Goal: Task Accomplishment & Management: Complete application form

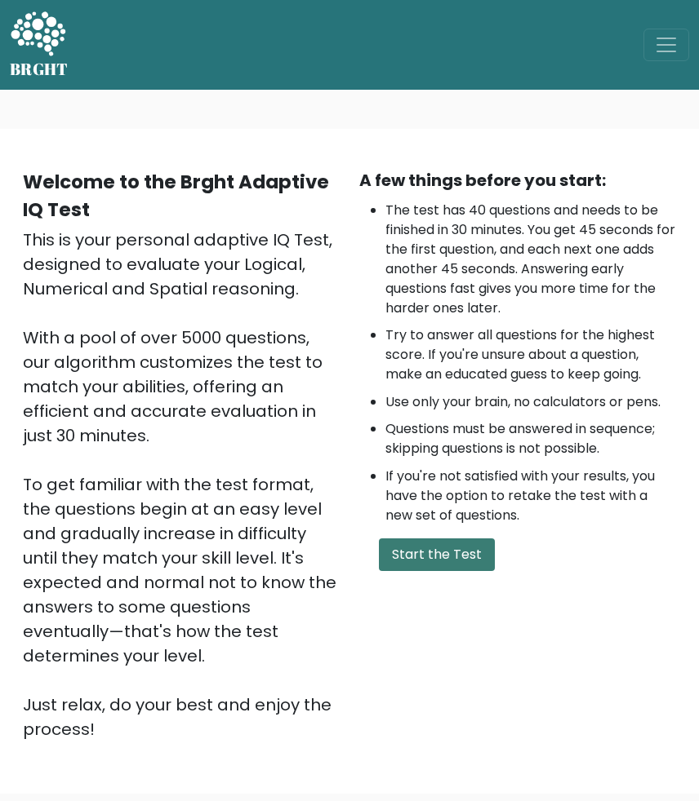
click at [420, 560] on button "Start the Test" at bounding box center [437, 555] width 116 height 33
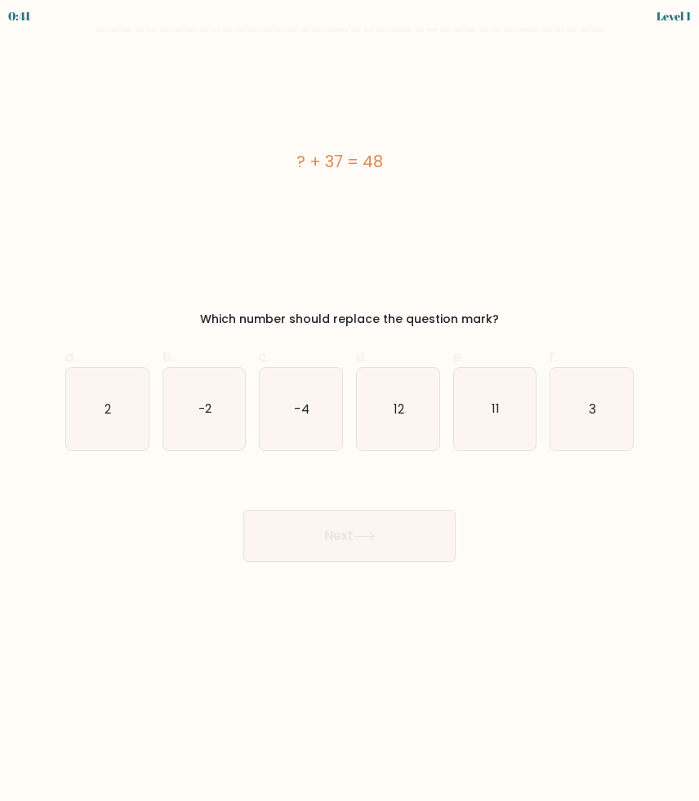
drag, startPoint x: 398, startPoint y: 166, endPoint x: 289, endPoint y: 163, distance: 109.4
click at [289, 163] on div "? + 37 = 48" at bounding box center [339, 161] width 548 height 24
copy div "? + 37 = 48"
click at [490, 432] on icon "11" at bounding box center [495, 409] width 82 height 82
click at [350, 411] on input "e. 11" at bounding box center [349, 406] width 1 height 11
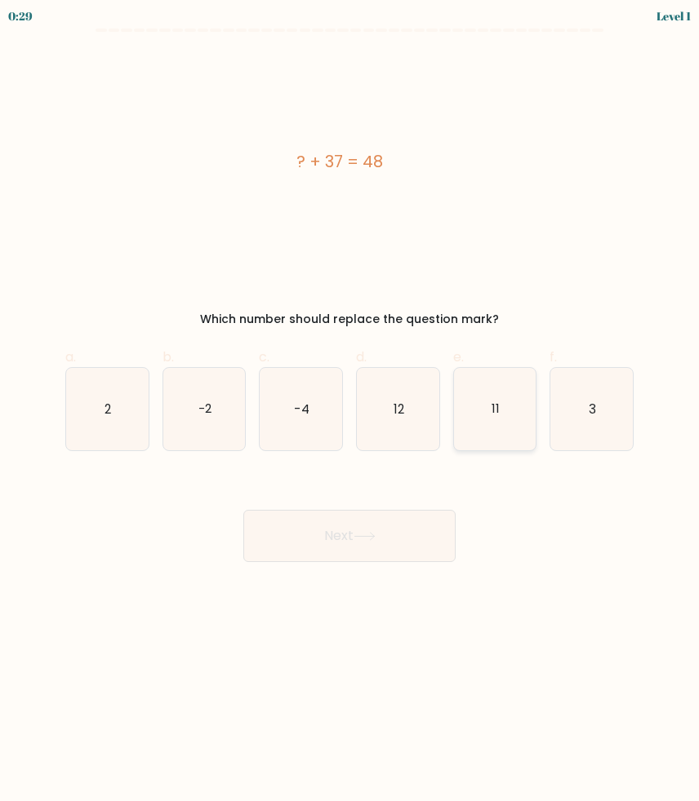
radio input "true"
click at [385, 541] on button "Next" at bounding box center [349, 536] width 212 height 52
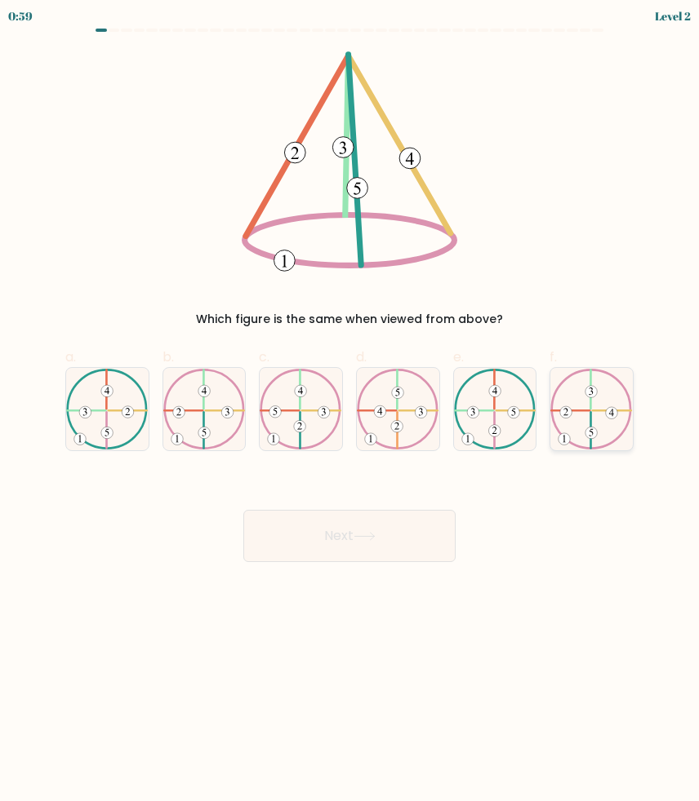
click at [589, 424] on icon at bounding box center [591, 410] width 82 height 82
click at [350, 411] on input "f." at bounding box center [349, 406] width 1 height 11
radio input "true"
click at [384, 530] on button "Next" at bounding box center [349, 536] width 212 height 52
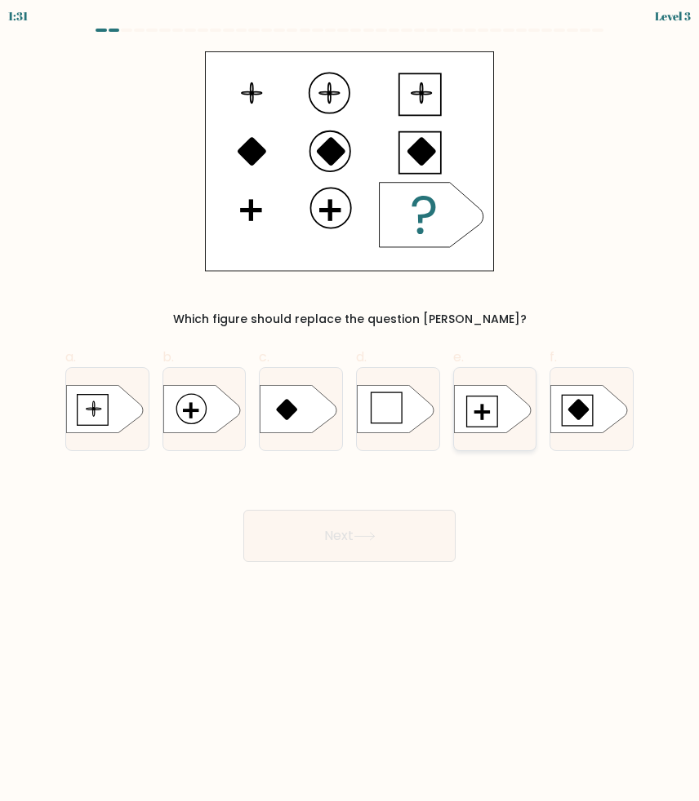
click at [478, 410] on icon at bounding box center [492, 409] width 77 height 48
click at [350, 410] on input "e." at bounding box center [349, 406] width 1 height 11
radio input "true"
click at [371, 523] on button "Next" at bounding box center [349, 536] width 212 height 52
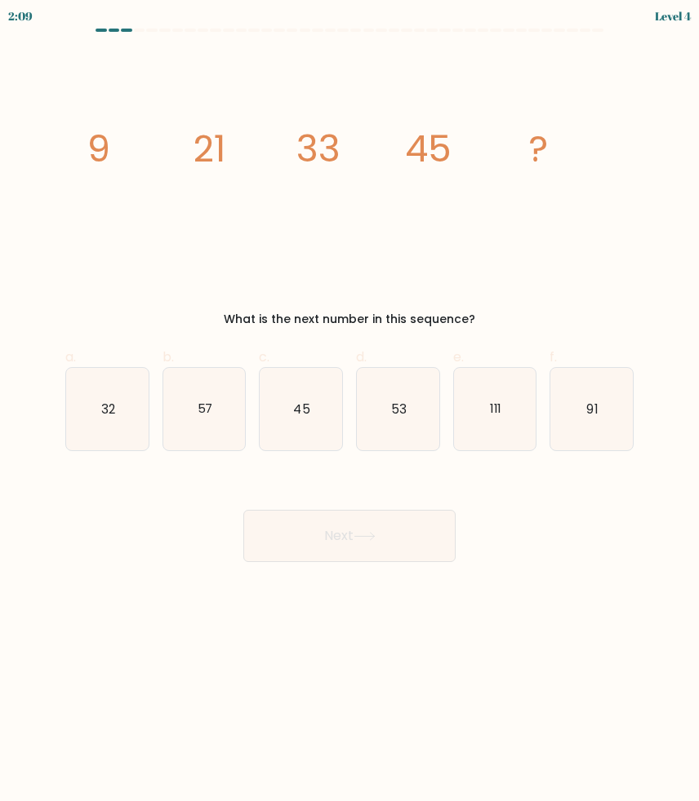
drag, startPoint x: 54, startPoint y: 144, endPoint x: 548, endPoint y: 156, distance: 493.8
click at [548, 155] on form at bounding box center [349, 296] width 699 height 534
drag, startPoint x: 92, startPoint y: 144, endPoint x: 210, endPoint y: 149, distance: 117.6
click at [223, 417] on icon "57" at bounding box center [204, 409] width 82 height 82
click at [349, 411] on input "b. 57" at bounding box center [349, 406] width 1 height 11
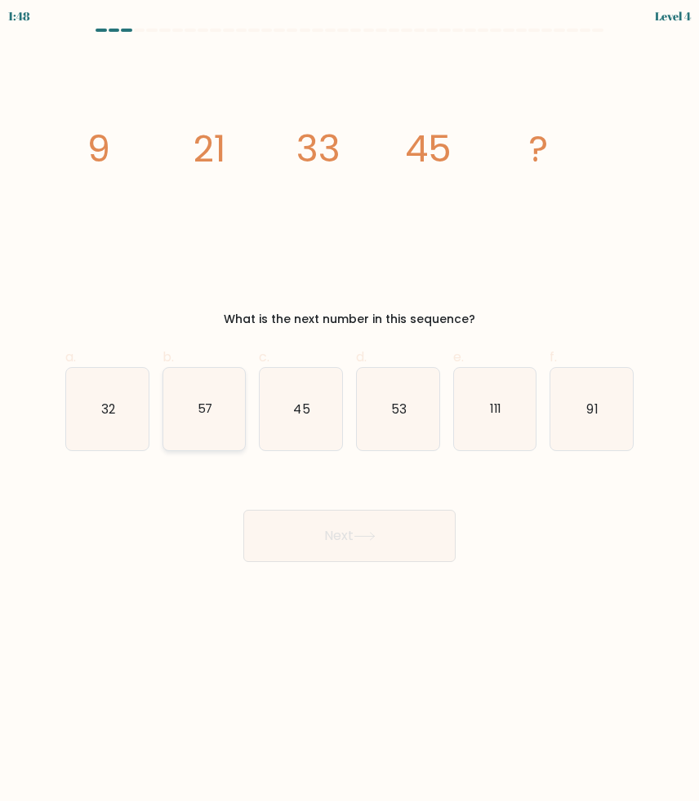
radio input "true"
click at [340, 551] on button "Next" at bounding box center [349, 536] width 212 height 52
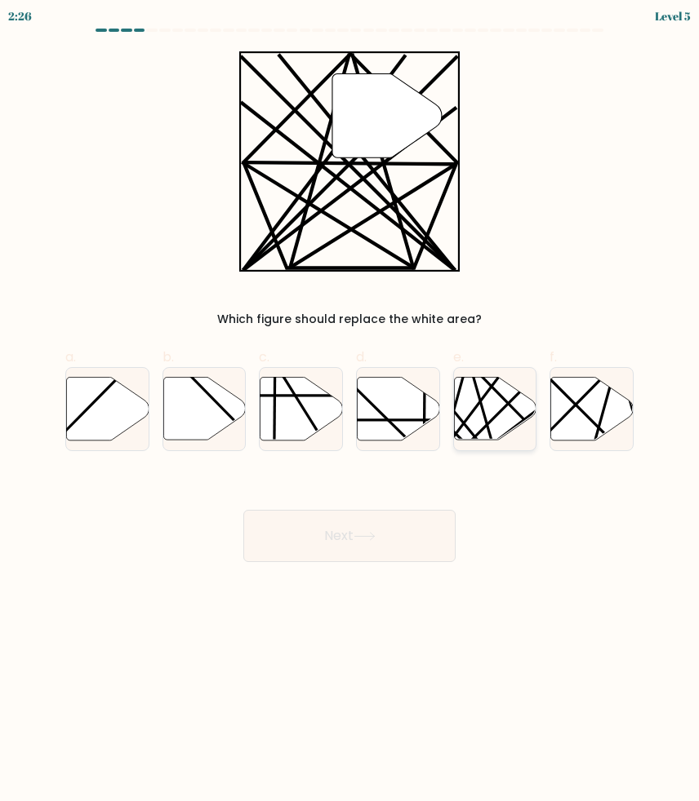
click at [465, 406] on icon at bounding box center [495, 408] width 82 height 63
click at [350, 406] on input "e." at bounding box center [349, 406] width 1 height 11
radio input "true"
click at [377, 526] on button "Next" at bounding box center [349, 536] width 212 height 52
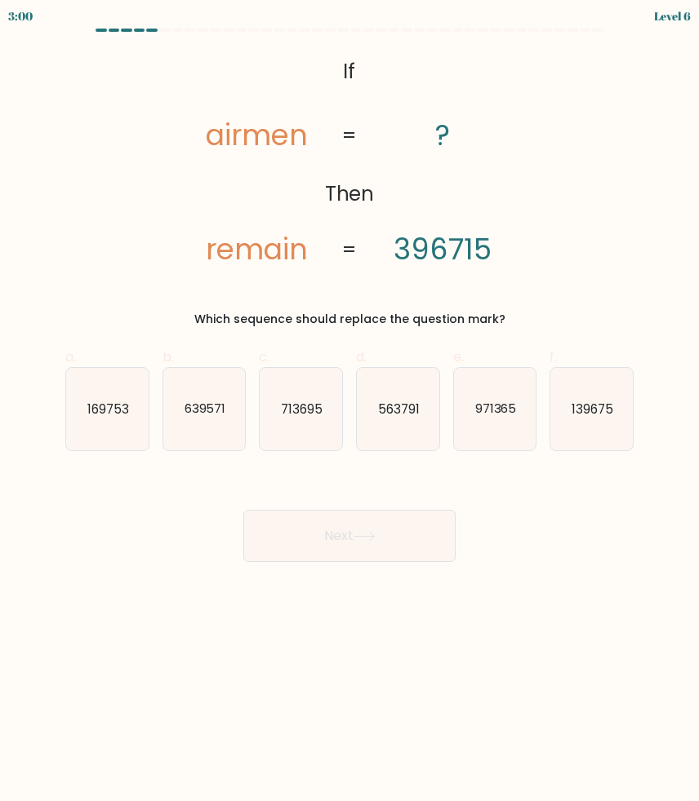
click at [337, 63] on icon "@import url('https://fonts.googleapis.com/css?family=Abril+Fatface:400,100,100i…" at bounding box center [349, 161] width 357 height 220
click at [300, 427] on icon "713695" at bounding box center [300, 409] width 82 height 82
click at [349, 411] on input "c. 713695" at bounding box center [349, 406] width 1 height 11
radio input "true"
click at [356, 528] on button "Next" at bounding box center [349, 536] width 212 height 52
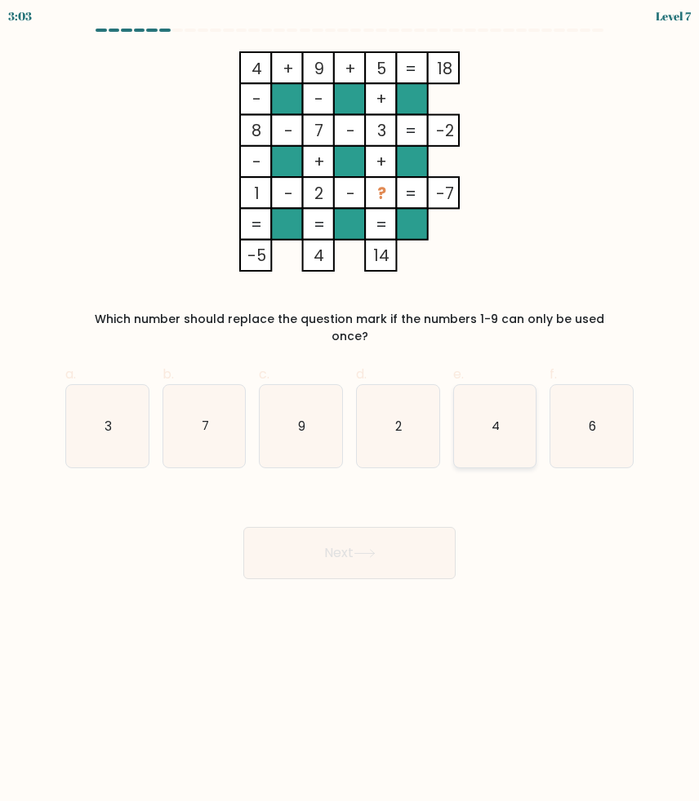
click at [481, 392] on icon "4" at bounding box center [495, 426] width 82 height 82
click at [350, 401] on input "e. 4" at bounding box center [349, 406] width 1 height 11
radio input "true"
click at [378, 527] on button "Next" at bounding box center [349, 553] width 212 height 52
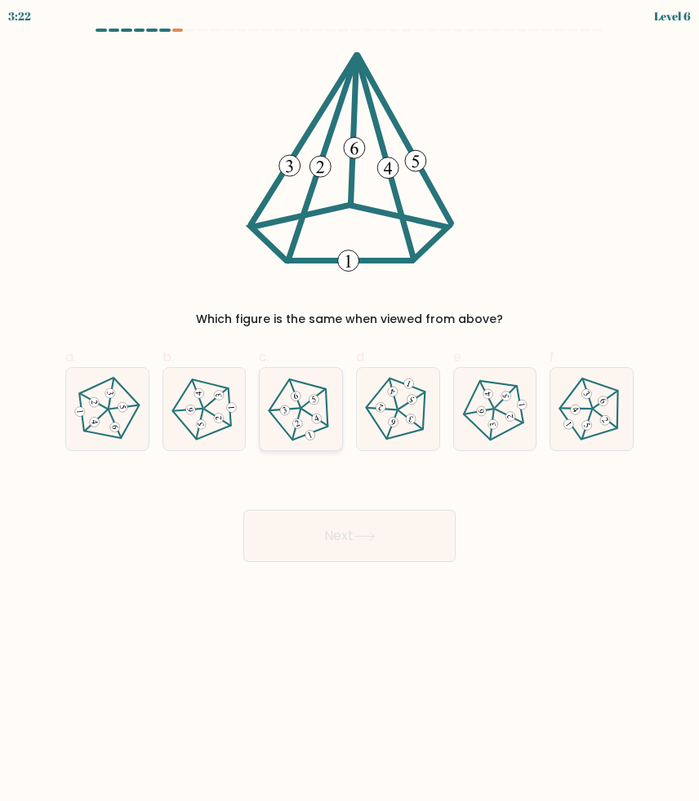
click at [310, 432] on 634 at bounding box center [310, 434] width 12 height 12
click at [349, 411] on input "c." at bounding box center [349, 406] width 1 height 11
radio input "true"
click at [320, 530] on button "Next" at bounding box center [349, 536] width 212 height 52
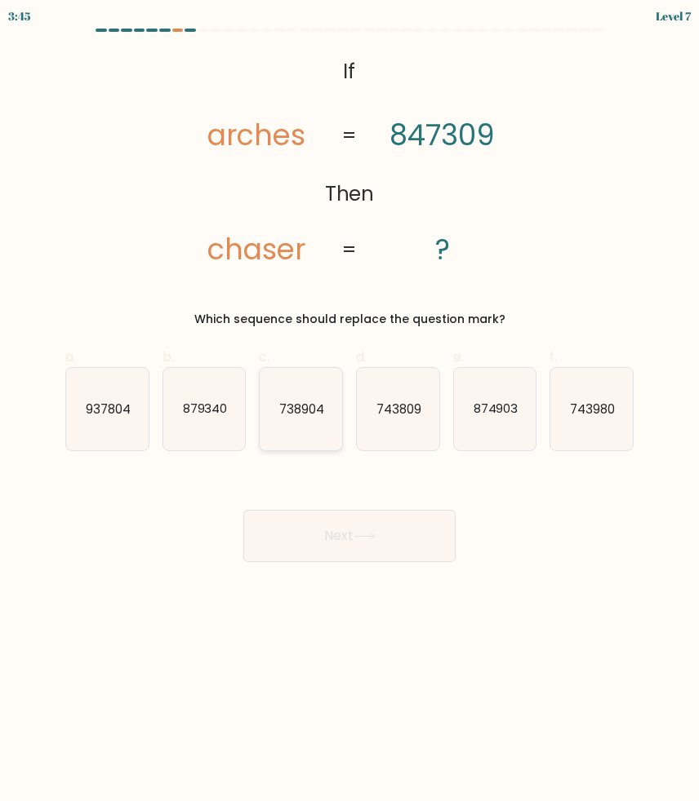
click at [296, 421] on icon "738904" at bounding box center [300, 409] width 82 height 82
click at [349, 411] on input "c. 738904" at bounding box center [349, 406] width 1 height 11
radio input "true"
click at [341, 543] on button "Next" at bounding box center [349, 536] width 212 height 52
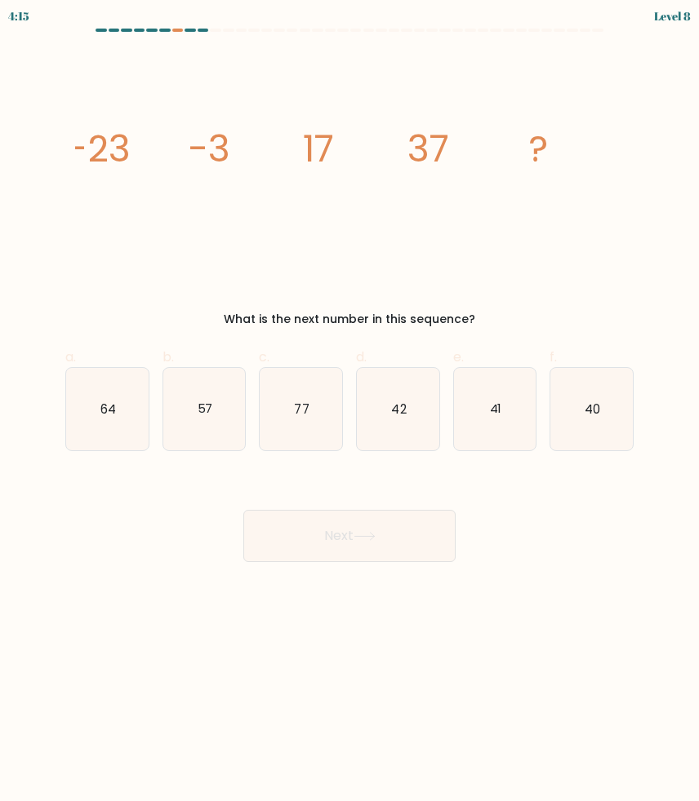
click at [217, 415] on icon "57" at bounding box center [204, 409] width 82 height 82
click at [349, 411] on input "b. 57" at bounding box center [349, 406] width 1 height 11
radio input "true"
click at [217, 415] on icon "57" at bounding box center [204, 409] width 81 height 81
click at [349, 411] on input "b. 57" at bounding box center [349, 406] width 1 height 11
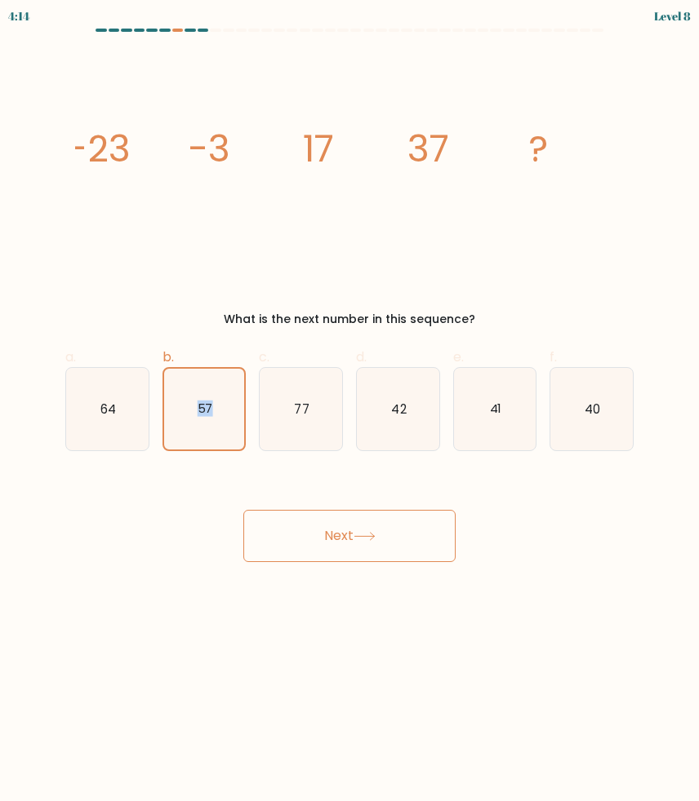
click at [333, 541] on button "Next" at bounding box center [349, 536] width 212 height 52
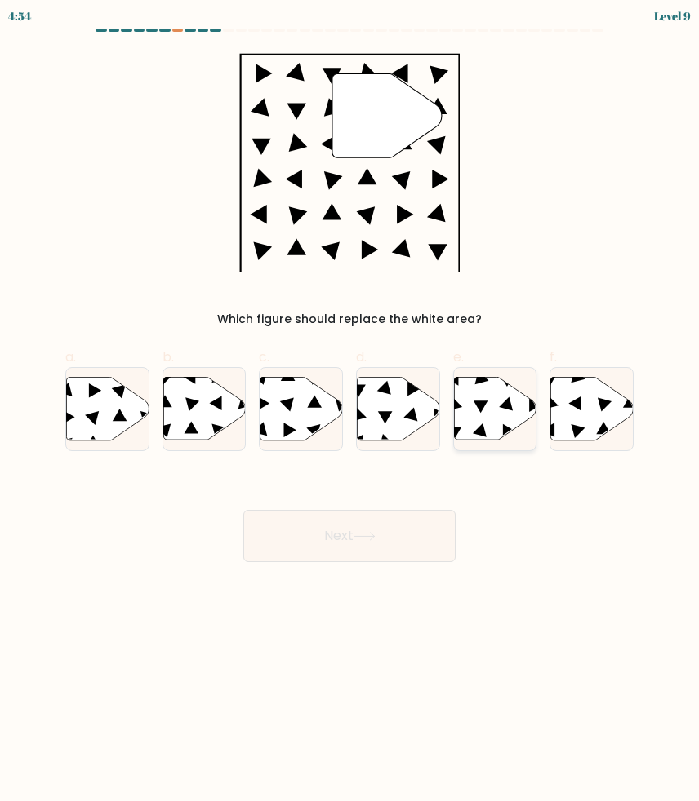
click at [477, 396] on icon at bounding box center [495, 408] width 82 height 63
click at [350, 401] on input "e." at bounding box center [349, 406] width 1 height 11
radio input "true"
click at [348, 531] on button "Next" at bounding box center [349, 536] width 212 height 52
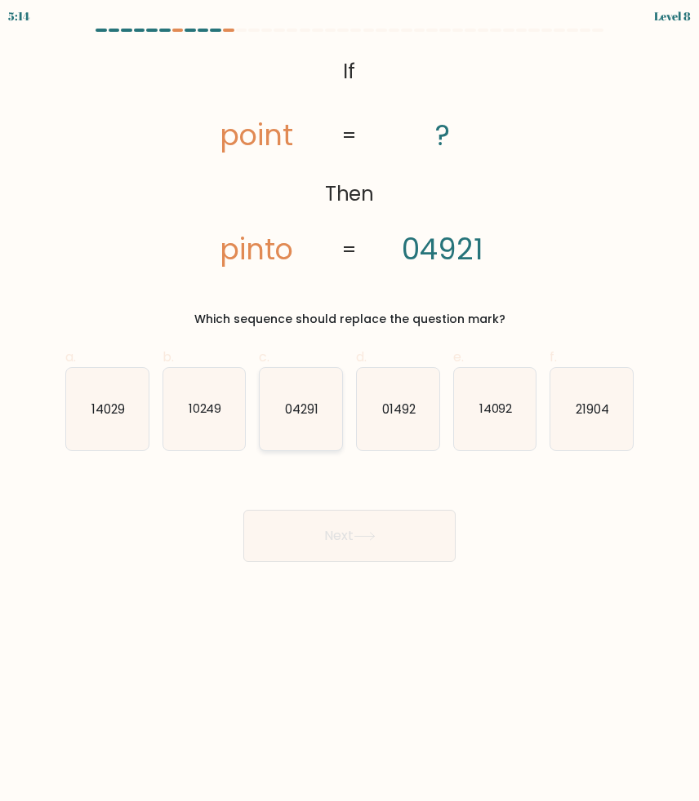
click at [294, 408] on text "04291" at bounding box center [301, 408] width 33 height 17
click at [349, 408] on input "c. 04291" at bounding box center [349, 406] width 1 height 11
radio input "true"
click at [408, 423] on icon "01492" at bounding box center [398, 409] width 82 height 82
click at [350, 411] on input "d. 01492" at bounding box center [349, 406] width 1 height 11
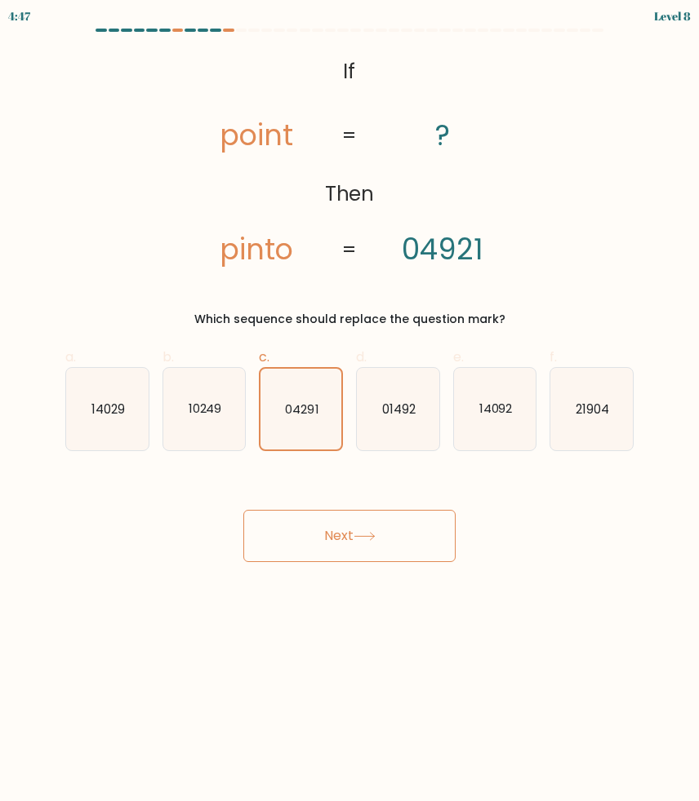
radio input "true"
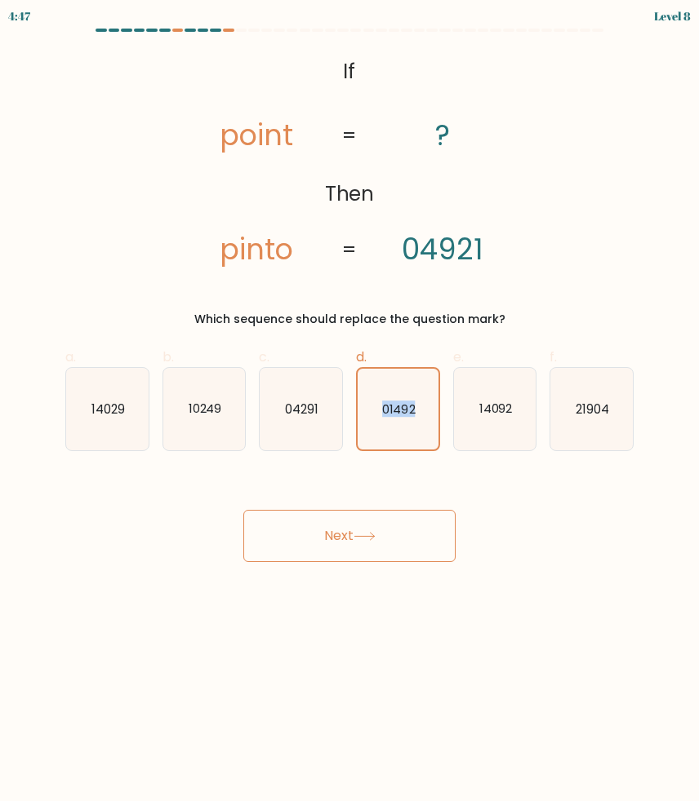
click at [408, 423] on icon "01492" at bounding box center [397, 409] width 81 height 81
click at [350, 411] on input "d. 01492" at bounding box center [349, 406] width 1 height 11
click at [401, 534] on button "Next" at bounding box center [349, 536] width 212 height 52
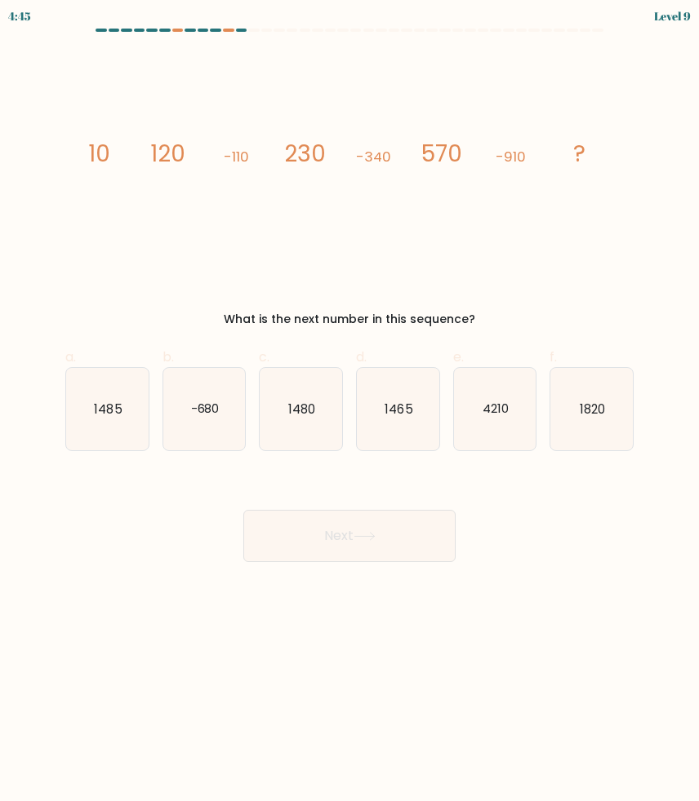
click at [340, 530] on button "Next" at bounding box center [349, 536] width 212 height 52
click at [182, 227] on icon "image/svg+xml 10 120 -110 230 -340 570 -910 ?" at bounding box center [349, 161] width 548 height 220
click at [285, 419] on icon "1480" at bounding box center [300, 409] width 82 height 82
click at [349, 411] on input "c. 1480" at bounding box center [349, 406] width 1 height 11
radio input "true"
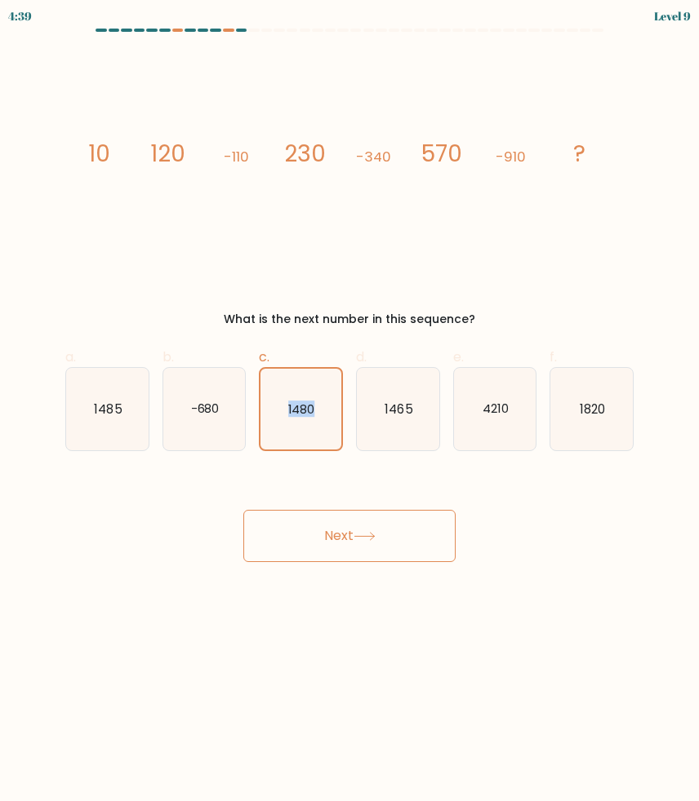
click at [285, 419] on icon "1480" at bounding box center [300, 409] width 81 height 81
click at [349, 411] on input "c. 1480" at bounding box center [349, 406] width 1 height 11
click at [317, 520] on button "Next" at bounding box center [349, 536] width 212 height 52
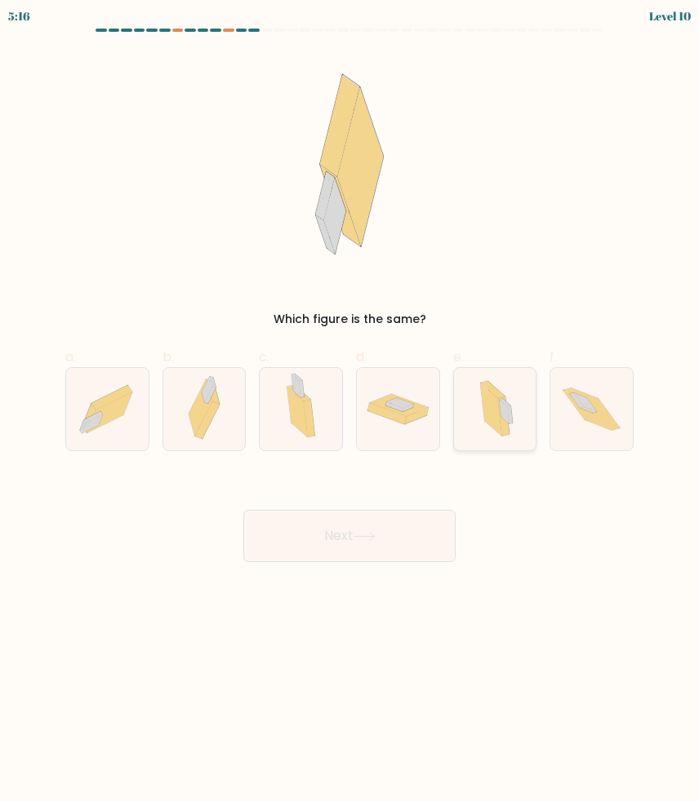
click at [491, 424] on icon at bounding box center [490, 410] width 21 height 53
click at [350, 411] on input "e." at bounding box center [349, 406] width 1 height 11
radio input "true"
click at [343, 542] on button "Next" at bounding box center [349, 536] width 212 height 52
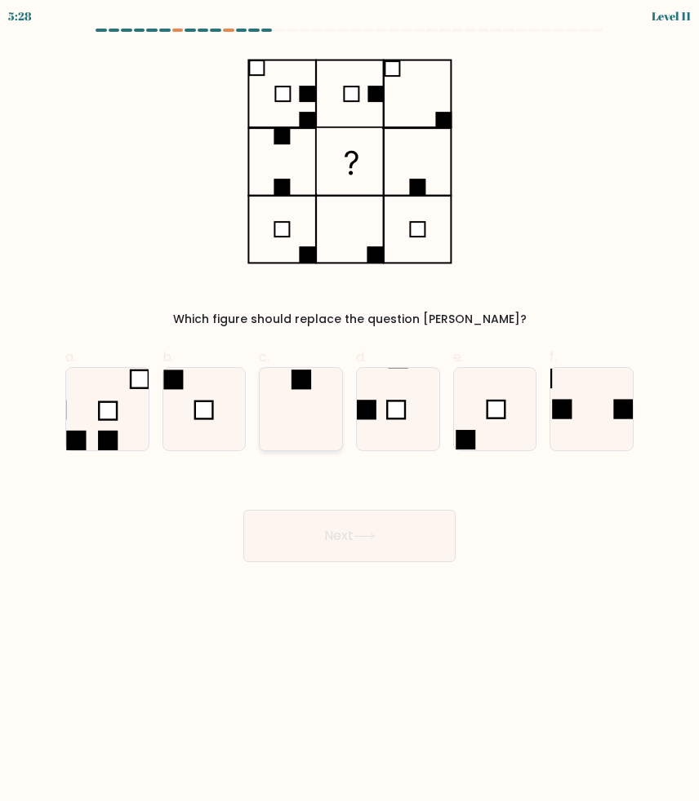
click at [298, 379] on rect at bounding box center [301, 380] width 20 height 20
click at [349, 401] on input "c." at bounding box center [349, 406] width 1 height 11
radio input "true"
click at [394, 564] on body "5:27 Level 11" at bounding box center [349, 400] width 699 height 801
click at [393, 547] on button "Next" at bounding box center [349, 536] width 212 height 52
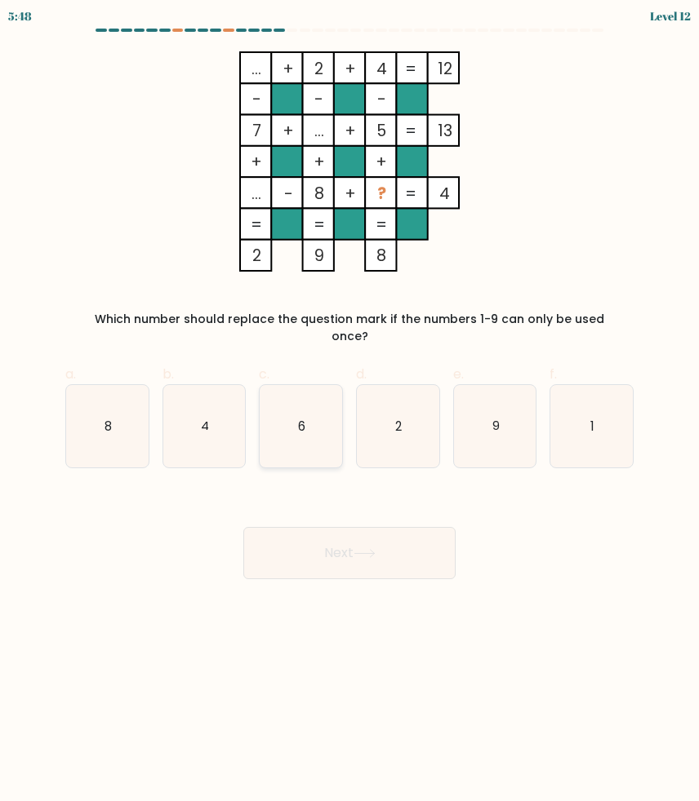
click at [303, 417] on text "6" at bounding box center [301, 425] width 7 height 17
click at [349, 411] on input "c. 6" at bounding box center [349, 406] width 1 height 11
radio input "true"
click at [335, 552] on button "Next" at bounding box center [349, 553] width 212 height 52
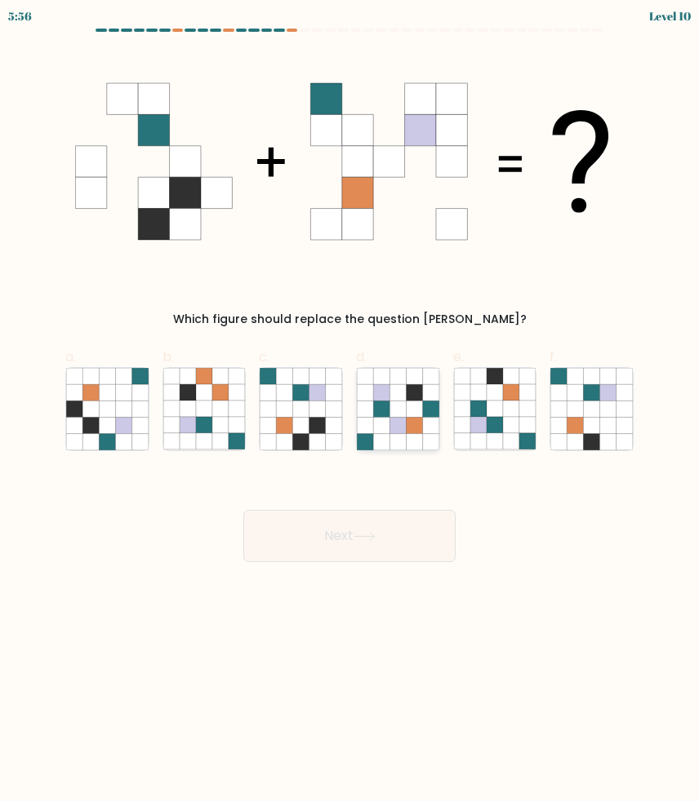
drag, startPoint x: 412, startPoint y: 193, endPoint x: 370, endPoint y: 405, distance: 216.4
click at [371, 401] on form at bounding box center [349, 296] width 699 height 534
click at [300, 420] on icon at bounding box center [301, 425] width 16 height 16
click at [349, 411] on input "c." at bounding box center [349, 406] width 1 height 11
radio input "true"
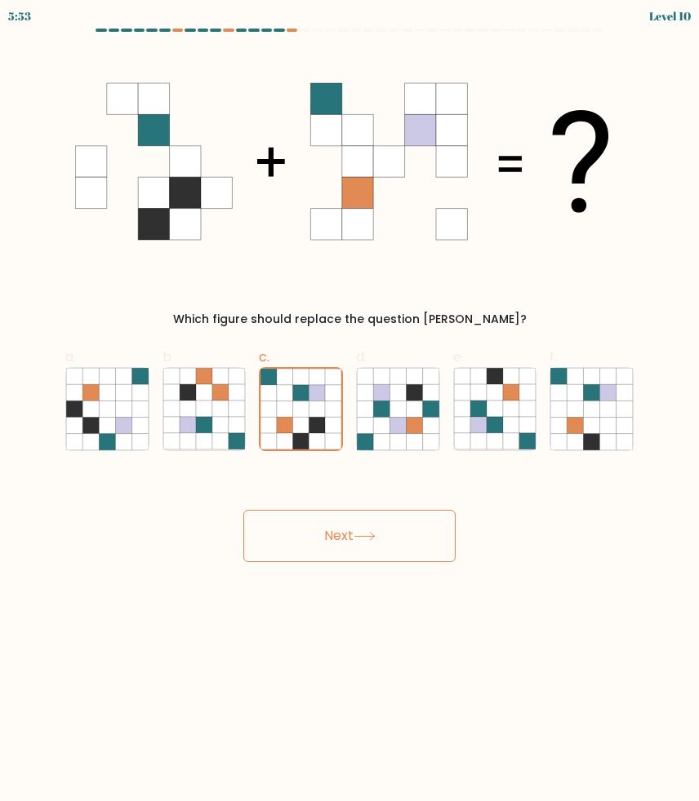
click at [412, 532] on button "Next" at bounding box center [349, 536] width 212 height 52
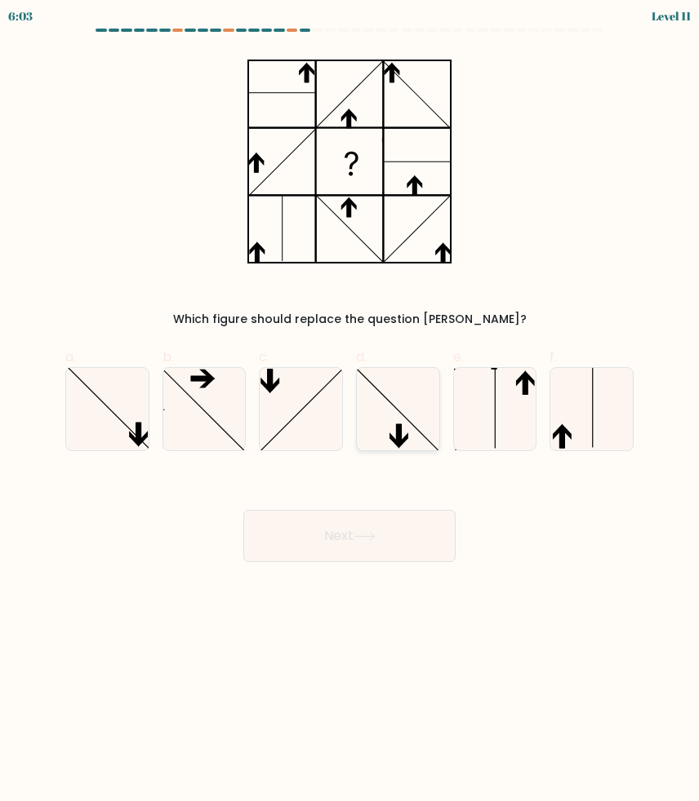
click at [395, 411] on icon at bounding box center [398, 409] width 82 height 82
click at [350, 411] on input "d." at bounding box center [349, 406] width 1 height 11
radio input "true"
click at [383, 530] on button "Next" at bounding box center [349, 536] width 212 height 52
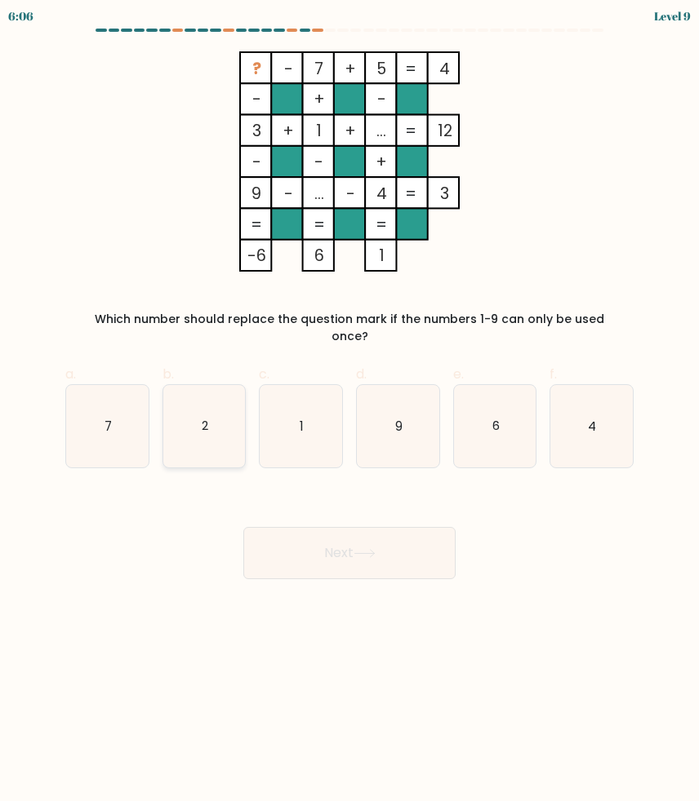
click at [233, 432] on icon "2" at bounding box center [204, 426] width 82 height 82
click at [349, 411] on input "b. 2" at bounding box center [349, 406] width 1 height 11
radio input "true"
click at [293, 428] on icon "1" at bounding box center [300, 426] width 82 height 82
click at [349, 411] on input "c. 1" at bounding box center [349, 406] width 1 height 11
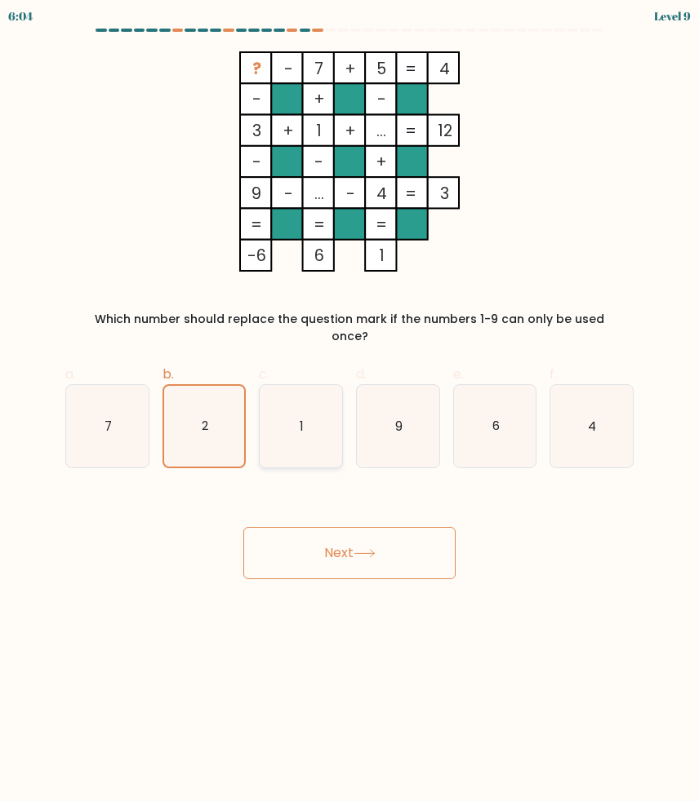
radio input "true"
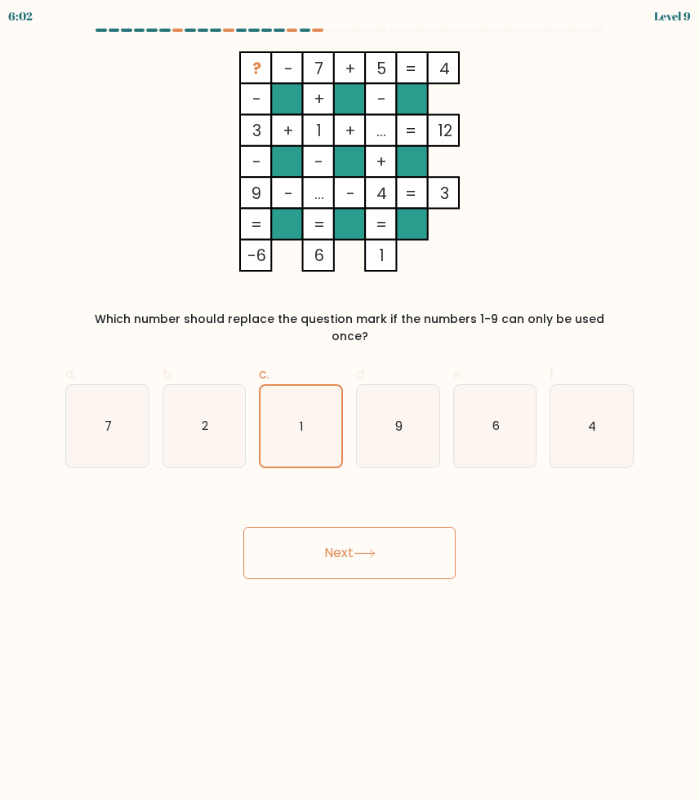
click at [318, 548] on button "Next" at bounding box center [349, 553] width 212 height 52
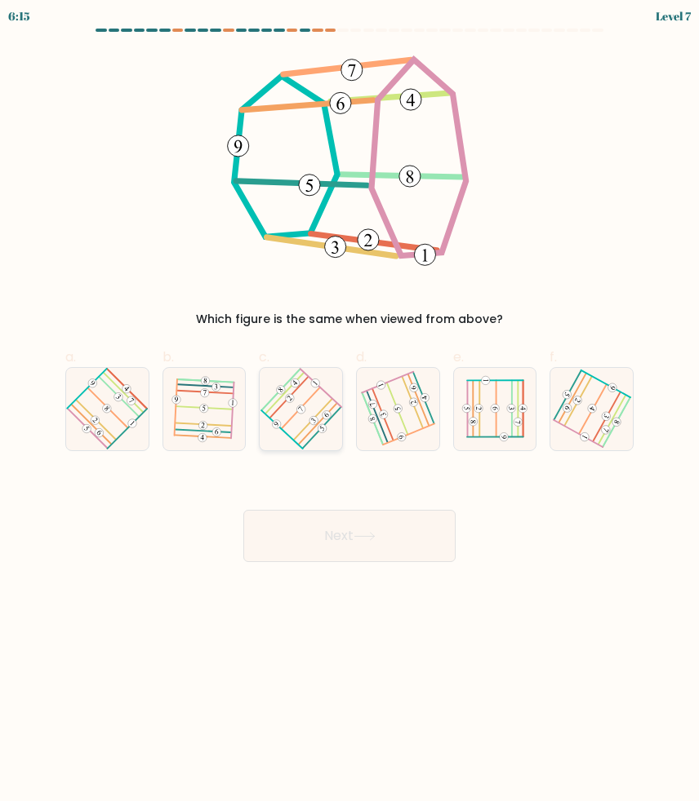
click at [286, 401] on 567 at bounding box center [289, 399] width 12 height 12
click at [349, 401] on input "c." at bounding box center [349, 406] width 1 height 11
radio input "true"
click at [306, 530] on button "Next" at bounding box center [349, 536] width 212 height 52
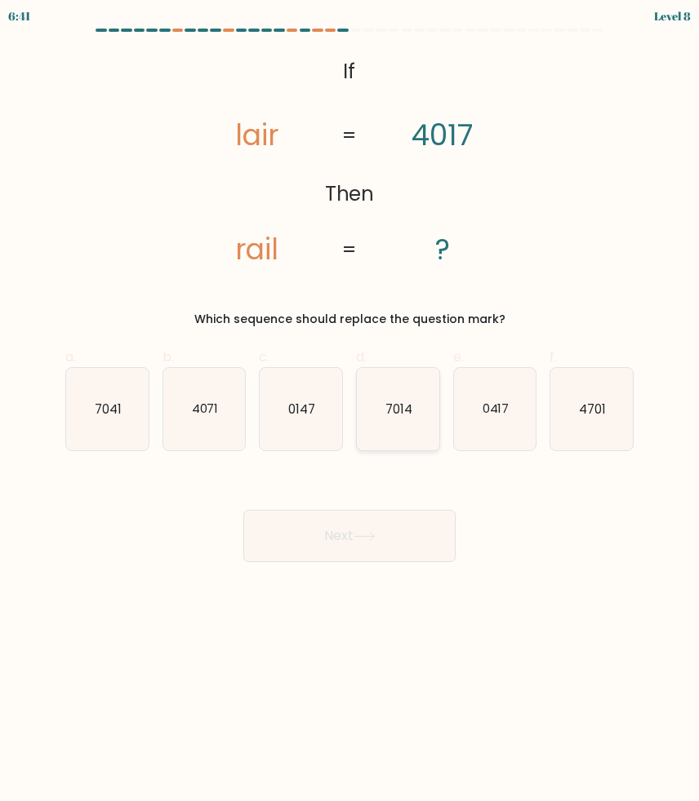
click at [399, 431] on icon "7014" at bounding box center [398, 409] width 82 height 82
click at [350, 411] on input "d. 7014" at bounding box center [349, 406] width 1 height 11
radio input "true"
click at [391, 544] on button "Next" at bounding box center [349, 536] width 212 height 52
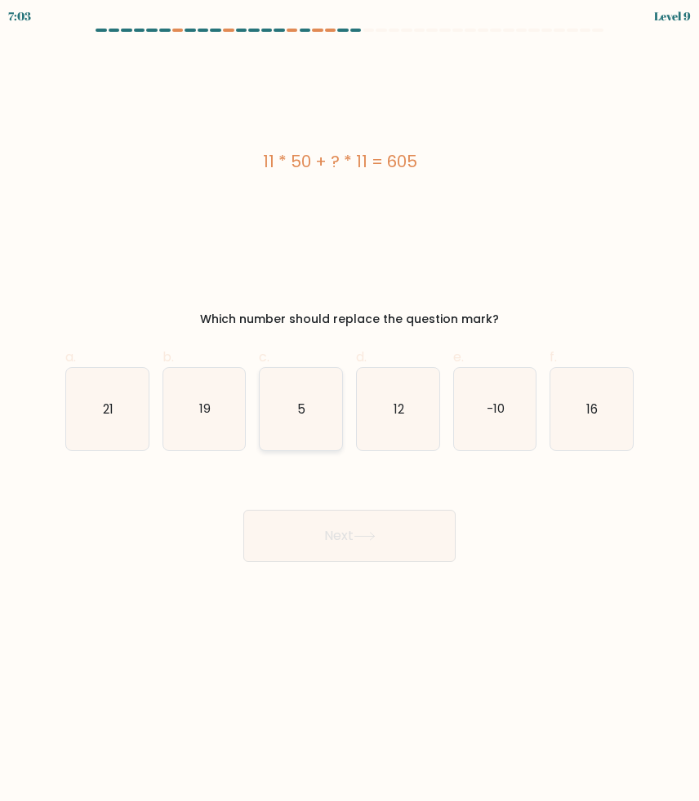
click at [314, 407] on icon "5" at bounding box center [300, 409] width 82 height 82
click at [349, 407] on input "c. 5" at bounding box center [349, 406] width 1 height 11
radio input "true"
click at [355, 542] on button "Next" at bounding box center [349, 536] width 212 height 52
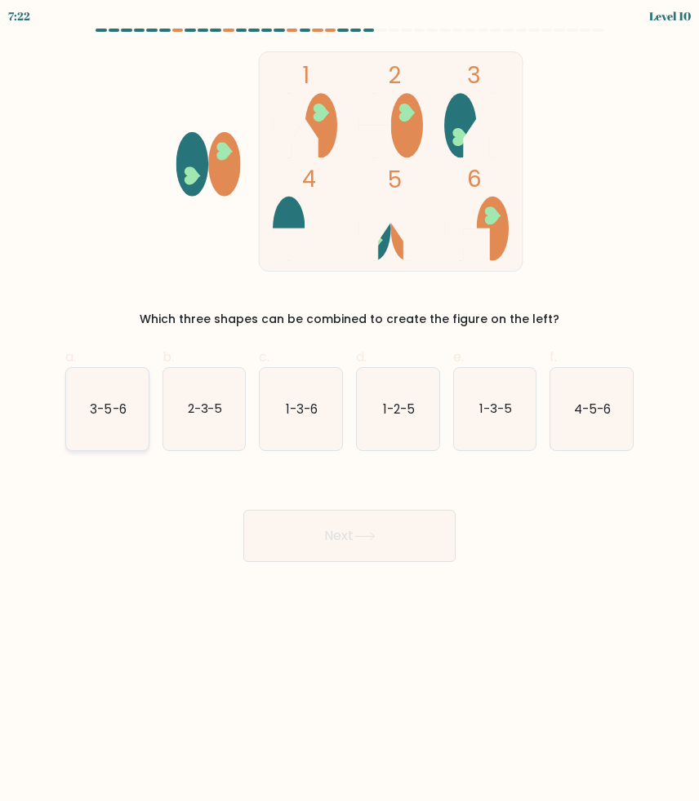
click at [144, 417] on icon "3-5-6" at bounding box center [107, 409] width 82 height 82
click at [349, 411] on input "a. 3-5-6" at bounding box center [349, 406] width 1 height 11
radio input "true"
click at [297, 542] on button "Next" at bounding box center [349, 536] width 212 height 52
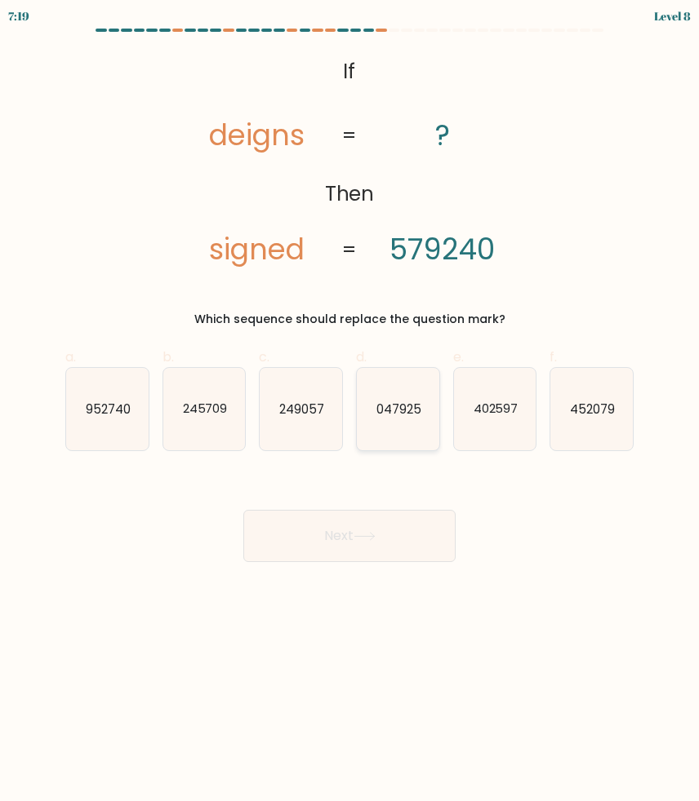
click at [397, 420] on icon "047925" at bounding box center [398, 409] width 82 height 82
click at [350, 411] on input "d. 047925" at bounding box center [349, 406] width 1 height 11
radio input "true"
click at [379, 530] on button "Next" at bounding box center [349, 536] width 212 height 52
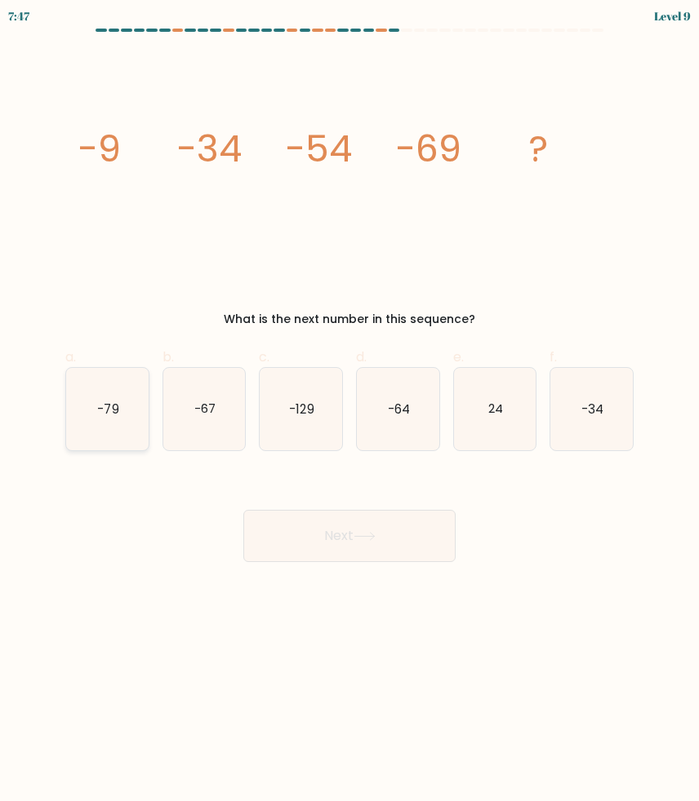
click at [118, 435] on icon "-79" at bounding box center [107, 409] width 82 height 82
click at [349, 411] on input "a. -79" at bounding box center [349, 406] width 1 height 11
radio input "true"
click at [286, 530] on button "Next" at bounding box center [349, 536] width 212 height 52
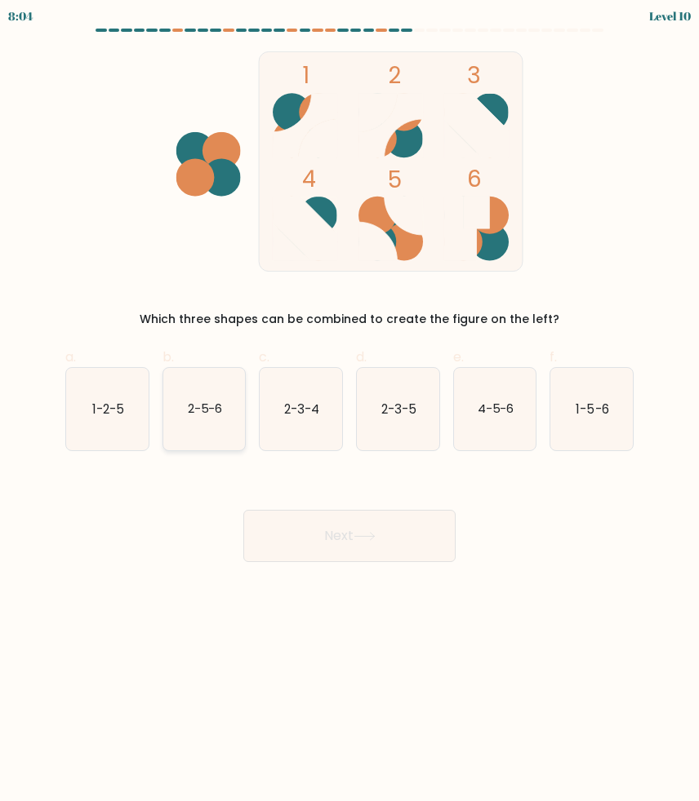
click at [208, 435] on icon "2-5-6" at bounding box center [204, 409] width 82 height 82
click at [349, 411] on input "b. 2-5-6" at bounding box center [349, 406] width 1 height 11
radio input "true"
click at [307, 529] on button "Next" at bounding box center [349, 536] width 212 height 52
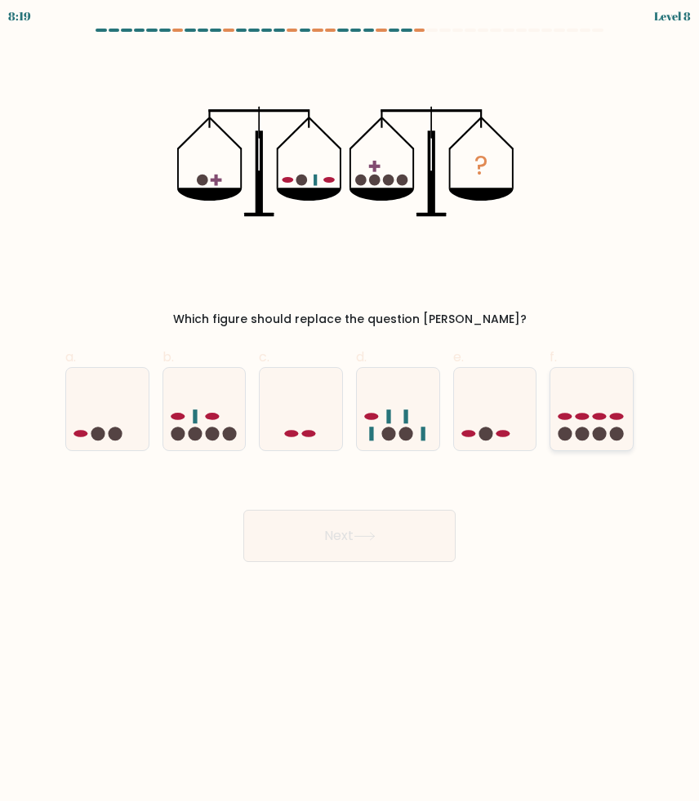
click at [579, 418] on ellipse at bounding box center [582, 416] width 14 height 7
click at [350, 411] on input "f." at bounding box center [349, 406] width 1 height 11
radio input "true"
click at [356, 538] on button "Next" at bounding box center [349, 536] width 212 height 52
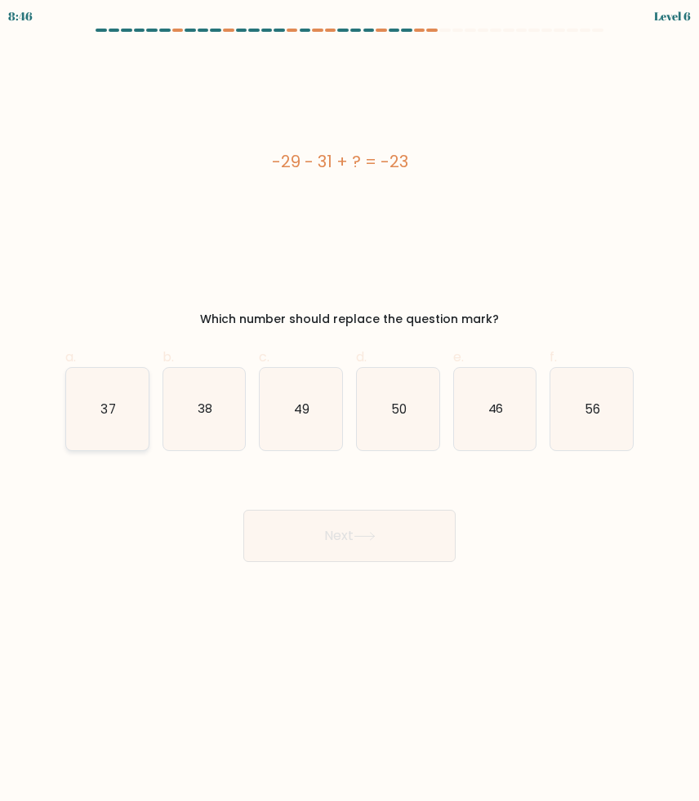
click at [130, 414] on icon "37" at bounding box center [107, 409] width 82 height 82
click at [349, 411] on input "a. 37" at bounding box center [349, 406] width 1 height 11
radio input "true"
click at [130, 414] on icon "37" at bounding box center [107, 409] width 81 height 81
click at [349, 411] on input "a. 37" at bounding box center [349, 406] width 1 height 11
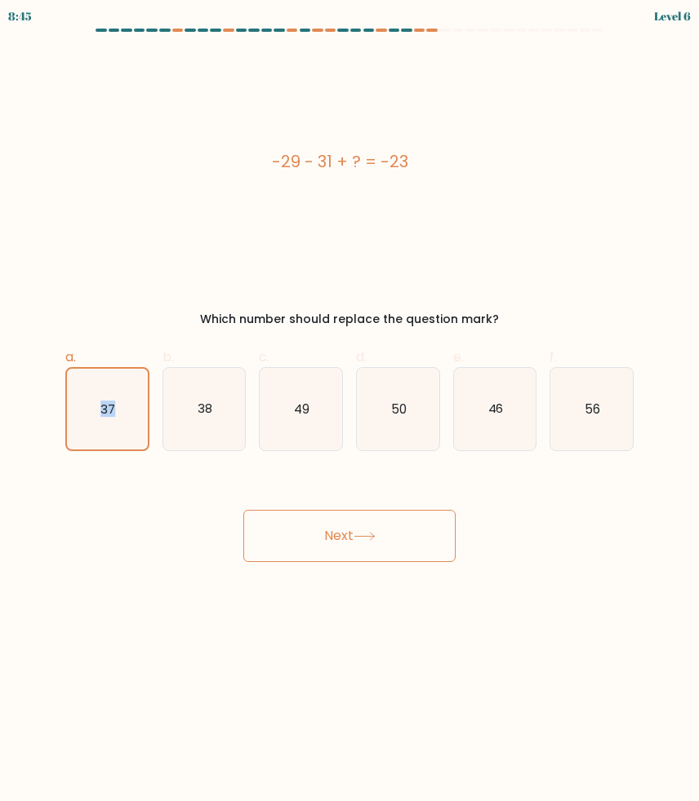
click at [304, 532] on button "Next" at bounding box center [349, 536] width 212 height 52
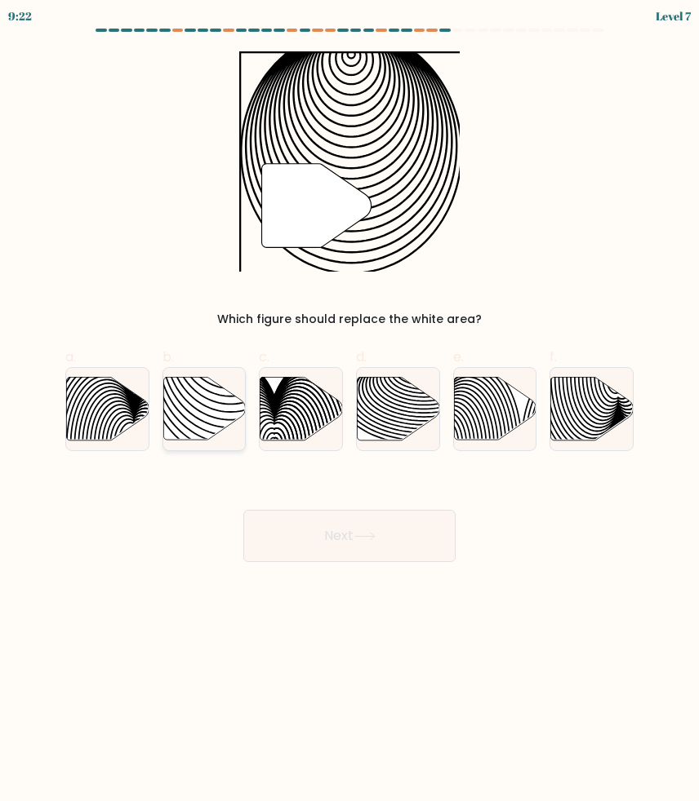
click at [196, 418] on icon at bounding box center [231, 378] width 166 height 166
click at [349, 411] on input "b." at bounding box center [349, 406] width 1 height 11
radio input "true"
click at [316, 526] on button "Next" at bounding box center [349, 536] width 212 height 52
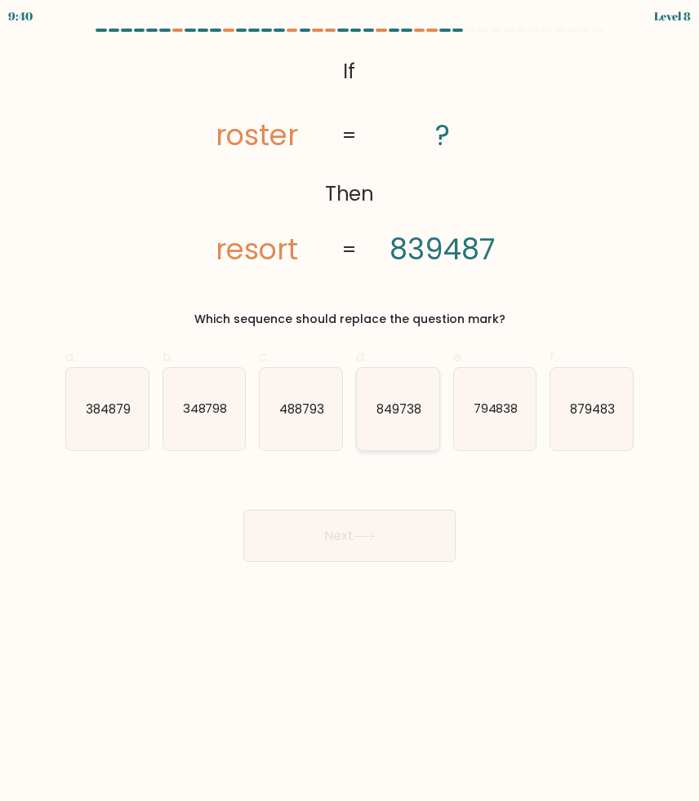
click at [397, 417] on text "849738" at bounding box center [398, 408] width 45 height 17
click at [350, 411] on input "d. 849738" at bounding box center [349, 406] width 1 height 11
radio input "true"
click at [397, 417] on text "849738" at bounding box center [398, 409] width 45 height 16
click at [350, 411] on input "d. 849738" at bounding box center [349, 406] width 1 height 11
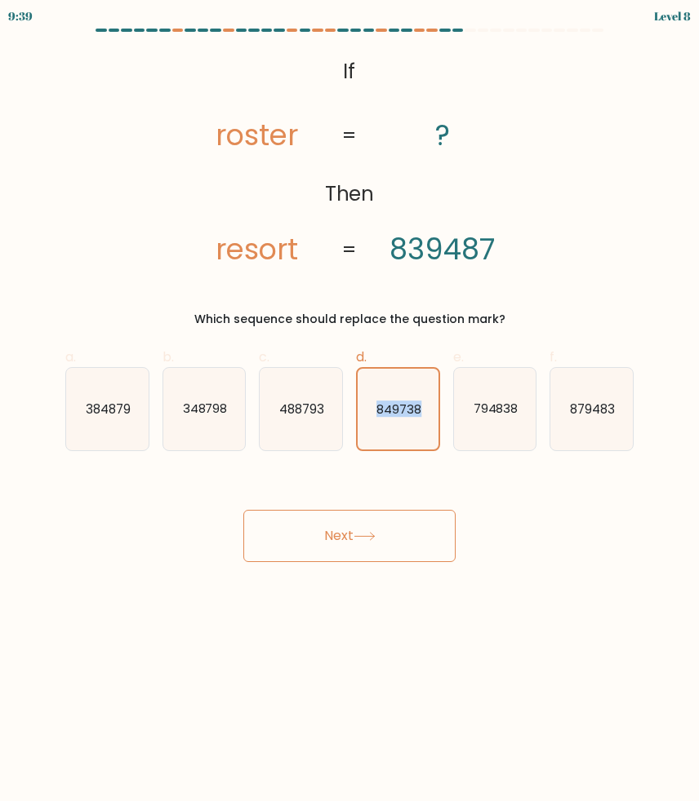
click at [387, 539] on button "Next" at bounding box center [349, 536] width 212 height 52
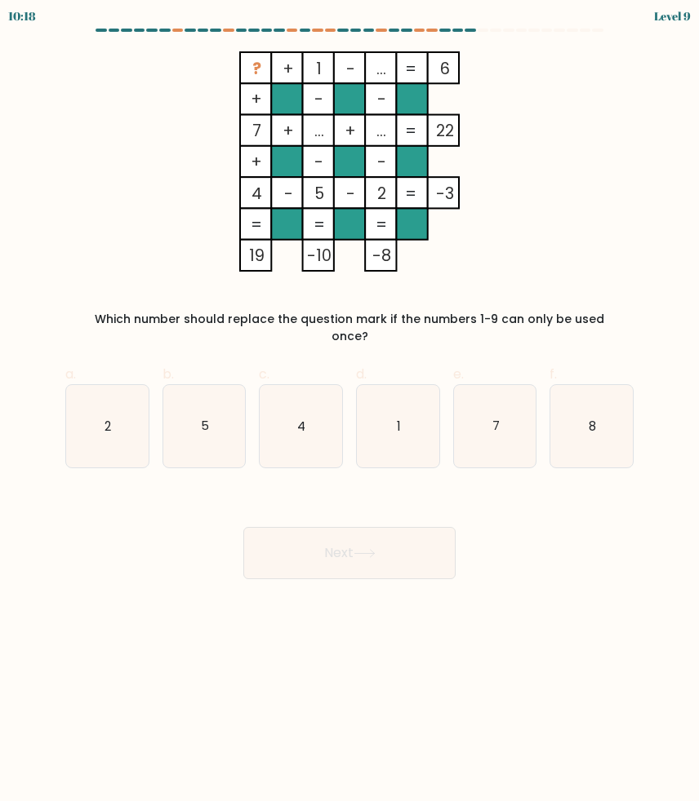
click at [278, 320] on div "Which number should replace the question mark if the numbers 1-9 can only be us…" at bounding box center [349, 328] width 548 height 34
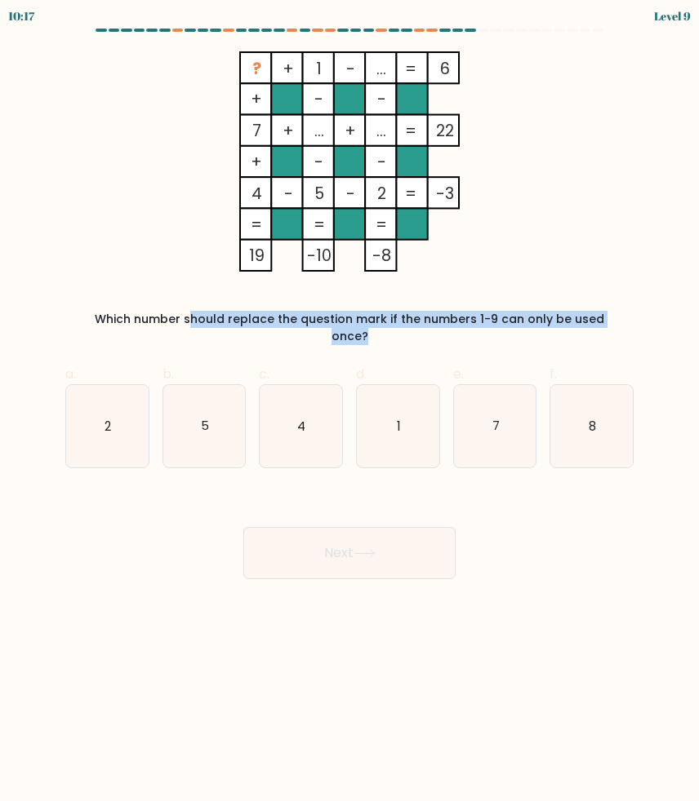
click at [278, 320] on div "Which number should replace the question mark if the numbers 1-9 can only be us…" at bounding box center [349, 328] width 548 height 34
copy form "Which number should replace the question mark if the numbers 1-9 can only be us…"
click at [94, 408] on icon "2" at bounding box center [107, 426] width 82 height 82
click at [349, 408] on input "a. 2" at bounding box center [349, 406] width 1 height 11
radio input "true"
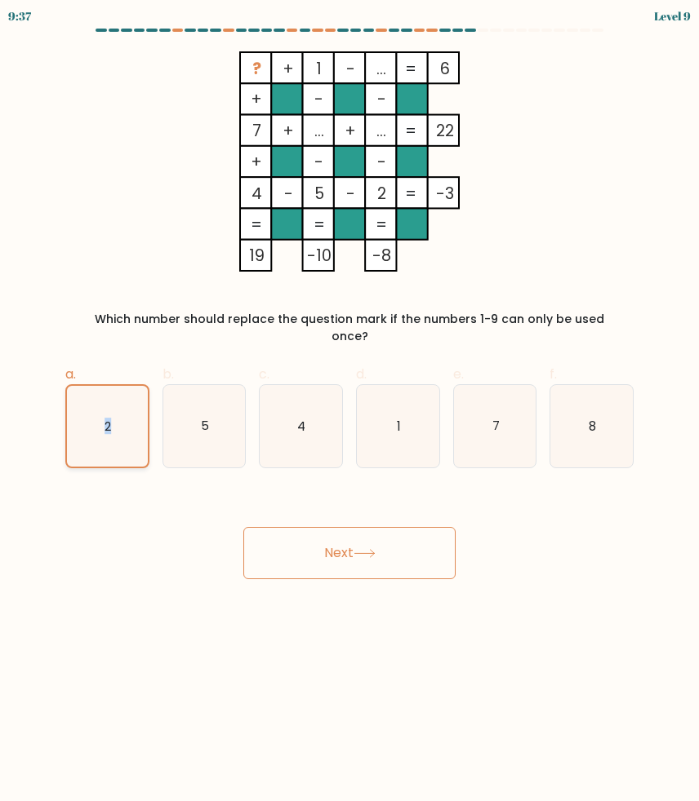
click at [94, 408] on icon "2" at bounding box center [107, 426] width 81 height 81
click at [349, 408] on input "a. 2" at bounding box center [349, 406] width 1 height 11
click at [94, 408] on icon "2" at bounding box center [107, 426] width 81 height 81
click at [349, 408] on input "a. 2" at bounding box center [349, 406] width 1 height 11
click at [94, 408] on icon "2" at bounding box center [107, 426] width 81 height 81
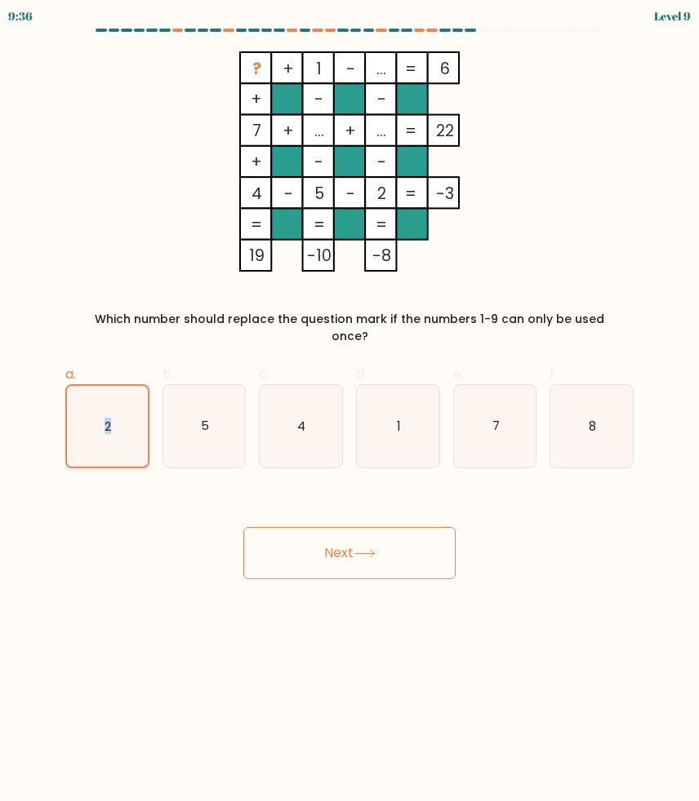
click at [349, 408] on input "a. 2" at bounding box center [349, 406] width 1 height 11
click at [288, 527] on button "Next" at bounding box center [349, 553] width 212 height 52
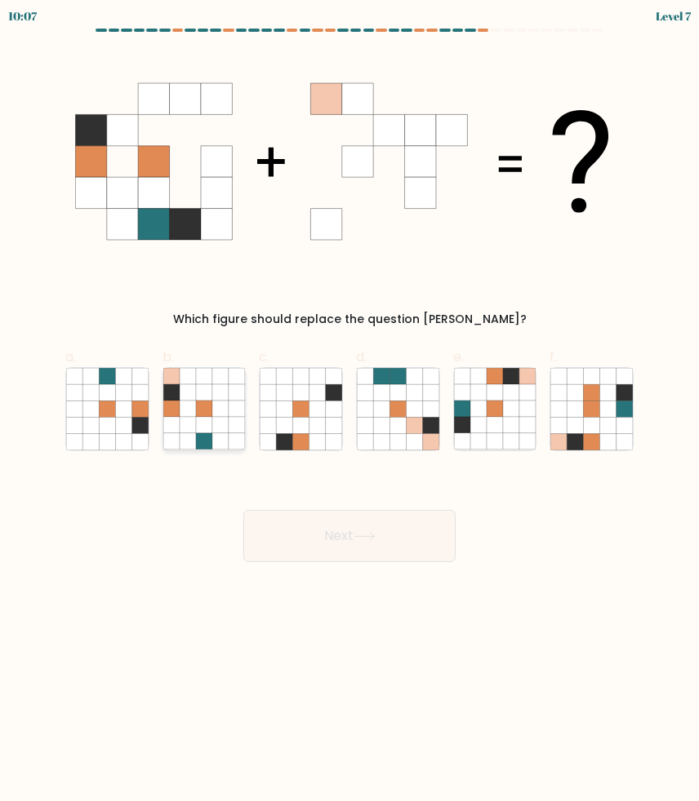
click at [179, 412] on icon at bounding box center [171, 409] width 16 height 16
click at [349, 411] on input "b." at bounding box center [349, 406] width 1 height 11
radio input "true"
click at [356, 535] on button "Next" at bounding box center [349, 536] width 212 height 52
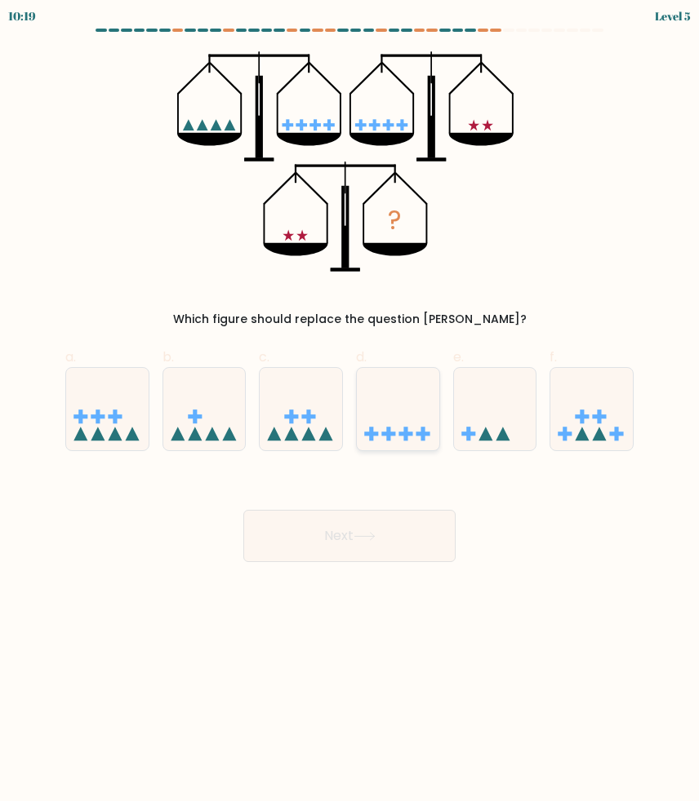
click at [410, 405] on icon at bounding box center [398, 409] width 82 height 68
click at [350, 405] on input "d." at bounding box center [349, 406] width 1 height 11
radio input "true"
click at [388, 539] on button "Next" at bounding box center [349, 536] width 212 height 52
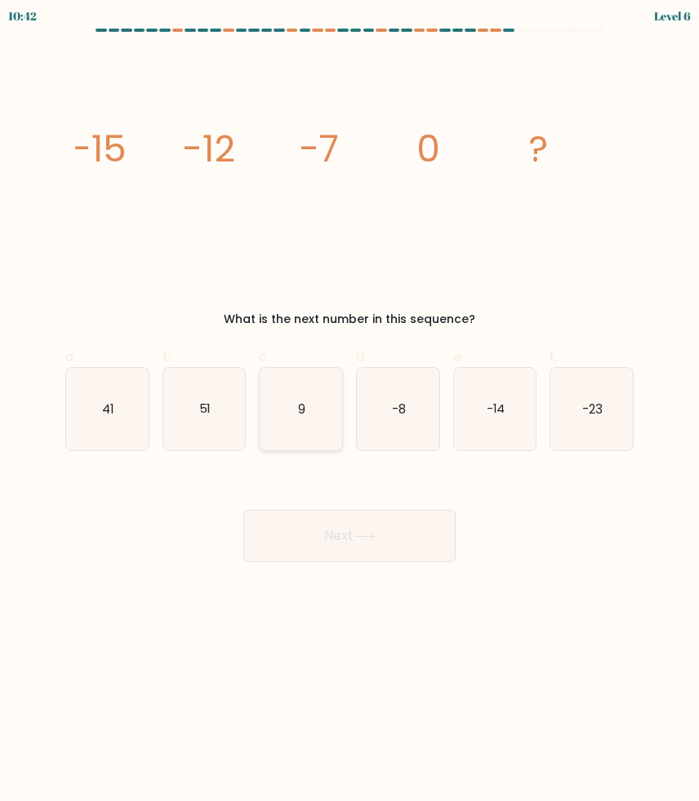
click at [319, 412] on icon "9" at bounding box center [300, 409] width 82 height 82
click at [349, 411] on input "c. 9" at bounding box center [349, 406] width 1 height 11
radio input "true"
click at [319, 412] on icon "9" at bounding box center [300, 409] width 81 height 81
click at [349, 411] on input "c. 9" at bounding box center [349, 406] width 1 height 11
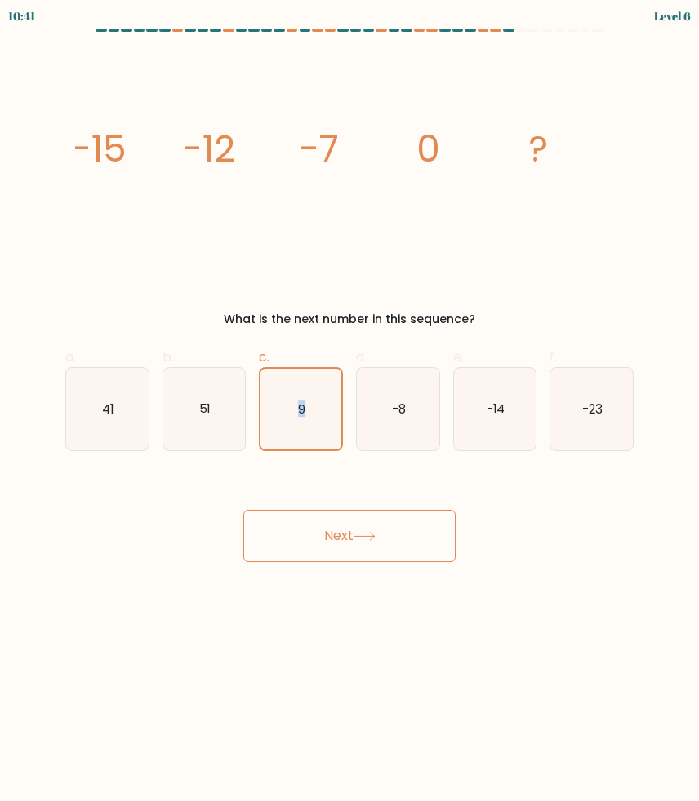
click at [326, 540] on button "Next" at bounding box center [349, 536] width 212 height 52
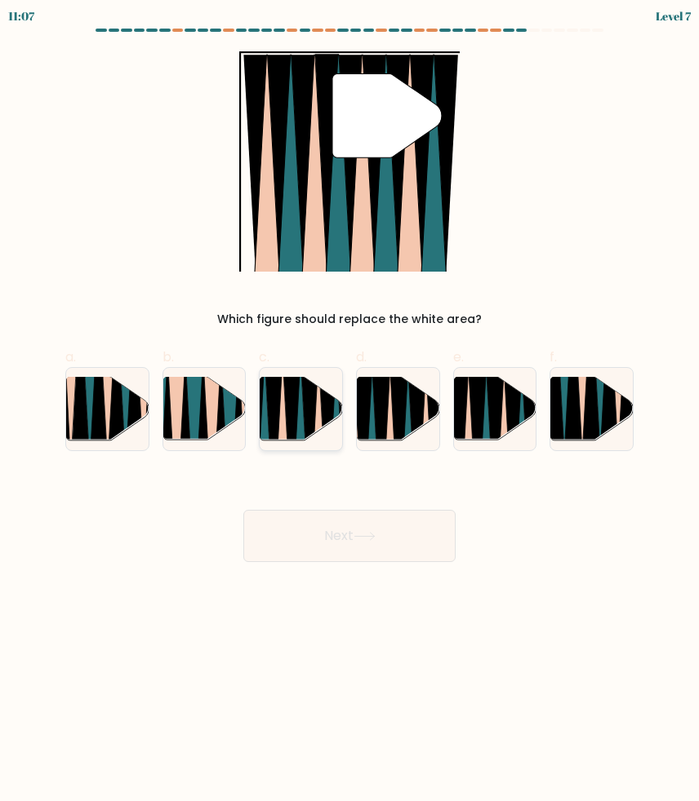
click at [293, 419] on icon at bounding box center [292, 445] width 18 height 164
click at [349, 411] on input "c." at bounding box center [349, 406] width 1 height 11
radio input "true"
click at [339, 526] on button "Next" at bounding box center [349, 536] width 212 height 52
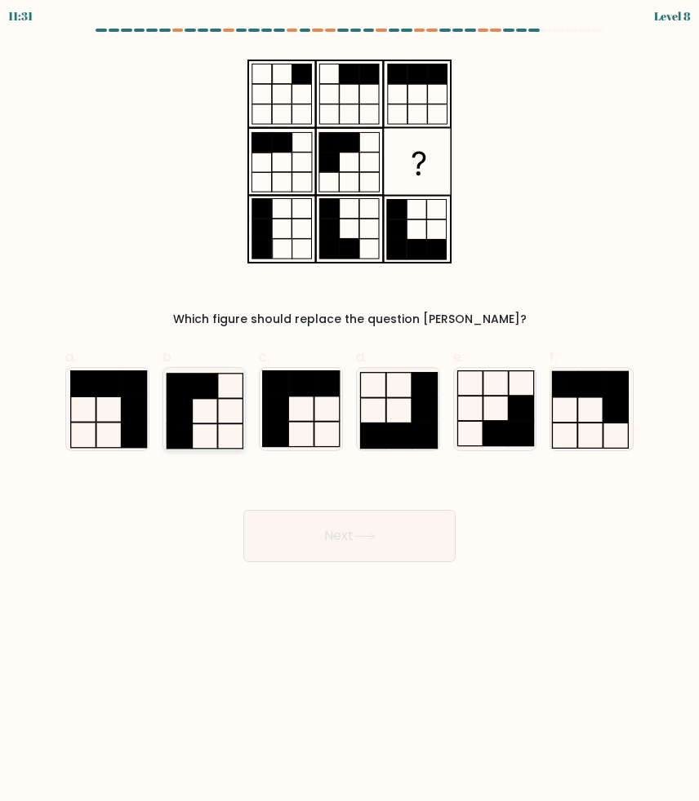
click at [205, 391] on rect at bounding box center [204, 386] width 25 height 24
click at [349, 401] on input "b." at bounding box center [349, 406] width 1 height 11
radio input "true"
click at [372, 530] on button "Next" at bounding box center [349, 536] width 212 height 52
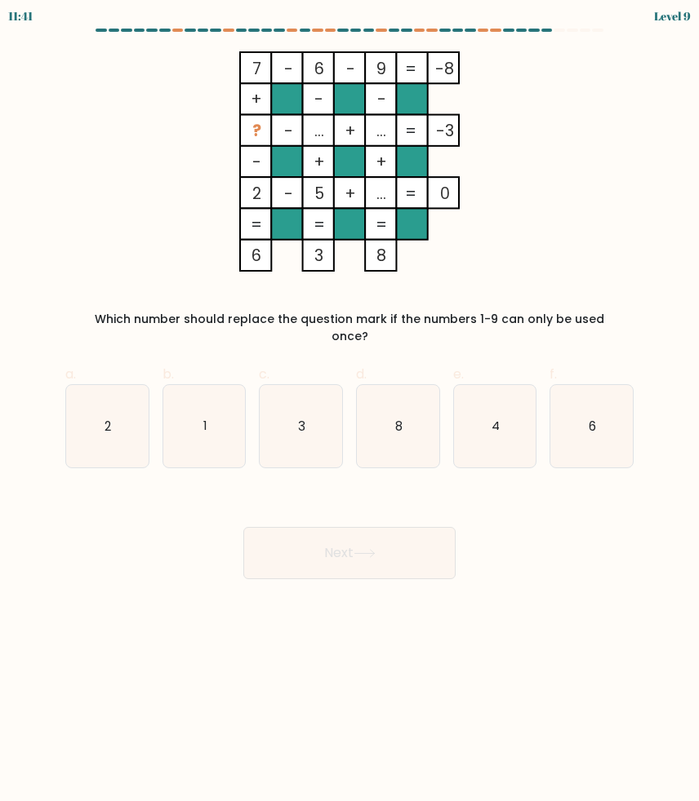
click at [522, 313] on div "Which number should replace the question mark if the numbers 1-9 can only be us…" at bounding box center [349, 328] width 548 height 34
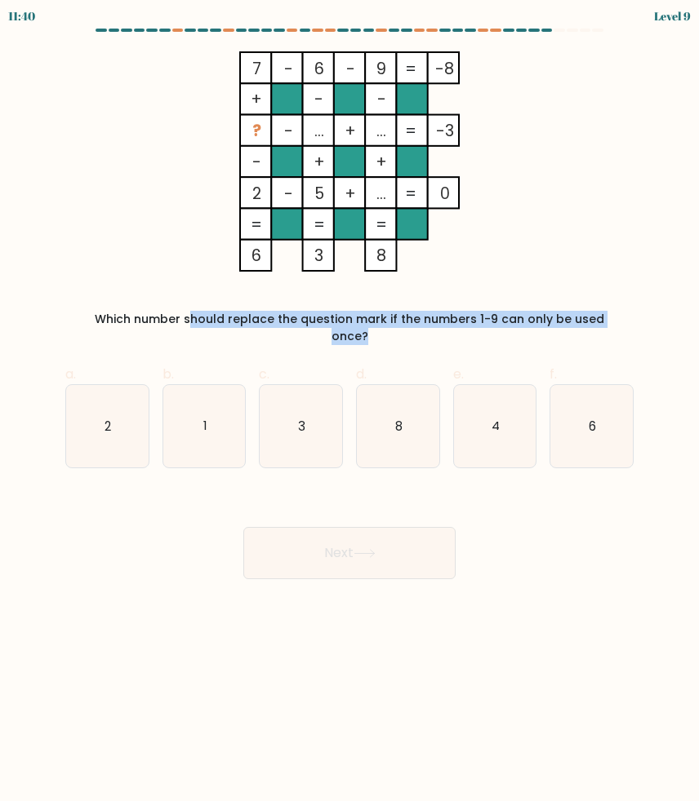
click at [522, 313] on div "Which number should replace the question mark if the numbers 1-9 can only be us…" at bounding box center [349, 328] width 548 height 34
copy form "Which number should replace the question mark if the numbers 1-9 can only be us…"
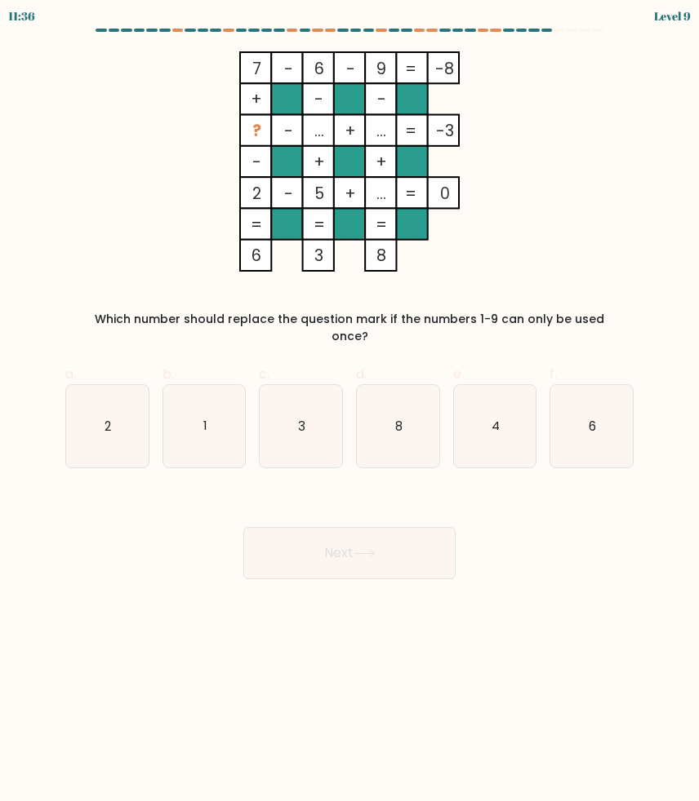
click at [209, 401] on icon "1" at bounding box center [204, 426] width 82 height 82
click at [349, 401] on input "b. 1" at bounding box center [349, 406] width 1 height 11
radio input "true"
click at [305, 528] on button "Next" at bounding box center [349, 553] width 212 height 52
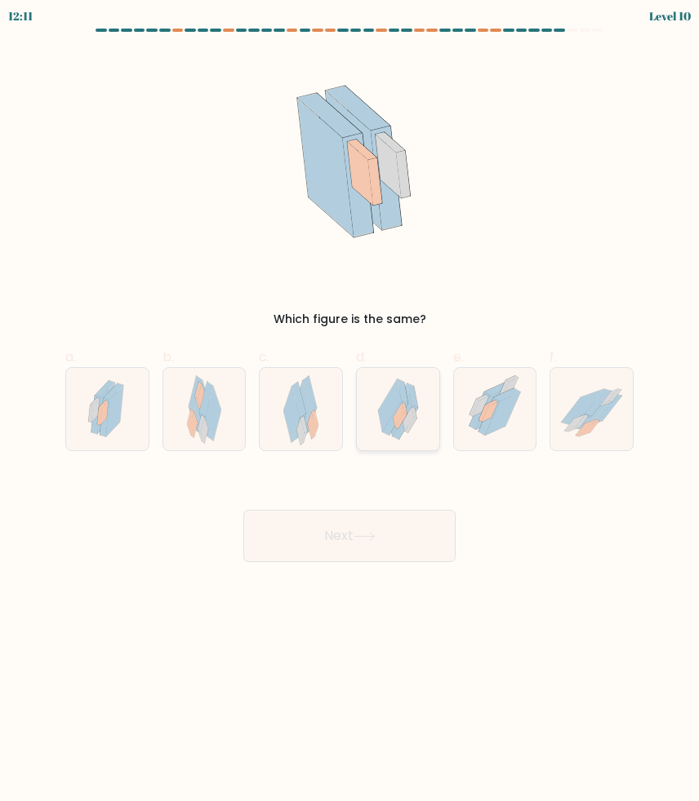
click at [398, 426] on icon at bounding box center [400, 421] width 11 height 16
click at [350, 411] on input "d." at bounding box center [349, 406] width 1 height 11
radio input "true"
click at [391, 533] on button "Next" at bounding box center [349, 536] width 212 height 52
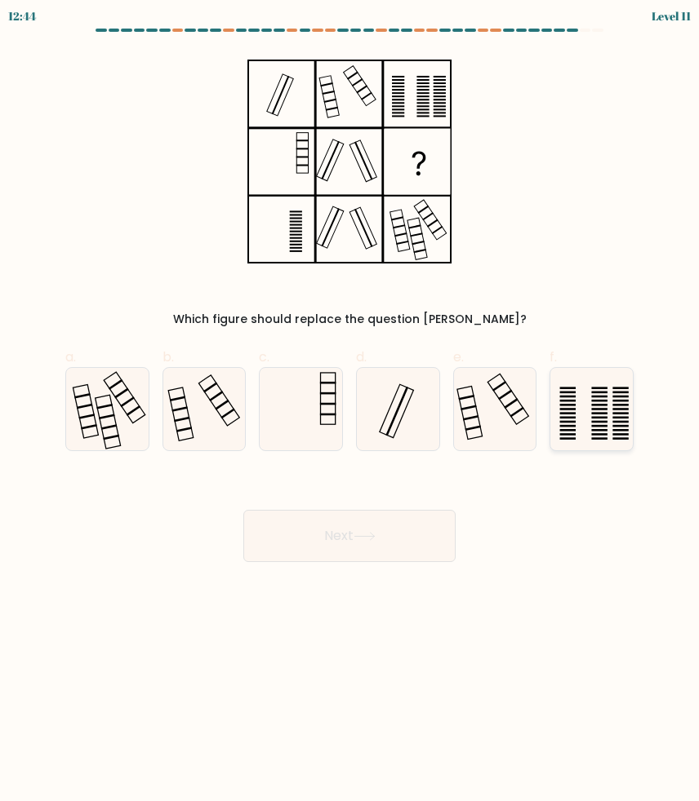
click at [561, 419] on icon at bounding box center [591, 409] width 82 height 82
click at [350, 411] on input "f." at bounding box center [349, 406] width 1 height 11
radio input "true"
click at [396, 551] on button "Next" at bounding box center [349, 536] width 212 height 52
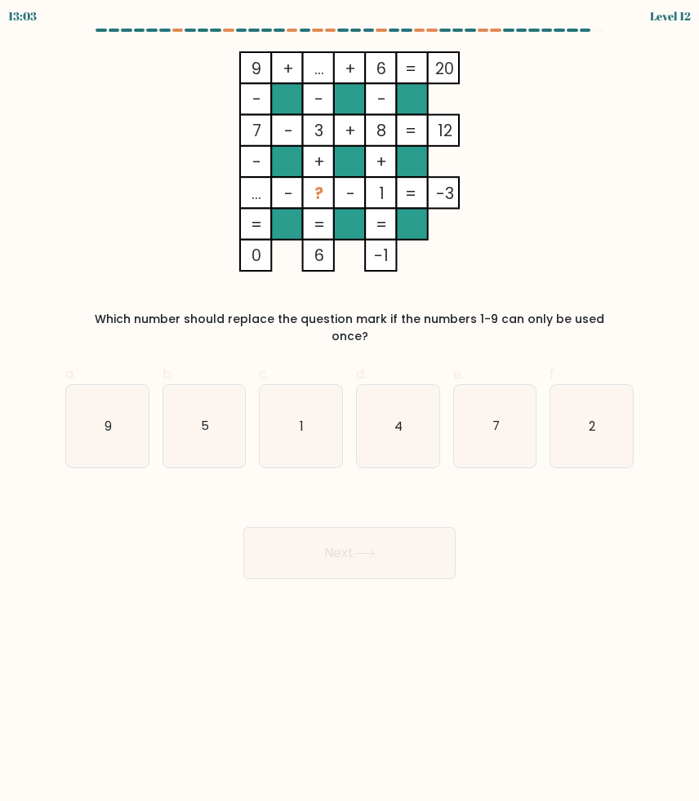
click at [594, 424] on icon "2" at bounding box center [591, 426] width 82 height 82
click at [350, 411] on input "f. 2" at bounding box center [349, 406] width 1 height 11
radio input "true"
click at [594, 424] on icon "2" at bounding box center [591, 426] width 81 height 81
click at [350, 411] on input "f. 2" at bounding box center [349, 406] width 1 height 11
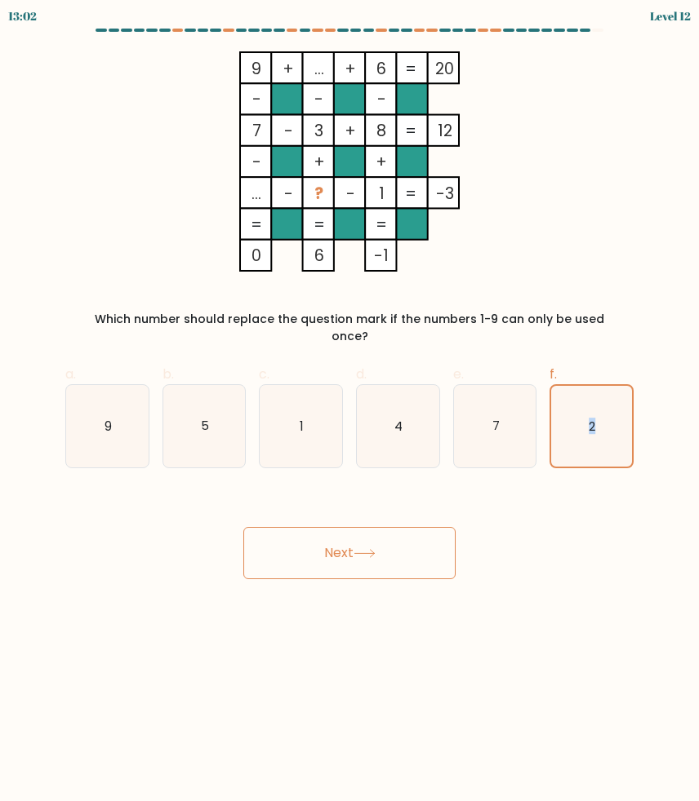
click at [328, 533] on button "Next" at bounding box center [349, 553] width 212 height 52
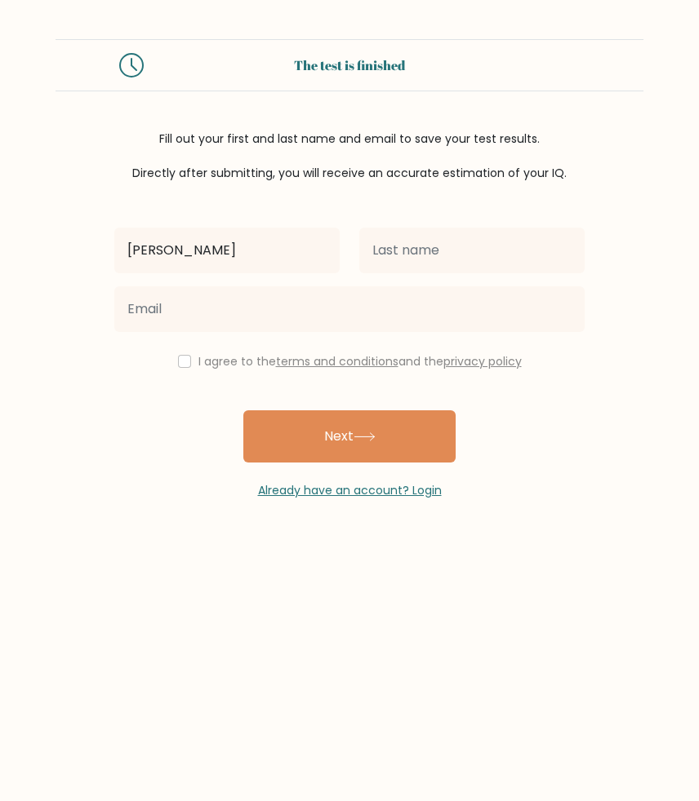
type input "[PERSON_NAME]"
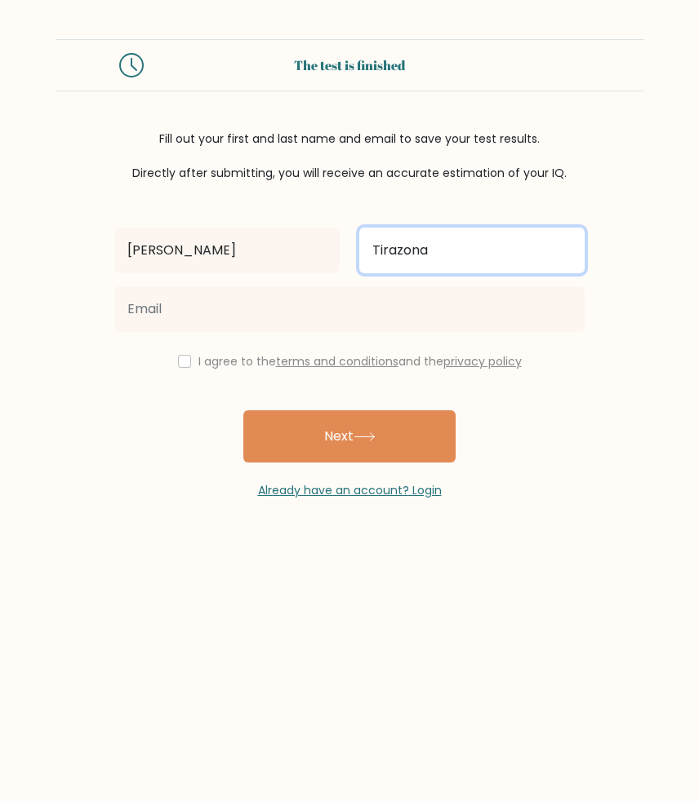
type input "Tirazona"
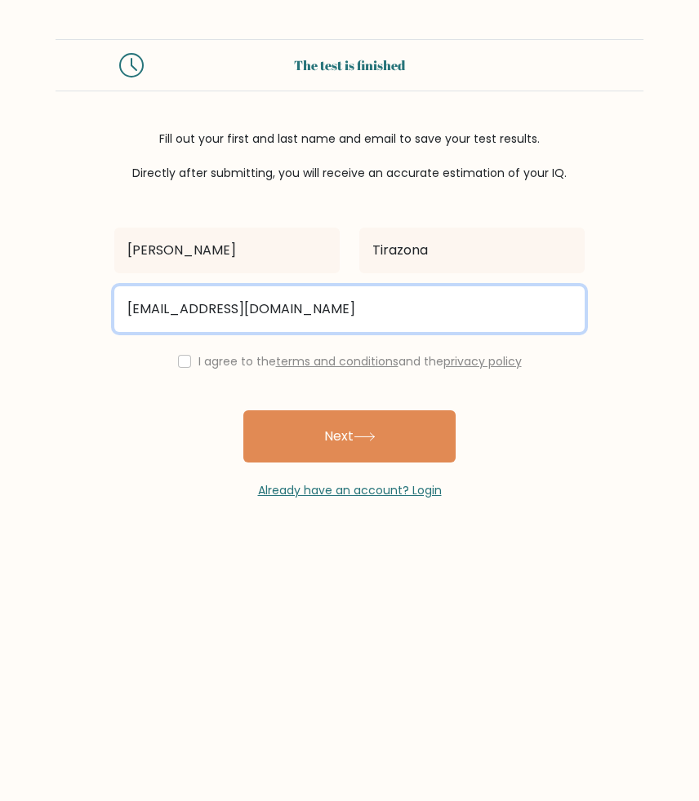
type input "gailythegreat2017@gmail.com"
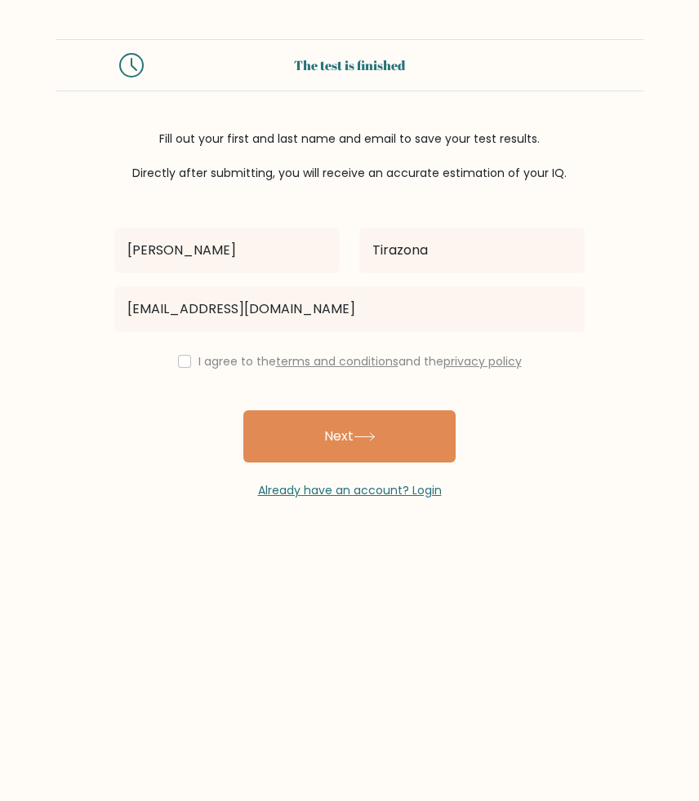
click at [179, 361] on input "checkbox" at bounding box center [184, 361] width 13 height 13
checkbox input "true"
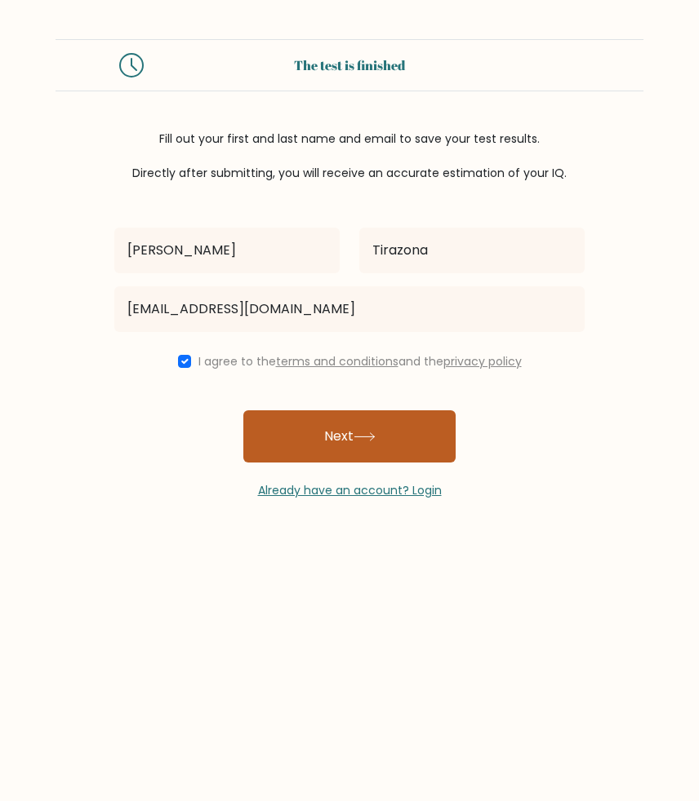
click at [313, 446] on button "Next" at bounding box center [349, 436] width 212 height 52
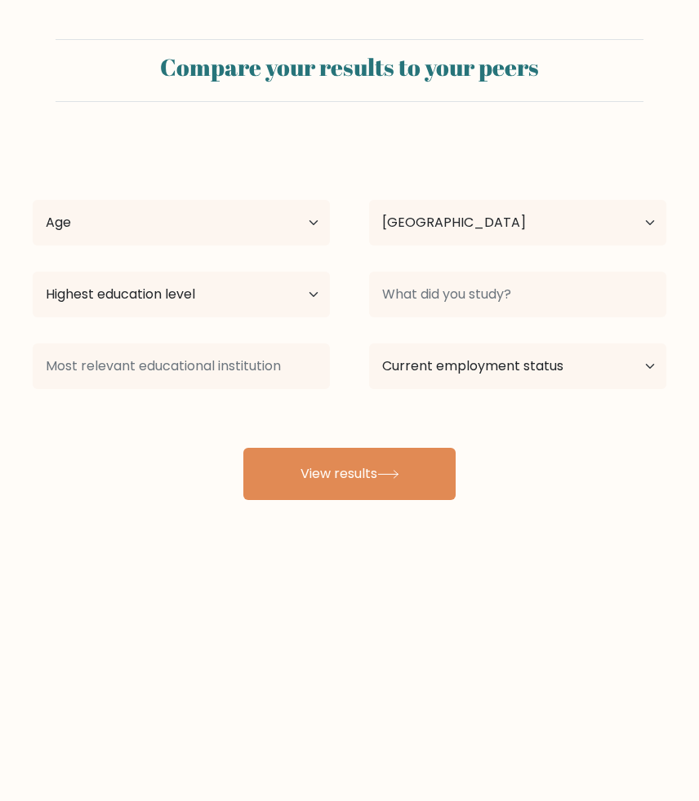
select select "PH"
select select "25_34"
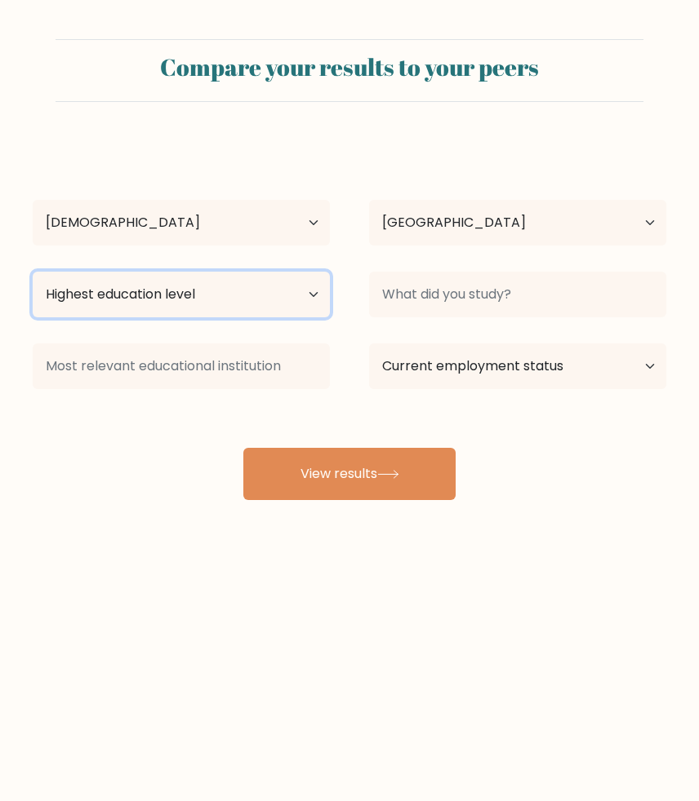
select select "bachelors_degree"
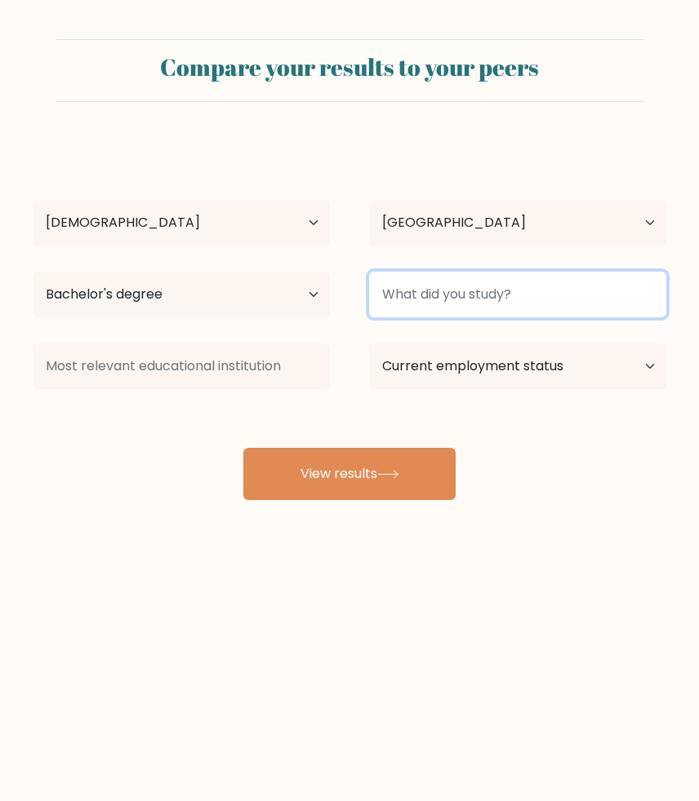
click at [420, 289] on input at bounding box center [517, 295] width 297 height 46
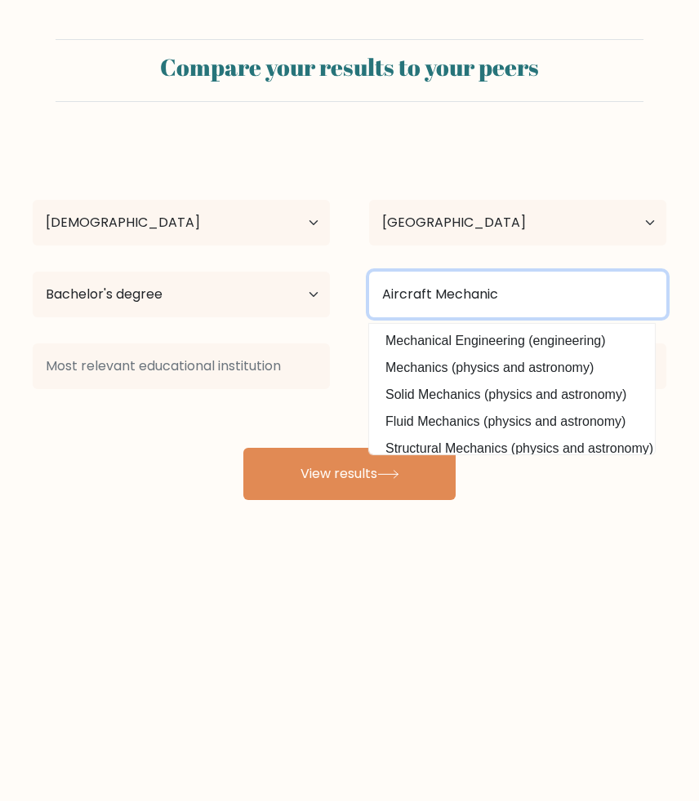
type input "Aircraft Mechanic"
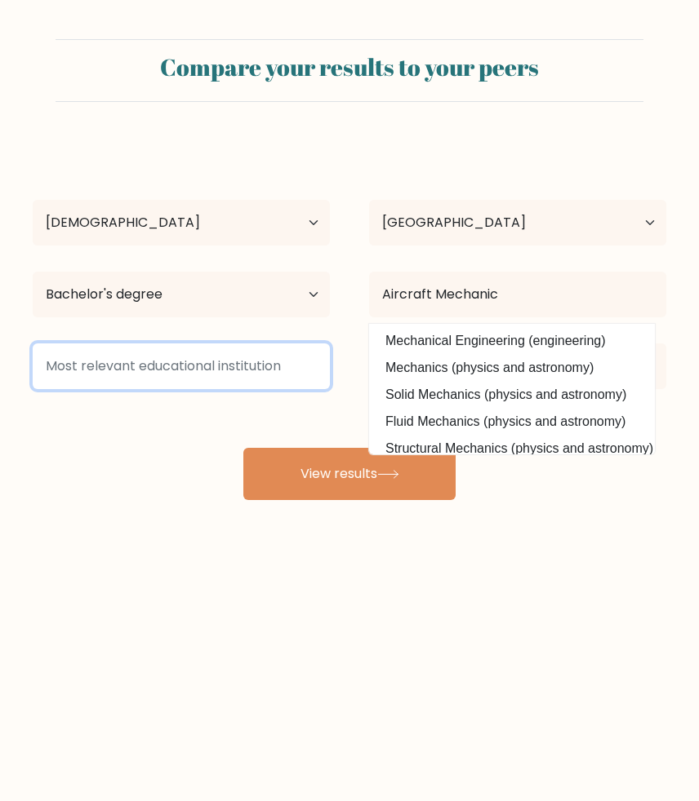
click at [278, 359] on input at bounding box center [181, 367] width 297 height 46
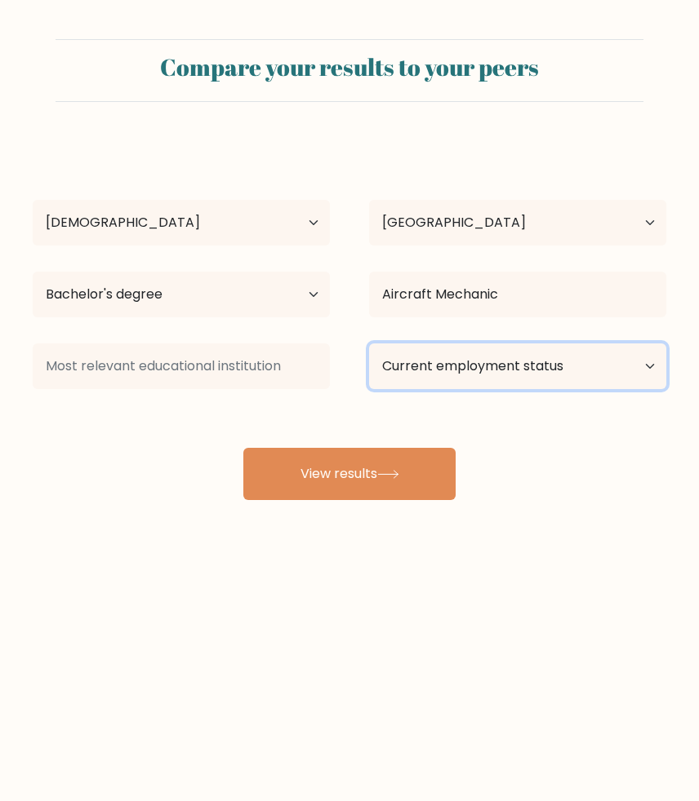
select select "other"
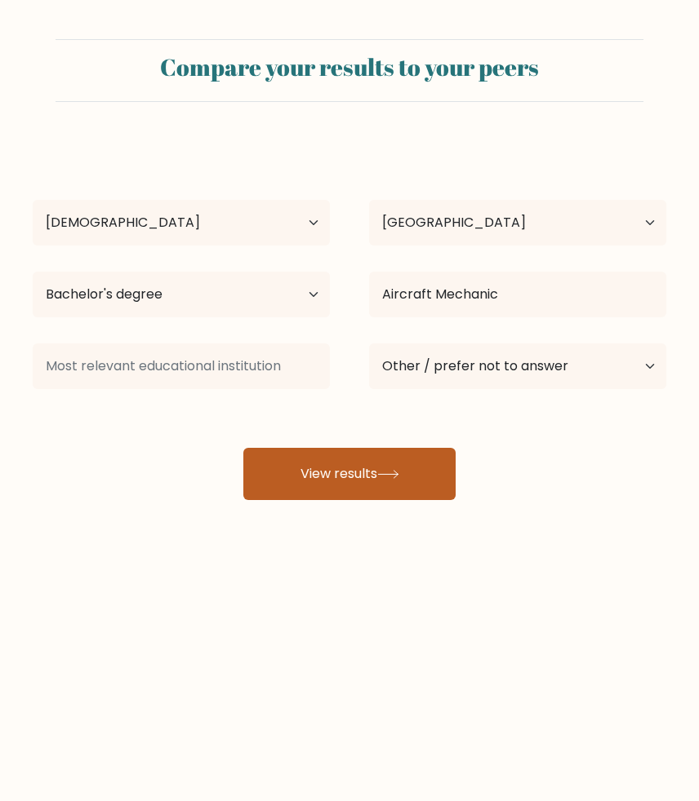
click at [364, 484] on button "View results" at bounding box center [349, 474] width 212 height 52
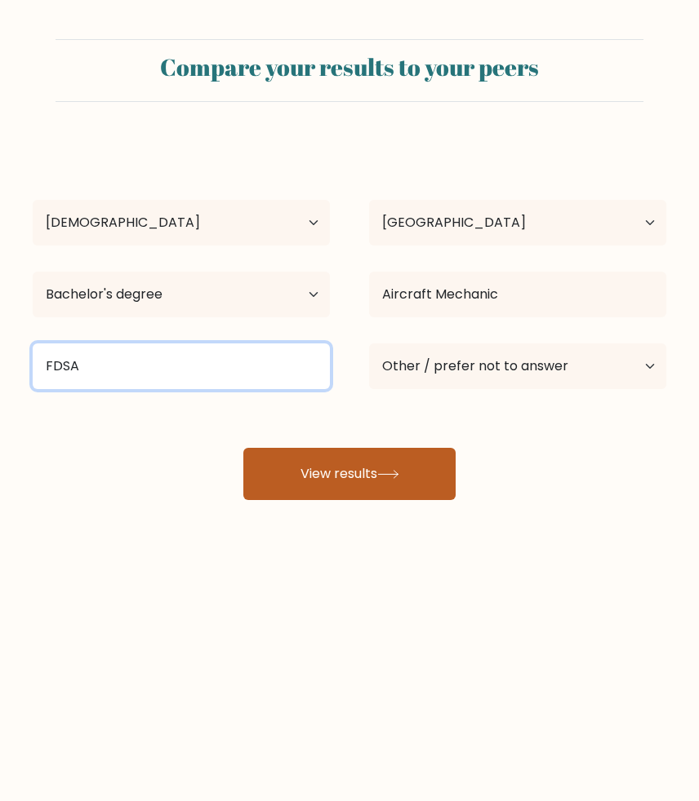
type input "FDSA"
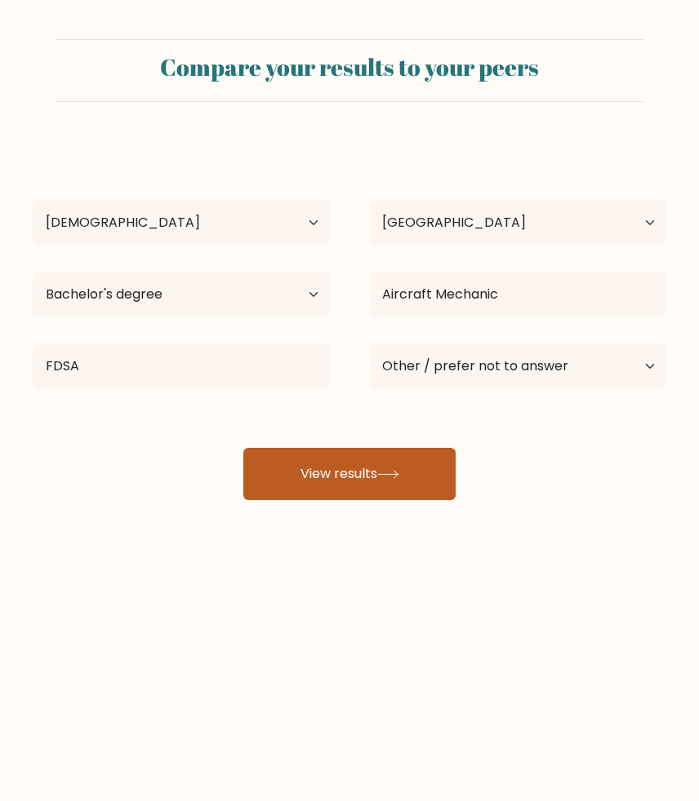
click at [410, 483] on button "View results" at bounding box center [349, 474] width 212 height 52
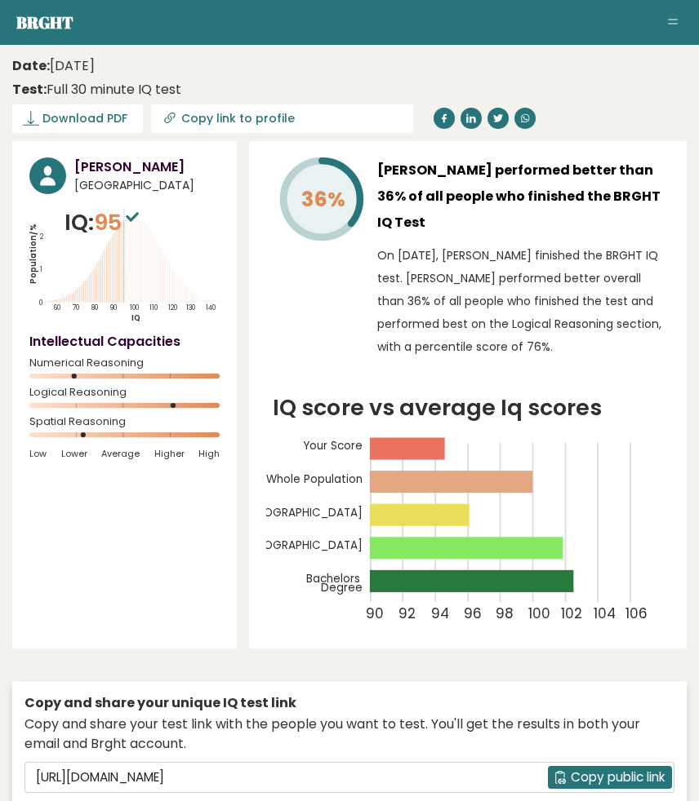
click at [586, 769] on span "Copy public link" at bounding box center [617, 778] width 94 height 19
click at [615, 769] on span "Copy public link" at bounding box center [617, 778] width 94 height 19
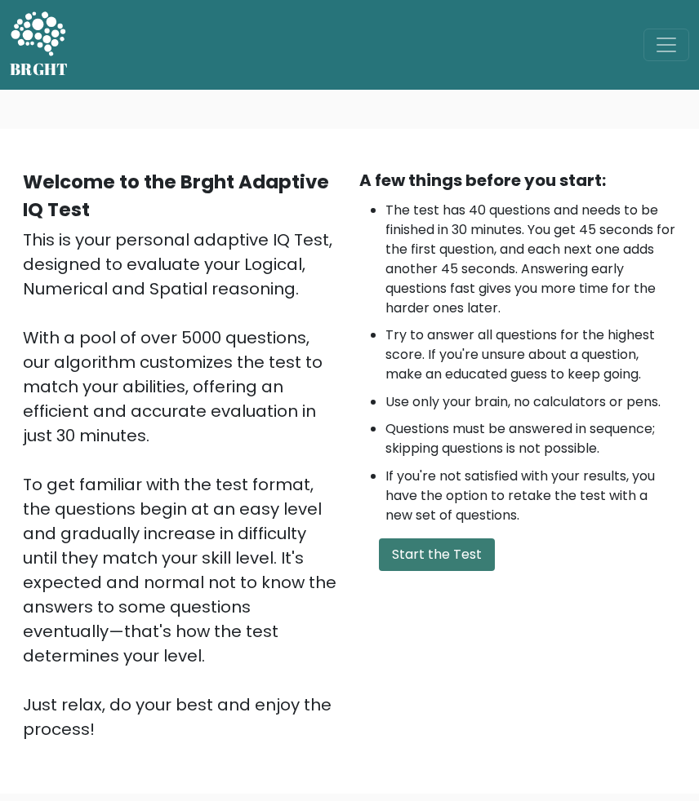
click at [401, 546] on button "Start the Test" at bounding box center [437, 555] width 116 height 33
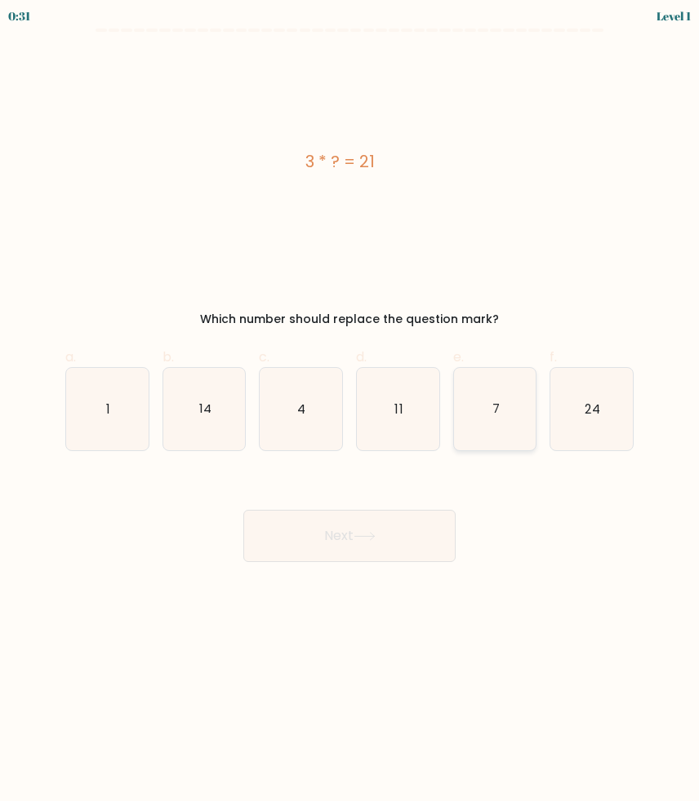
click at [503, 406] on icon "7" at bounding box center [495, 409] width 82 height 82
click at [350, 406] on input "e. 7" at bounding box center [349, 406] width 1 height 11
radio input "true"
click at [380, 531] on button "Next" at bounding box center [349, 536] width 212 height 52
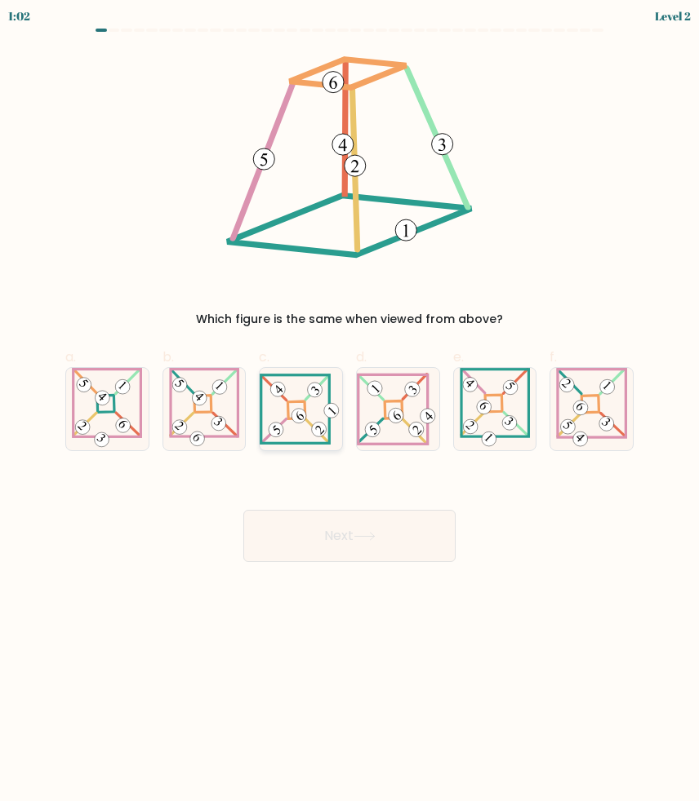
click at [288, 401] on 271 at bounding box center [296, 409] width 17 height 17
click at [349, 401] on input "c." at bounding box center [349, 406] width 1 height 11
radio input "true"
click at [335, 545] on button "Next" at bounding box center [349, 536] width 212 height 52
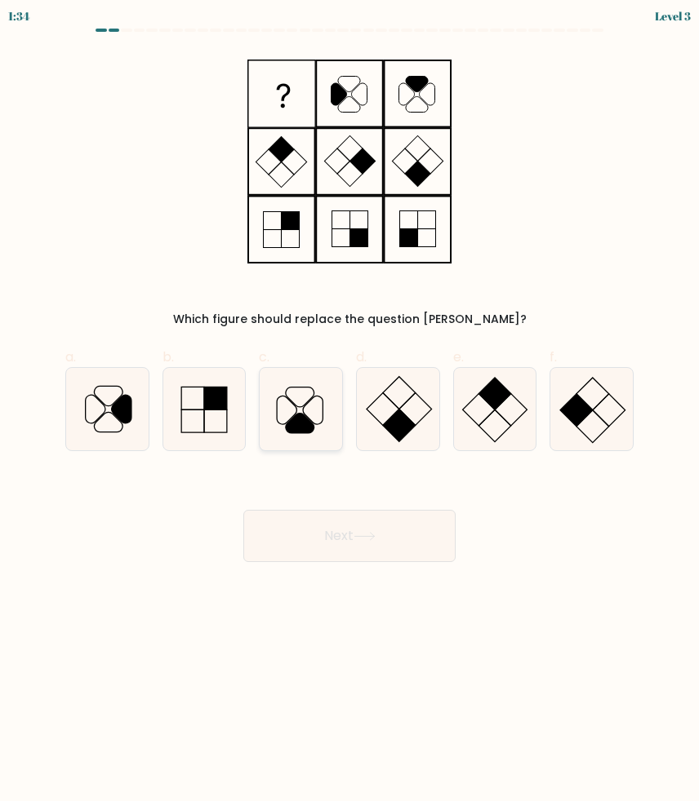
click at [291, 408] on icon at bounding box center [300, 409] width 82 height 82
click at [349, 408] on input "c." at bounding box center [349, 406] width 1 height 11
radio input "true"
click at [327, 536] on button "Next" at bounding box center [349, 536] width 212 height 52
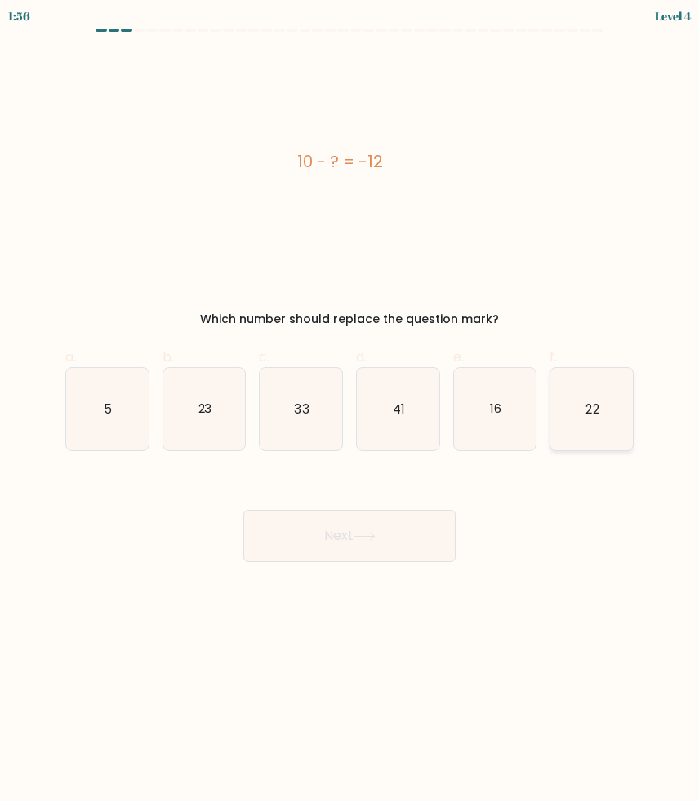
click at [606, 414] on icon "22" at bounding box center [591, 409] width 82 height 82
click at [350, 411] on input "f. 22" at bounding box center [349, 406] width 1 height 11
radio input "true"
click at [388, 523] on button "Next" at bounding box center [349, 536] width 212 height 52
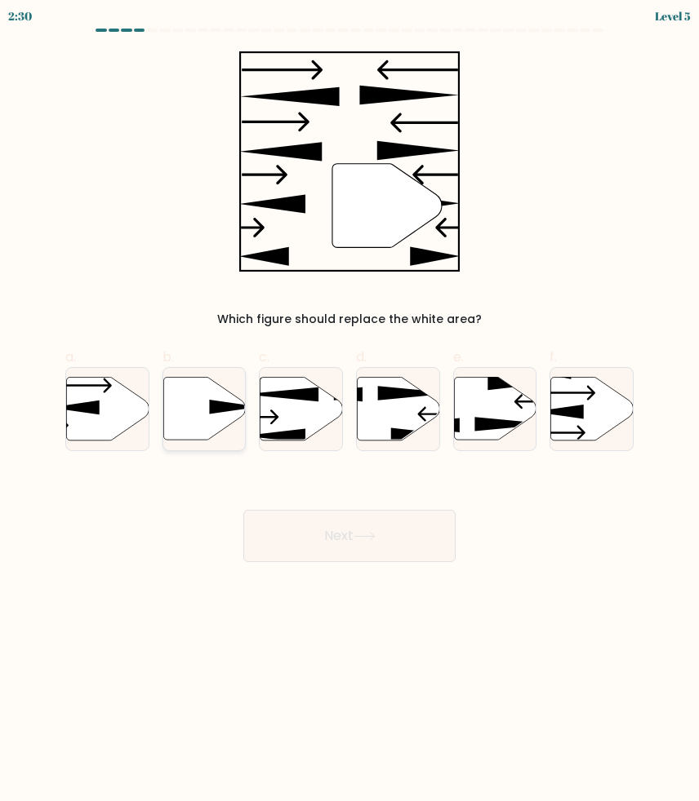
click at [200, 401] on icon at bounding box center [204, 408] width 82 height 63
click at [349, 401] on input "b." at bounding box center [349, 406] width 1 height 11
radio input "true"
click at [346, 526] on button "Next" at bounding box center [349, 536] width 212 height 52
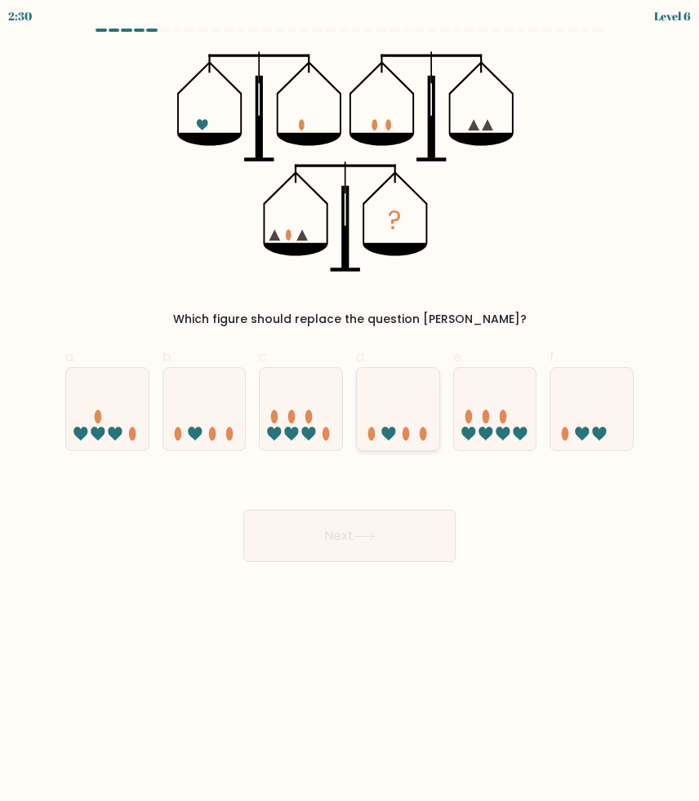
click at [401, 392] on icon at bounding box center [398, 409] width 82 height 68
click at [350, 401] on input "d." at bounding box center [349, 406] width 1 height 11
radio input "true"
click at [590, 437] on icon at bounding box center [591, 409] width 82 height 68
click at [350, 411] on input "f." at bounding box center [349, 406] width 1 height 11
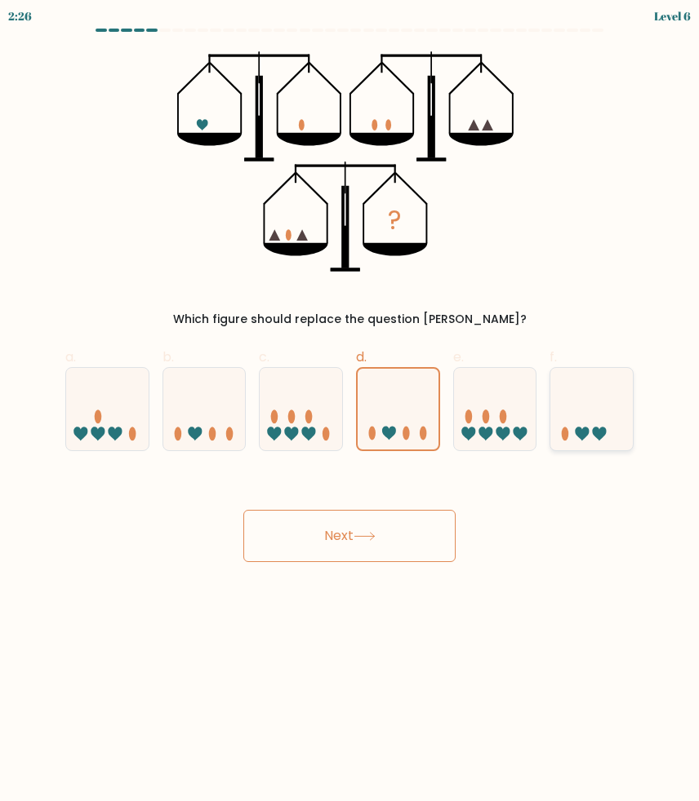
radio input "true"
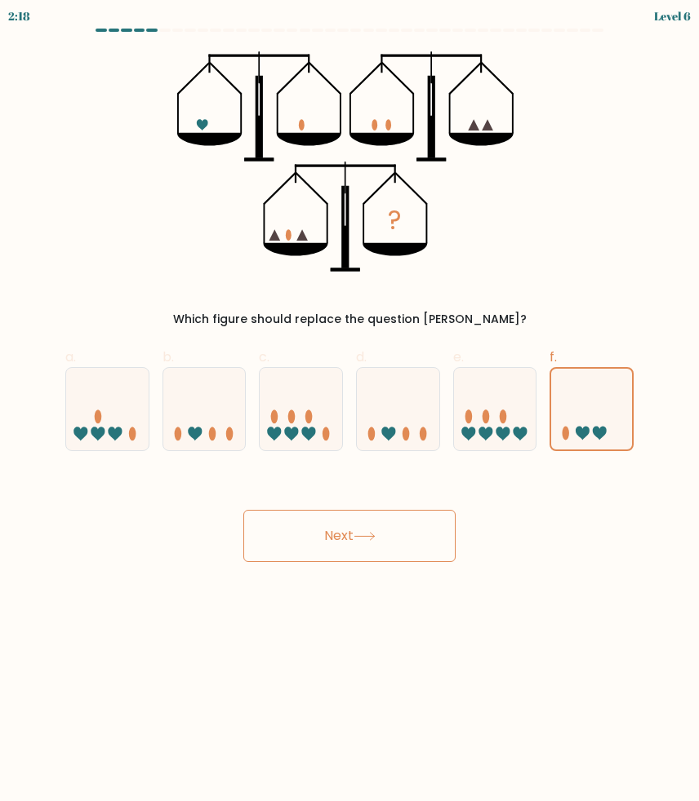
click at [406, 524] on button "Next" at bounding box center [349, 536] width 212 height 52
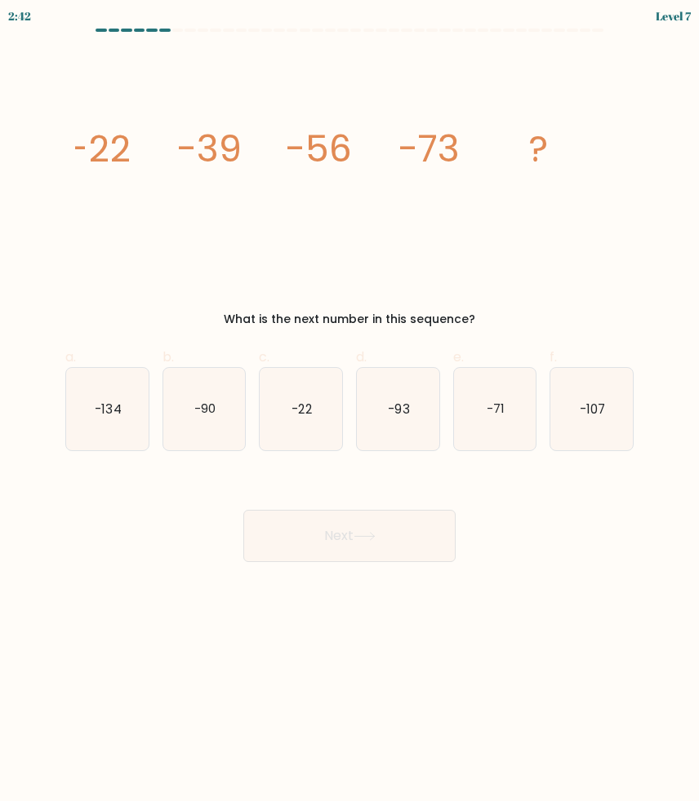
click at [206, 416] on text "-90" at bounding box center [204, 408] width 21 height 17
click at [349, 411] on input "b. -90" at bounding box center [349, 406] width 1 height 11
radio input "true"
click at [206, 416] on text "-90" at bounding box center [204, 409] width 21 height 16
click at [349, 411] on input "b. -90" at bounding box center [349, 406] width 1 height 11
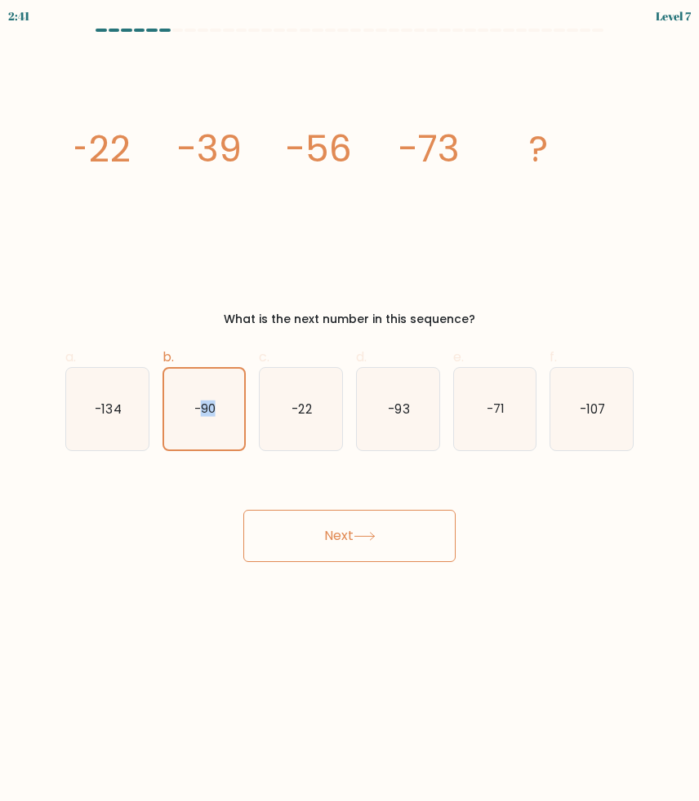
click at [319, 523] on button "Next" at bounding box center [349, 536] width 212 height 52
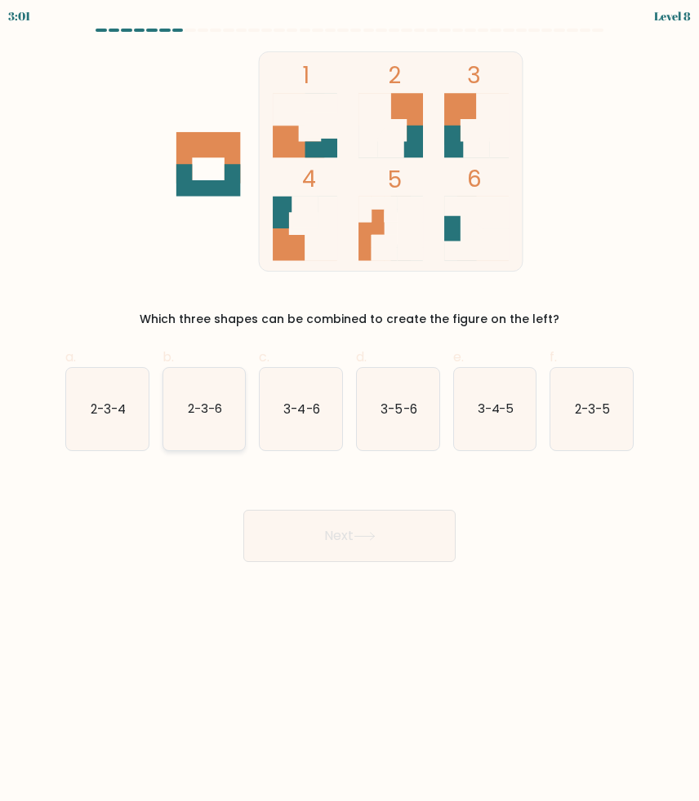
click at [234, 409] on icon "2-3-6" at bounding box center [204, 409] width 82 height 82
click at [349, 409] on input "b. 2-3-6" at bounding box center [349, 406] width 1 height 11
radio input "true"
click at [317, 528] on button "Next" at bounding box center [349, 536] width 212 height 52
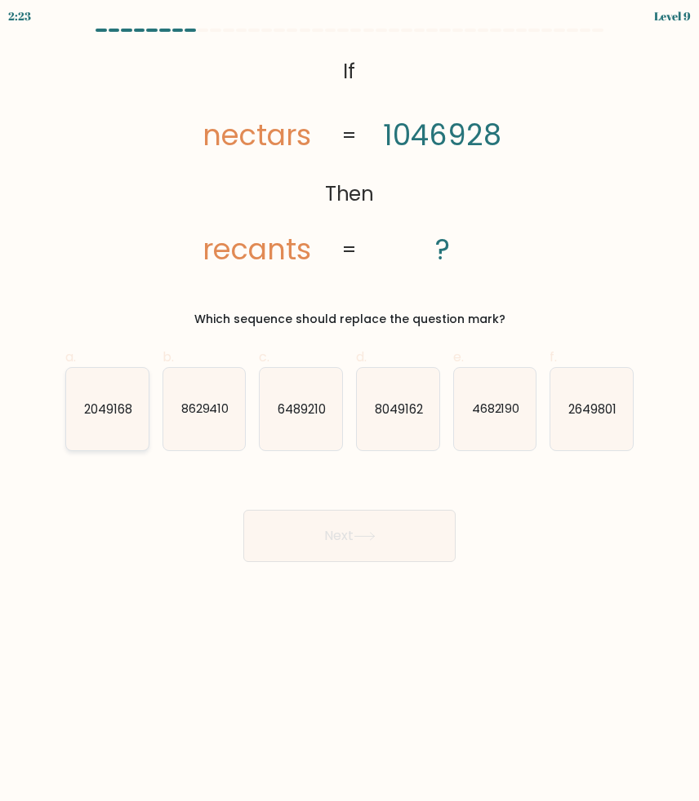
click at [114, 424] on icon "2049168" at bounding box center [107, 409] width 82 height 82
click at [349, 411] on input "a. 2049168" at bounding box center [349, 406] width 1 height 11
radio input "true"
click at [306, 541] on button "Next" at bounding box center [349, 536] width 212 height 52
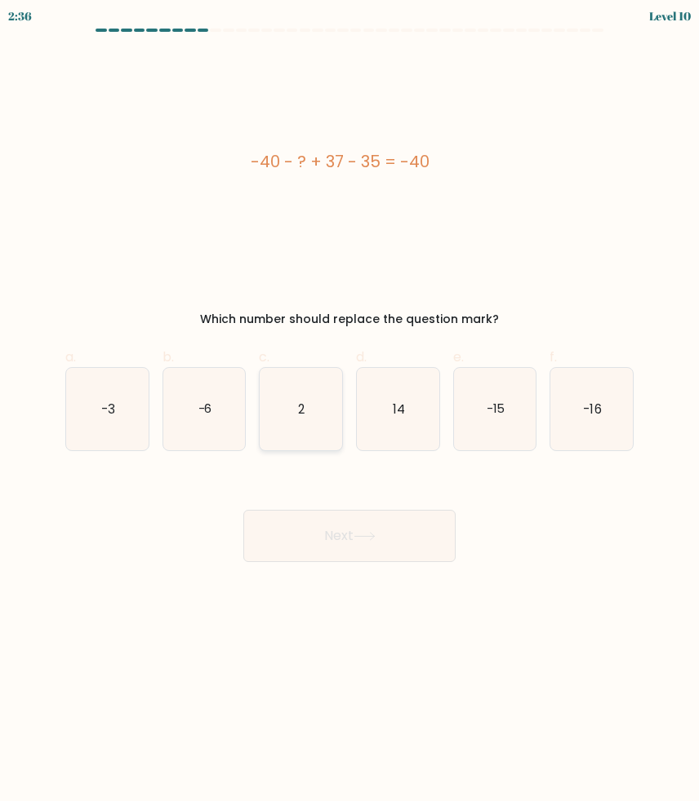
click at [299, 419] on icon "2" at bounding box center [300, 409] width 82 height 82
click at [349, 411] on input "c. 2" at bounding box center [349, 406] width 1 height 11
radio input "true"
click at [299, 419] on icon "2" at bounding box center [300, 409] width 81 height 81
click at [349, 411] on input "c. 2" at bounding box center [349, 406] width 1 height 11
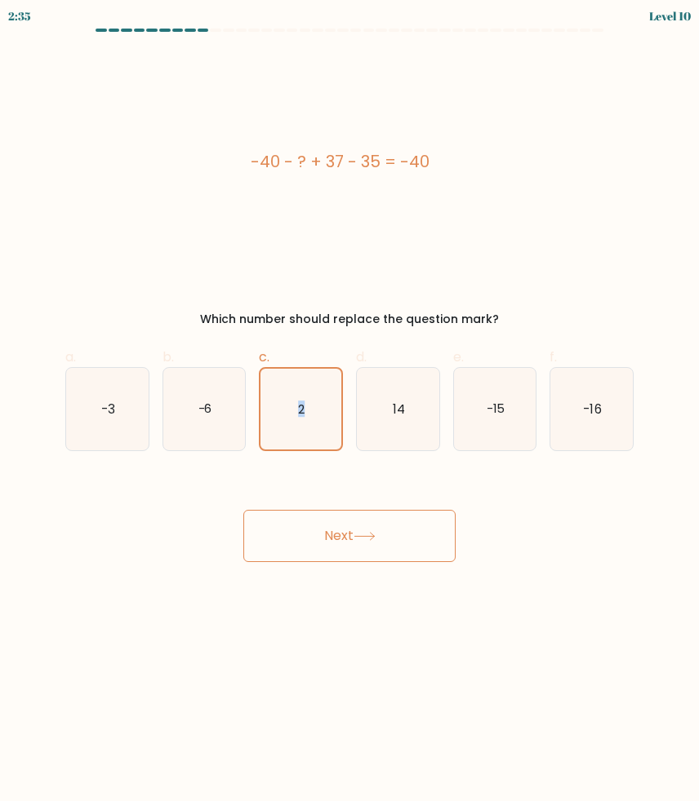
click at [329, 527] on button "Next" at bounding box center [349, 536] width 212 height 52
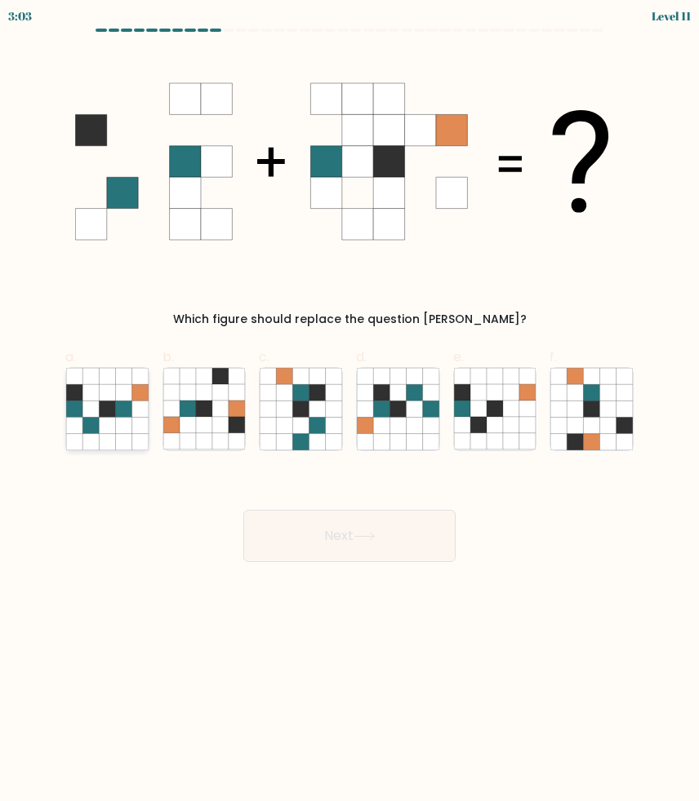
click at [115, 392] on icon at bounding box center [107, 392] width 16 height 16
click at [349, 401] on input "a." at bounding box center [349, 406] width 1 height 11
radio input "true"
click at [347, 540] on button "Next" at bounding box center [349, 536] width 212 height 52
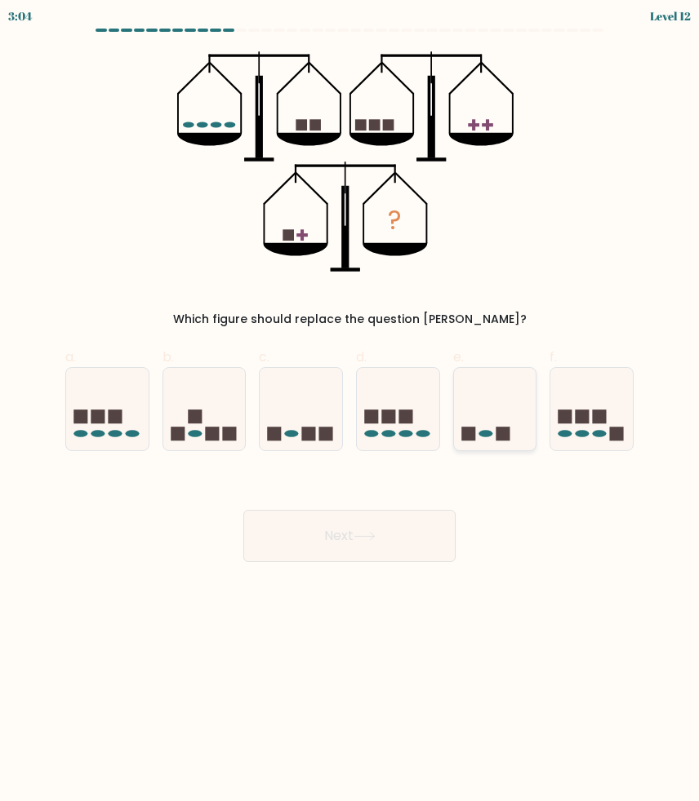
click at [492, 424] on icon at bounding box center [495, 409] width 82 height 68
click at [350, 411] on input "e." at bounding box center [349, 406] width 1 height 11
radio input "true"
click at [391, 526] on button "Next" at bounding box center [349, 536] width 212 height 52
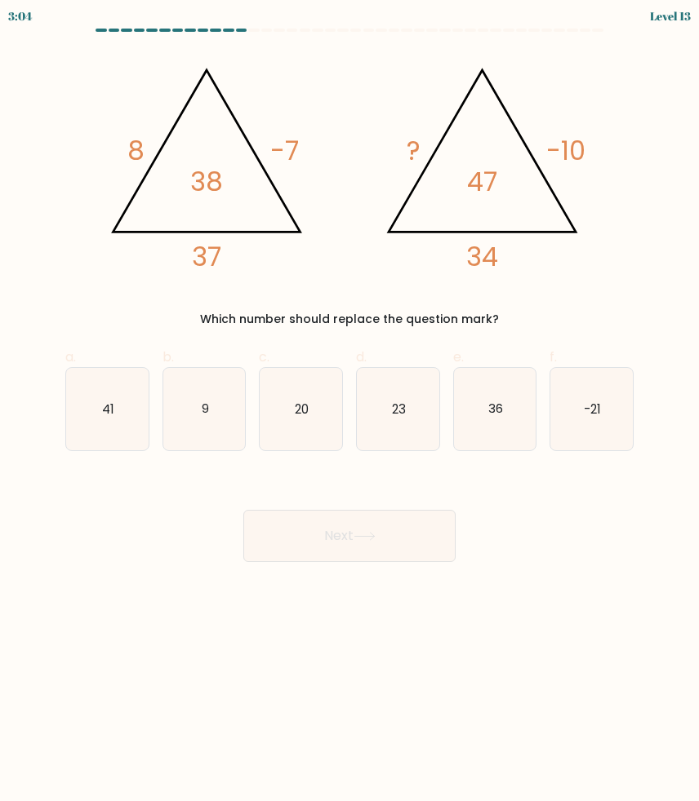
click at [114, 426] on icon "41" at bounding box center [107, 409] width 82 height 82
click at [349, 411] on input "a. 41" at bounding box center [349, 406] width 1 height 11
radio input "true"
click at [114, 426] on icon "41" at bounding box center [107, 409] width 81 height 81
click at [349, 411] on input "a. 41" at bounding box center [349, 406] width 1 height 11
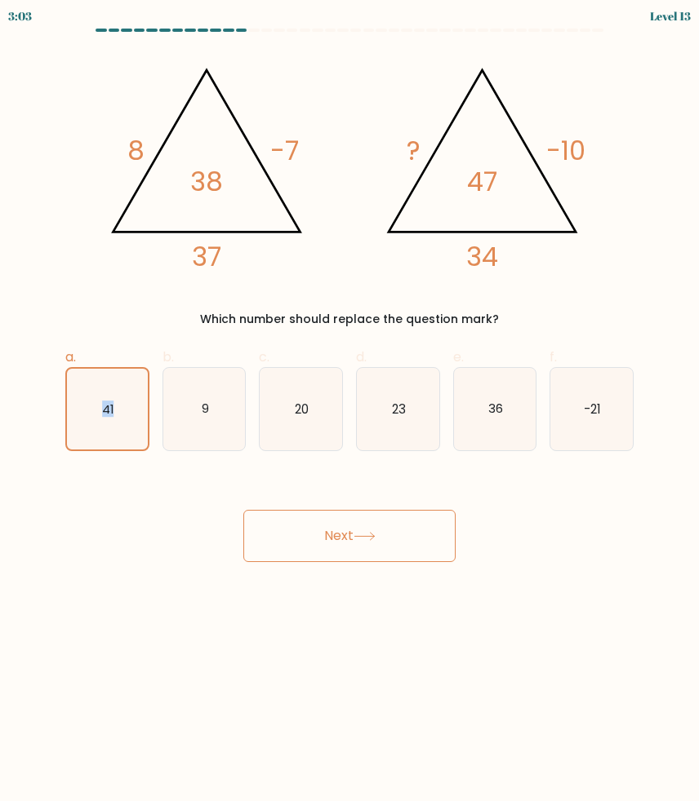
click at [324, 543] on button "Next" at bounding box center [349, 536] width 212 height 52
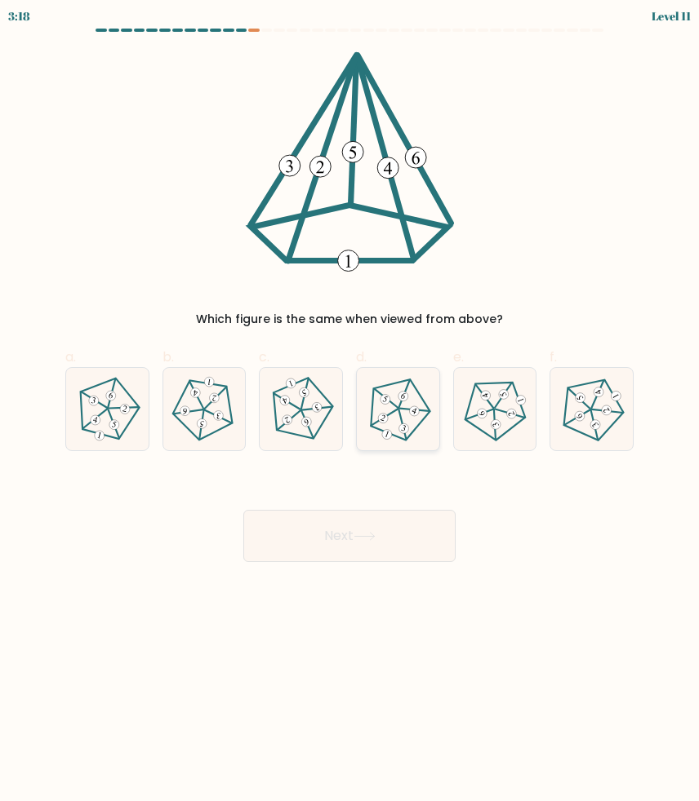
click at [381, 431] on 205 at bounding box center [399, 406] width 78 height 76
click at [350, 411] on input "d." at bounding box center [349, 406] width 1 height 11
radio input "true"
click at [360, 534] on icon at bounding box center [364, 536] width 22 height 9
click at [310, 546] on button "Next" at bounding box center [349, 536] width 212 height 52
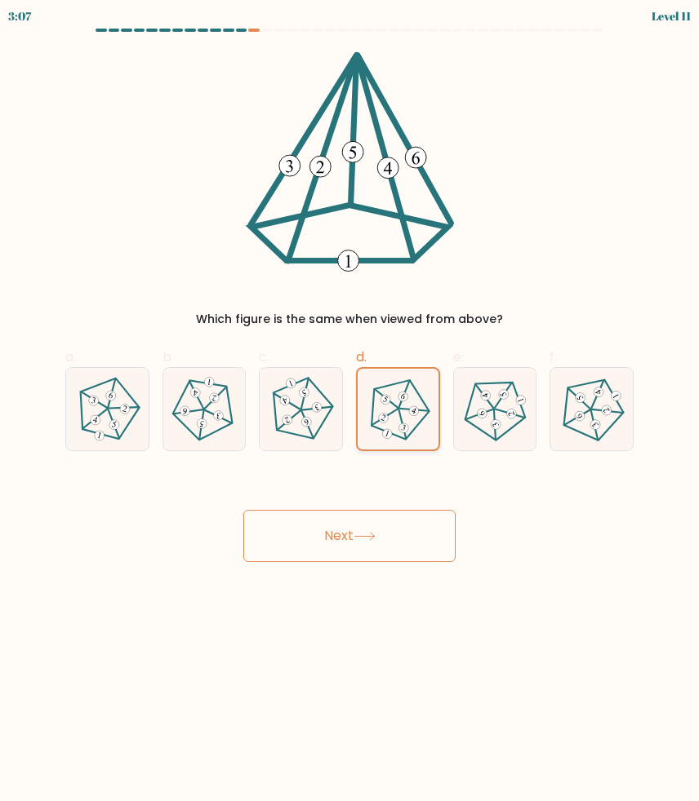
click at [388, 411] on icon at bounding box center [398, 409] width 64 height 64
click at [350, 411] on input "d." at bounding box center [349, 406] width 1 height 11
click at [349, 526] on button "Next" at bounding box center [349, 536] width 212 height 52
click at [314, 148] on icon at bounding box center [349, 161] width 219 height 220
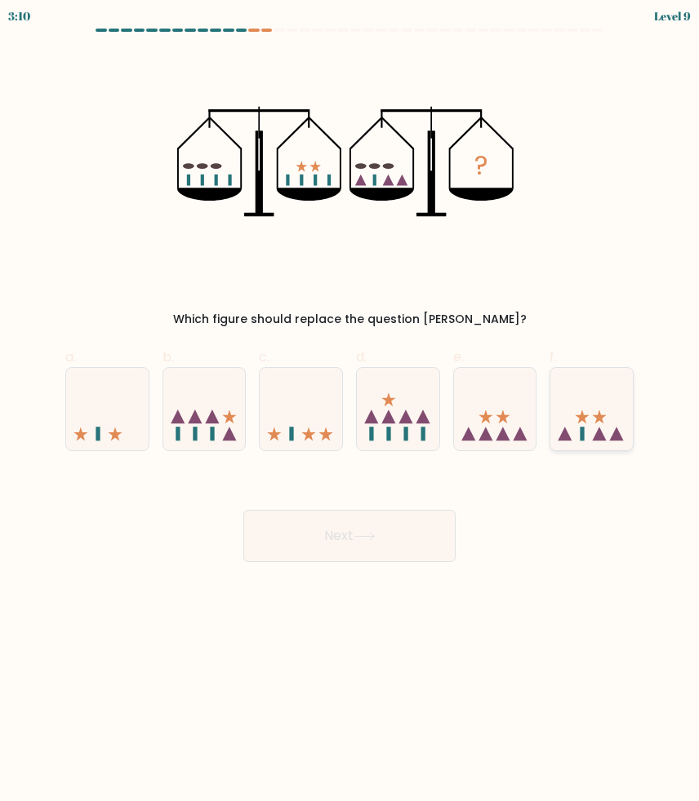
click at [580, 440] on rect at bounding box center [582, 434] width 4 height 14
click at [350, 411] on input "f." at bounding box center [349, 406] width 1 height 11
radio input "true"
click at [415, 527] on button "Next" at bounding box center [349, 536] width 212 height 52
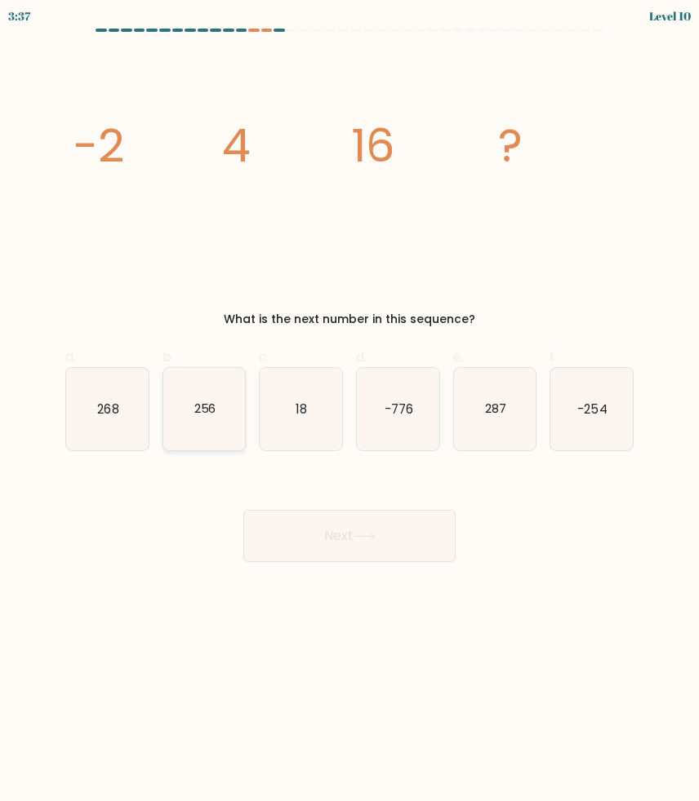
click at [190, 413] on icon "256" at bounding box center [204, 409] width 82 height 82
click at [349, 411] on input "b. 256" at bounding box center [349, 406] width 1 height 11
radio input "true"
click at [190, 413] on icon "256" at bounding box center [204, 409] width 81 height 81
click at [349, 411] on input "b. 256" at bounding box center [349, 406] width 1 height 11
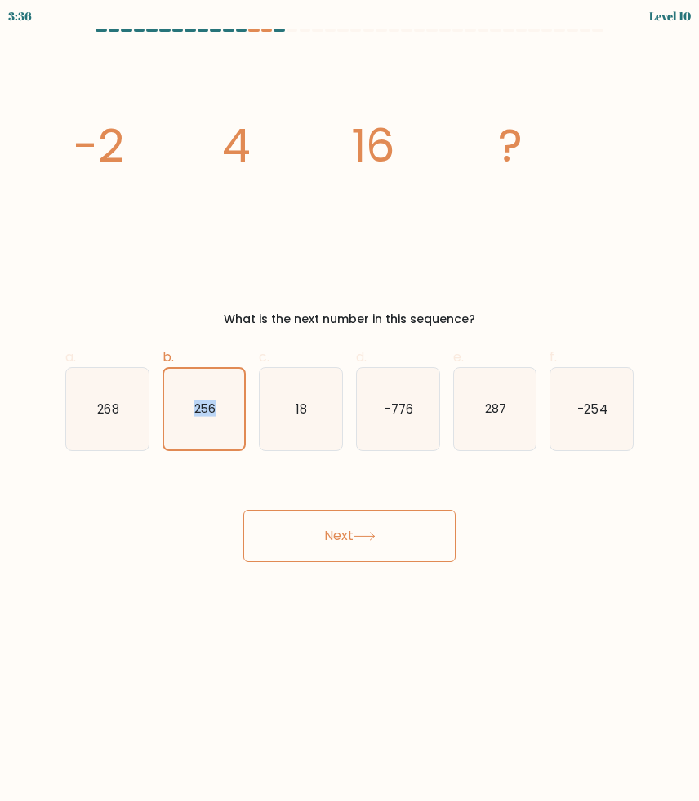
click at [319, 538] on button "Next" at bounding box center [349, 536] width 212 height 52
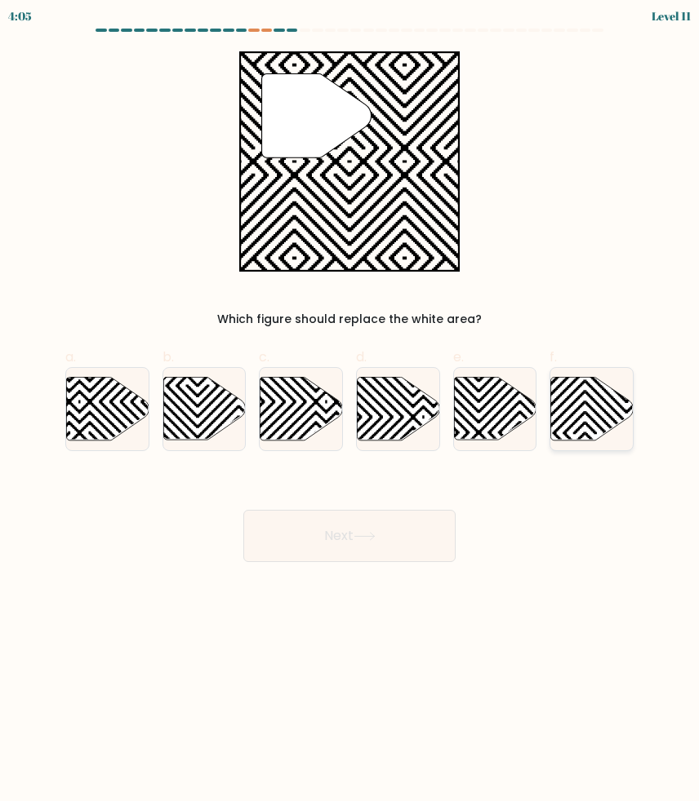
click at [579, 432] on icon at bounding box center [592, 408] width 82 height 63
click at [350, 411] on input "f." at bounding box center [349, 406] width 1 height 11
radio input "true"
click at [495, 408] on icon at bounding box center [520, 444] width 166 height 166
click at [350, 408] on input "e." at bounding box center [349, 406] width 1 height 11
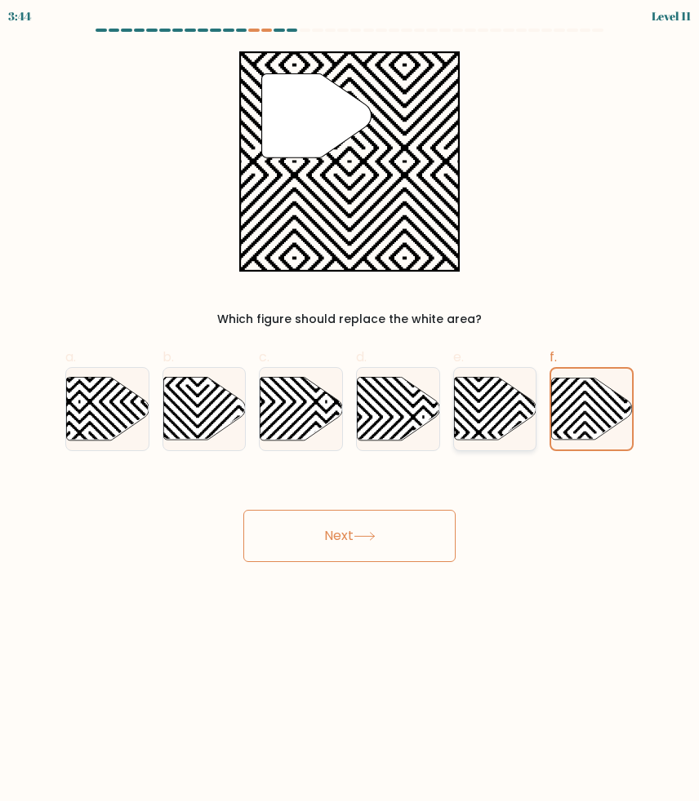
radio input "true"
click at [382, 537] on button "Next" at bounding box center [349, 536] width 212 height 52
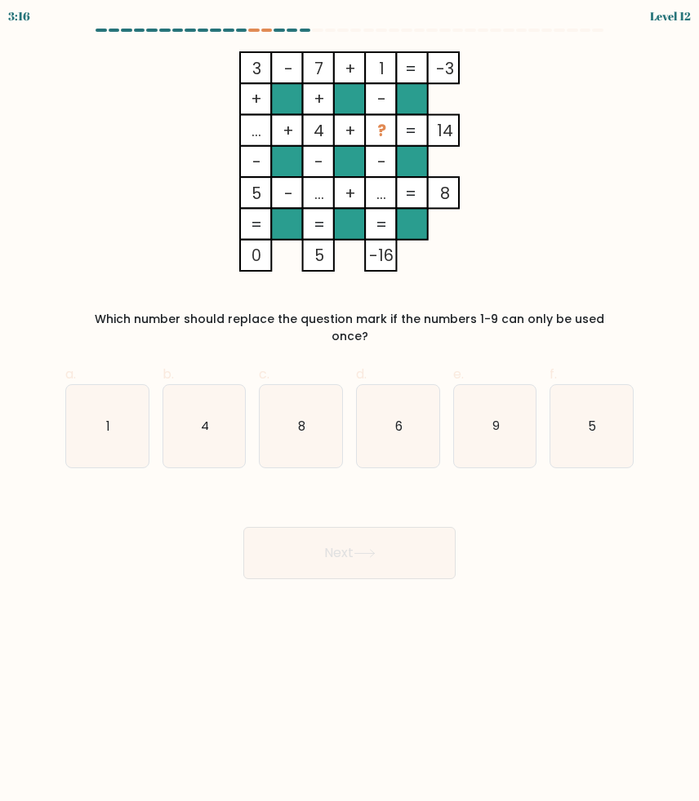
click at [234, 404] on icon "4" at bounding box center [204, 426] width 82 height 82
click at [349, 404] on input "b. 4" at bounding box center [349, 406] width 1 height 11
radio input "true"
click at [234, 404] on icon "4" at bounding box center [204, 426] width 81 height 81
click at [349, 404] on input "b. 4" at bounding box center [349, 406] width 1 height 11
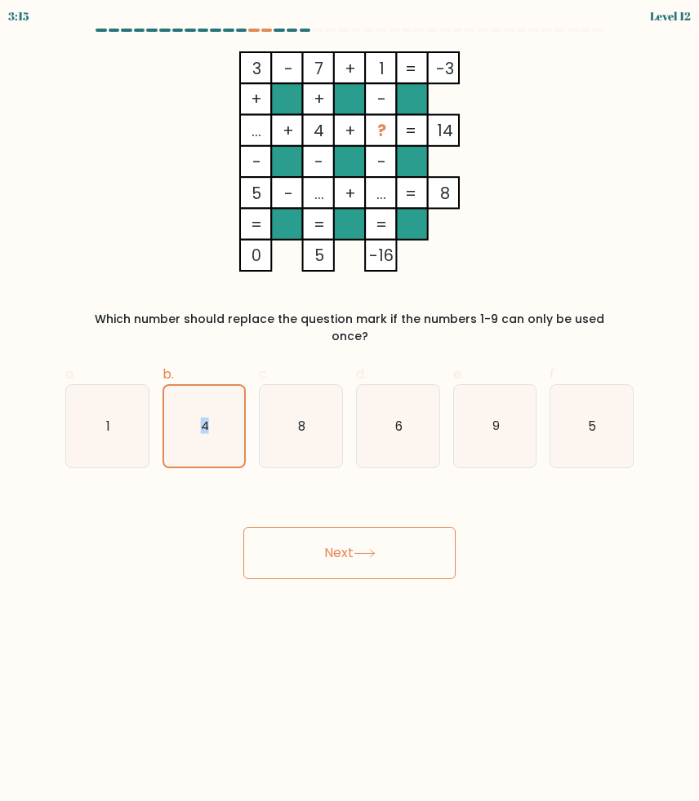
click at [314, 527] on button "Next" at bounding box center [349, 553] width 212 height 52
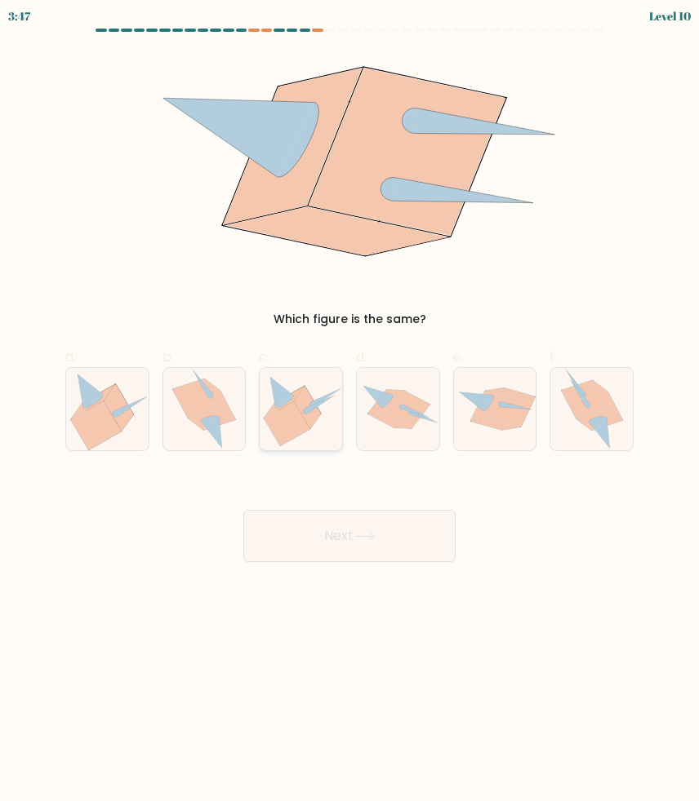
click at [298, 379] on icon at bounding box center [300, 408] width 82 height 75
click at [349, 401] on input "c." at bounding box center [349, 406] width 1 height 11
radio input "true"
click at [321, 546] on button "Next" at bounding box center [349, 536] width 212 height 52
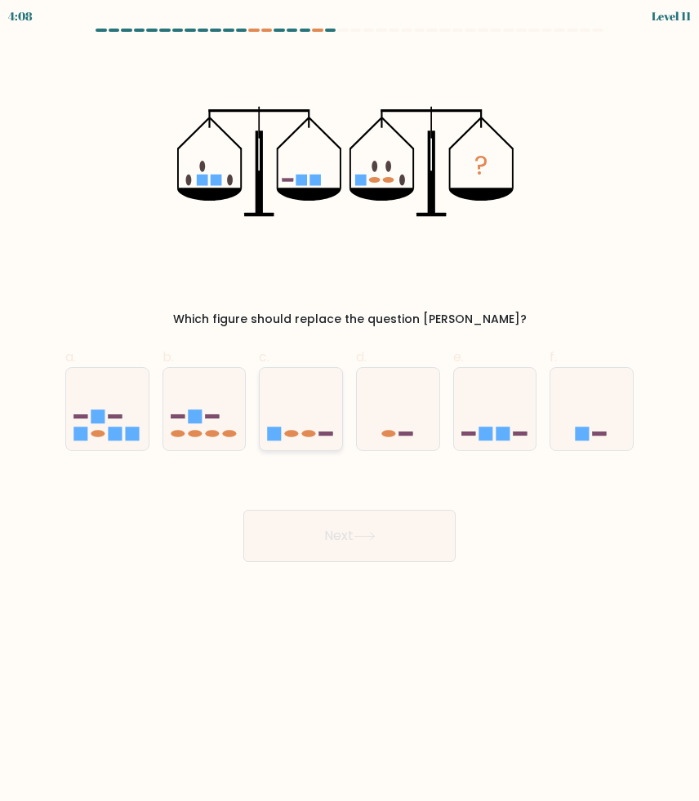
click at [305, 428] on icon at bounding box center [300, 409] width 82 height 68
click at [349, 411] on input "c." at bounding box center [349, 406] width 1 height 11
radio input "true"
click at [365, 543] on button "Next" at bounding box center [349, 536] width 212 height 52
click at [347, 539] on button "Next" at bounding box center [349, 536] width 212 height 52
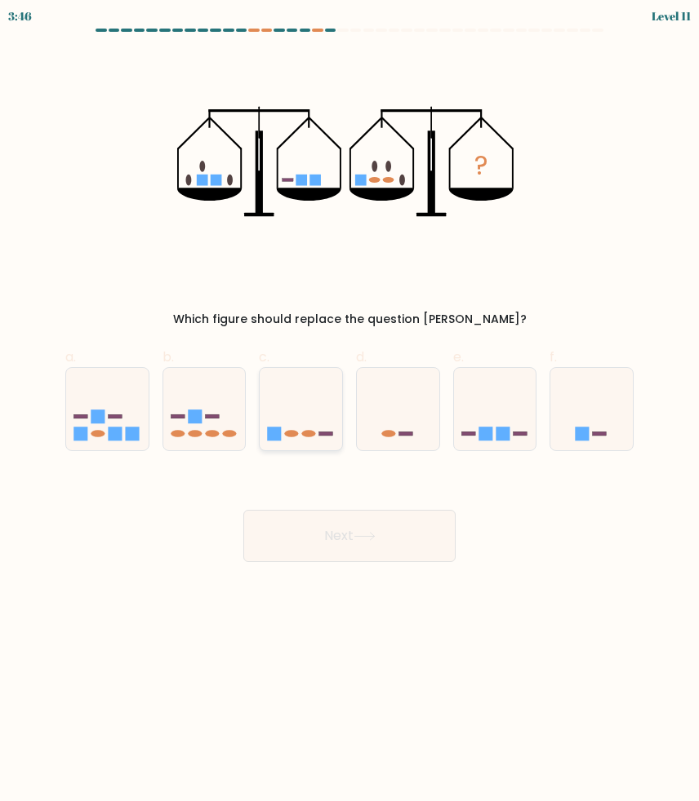
click at [304, 419] on icon at bounding box center [300, 409] width 82 height 68
click at [349, 411] on input "c." at bounding box center [349, 406] width 1 height 11
radio input "true"
click at [343, 538] on button "Next" at bounding box center [349, 536] width 212 height 52
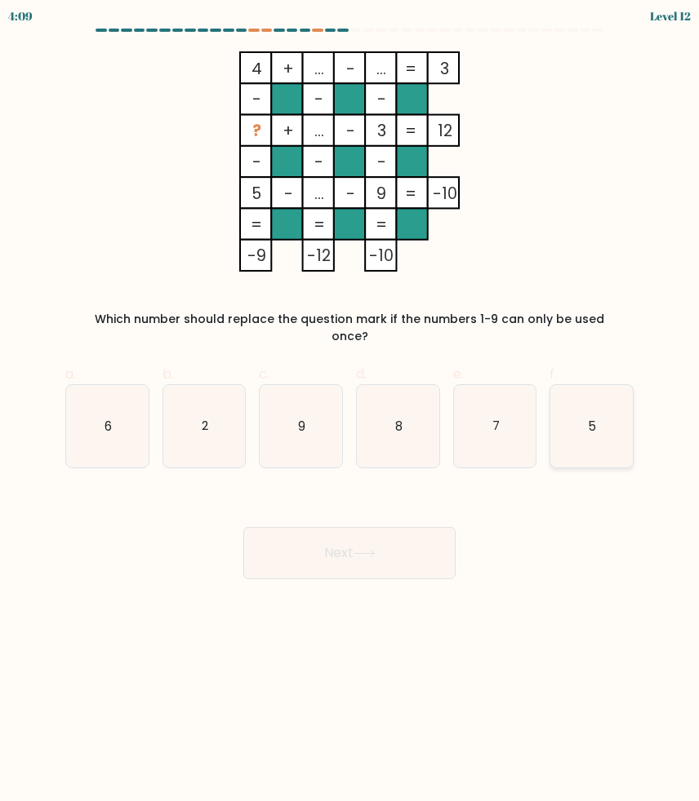
click at [396, 417] on text "8" at bounding box center [398, 425] width 7 height 17
click at [350, 411] on input "d. 8" at bounding box center [349, 406] width 1 height 11
radio input "true"
click at [396, 418] on text "8" at bounding box center [398, 426] width 7 height 16
click at [350, 411] on input "d. 8" at bounding box center [349, 406] width 1 height 11
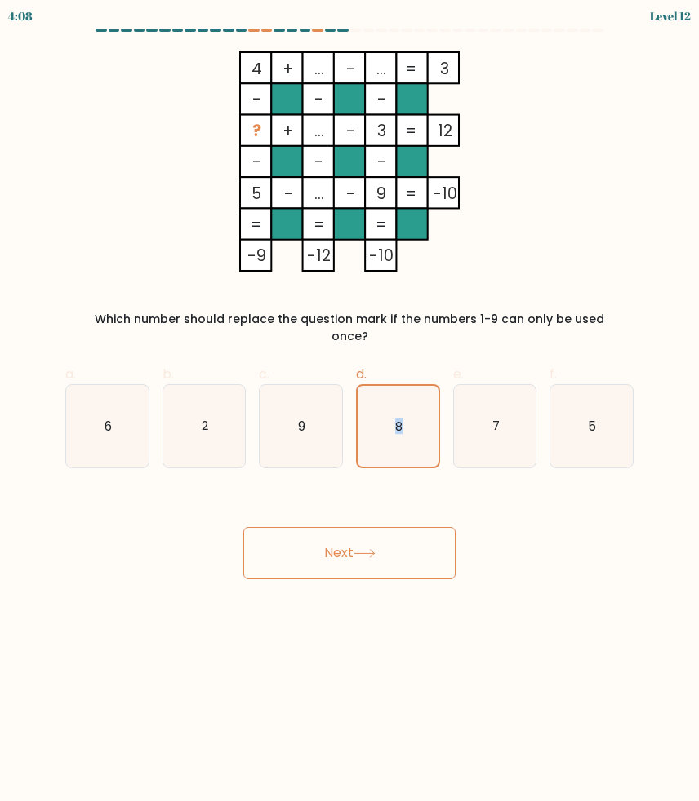
click at [386, 542] on button "Next" at bounding box center [349, 553] width 212 height 52
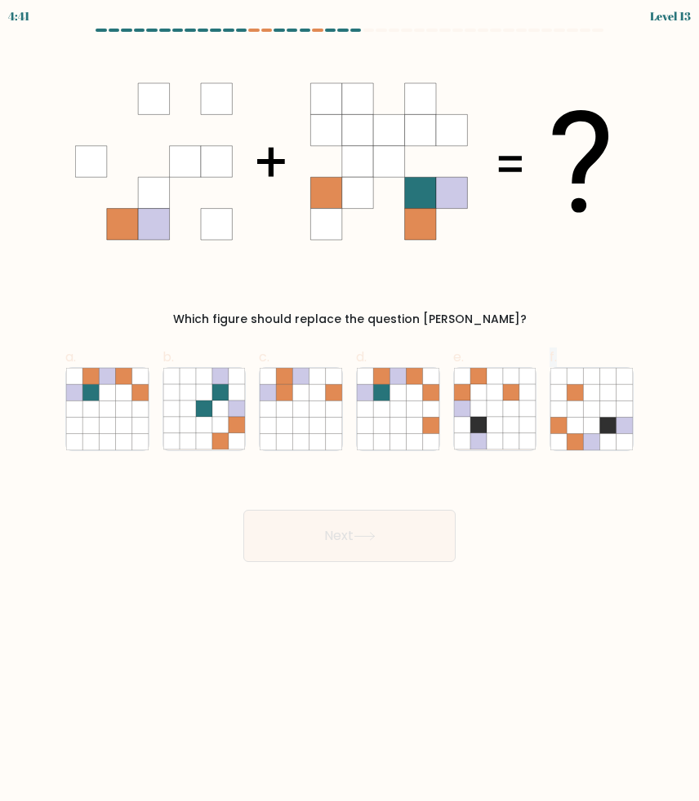
drag, startPoint x: 587, startPoint y: 444, endPoint x: 539, endPoint y: 445, distance: 48.2
click at [540, 445] on div "a. b. c." at bounding box center [349, 393] width 581 height 117
click at [578, 440] on icon at bounding box center [575, 441] width 16 height 16
click at [350, 411] on input "f." at bounding box center [349, 406] width 1 height 11
radio input "true"
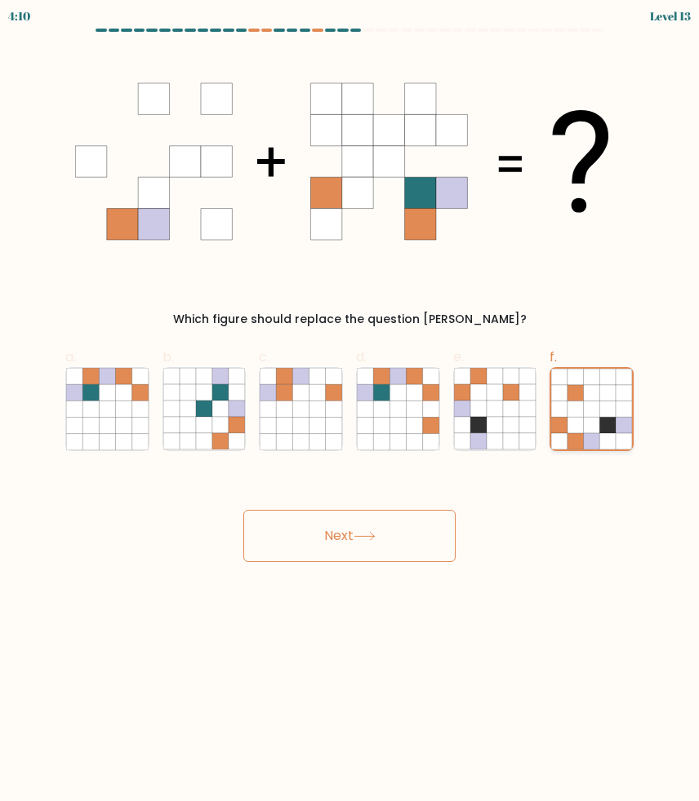
click at [592, 413] on icon at bounding box center [591, 409] width 16 height 16
click at [350, 411] on input "f." at bounding box center [349, 406] width 1 height 11
click at [406, 526] on button "Next" at bounding box center [349, 536] width 212 height 52
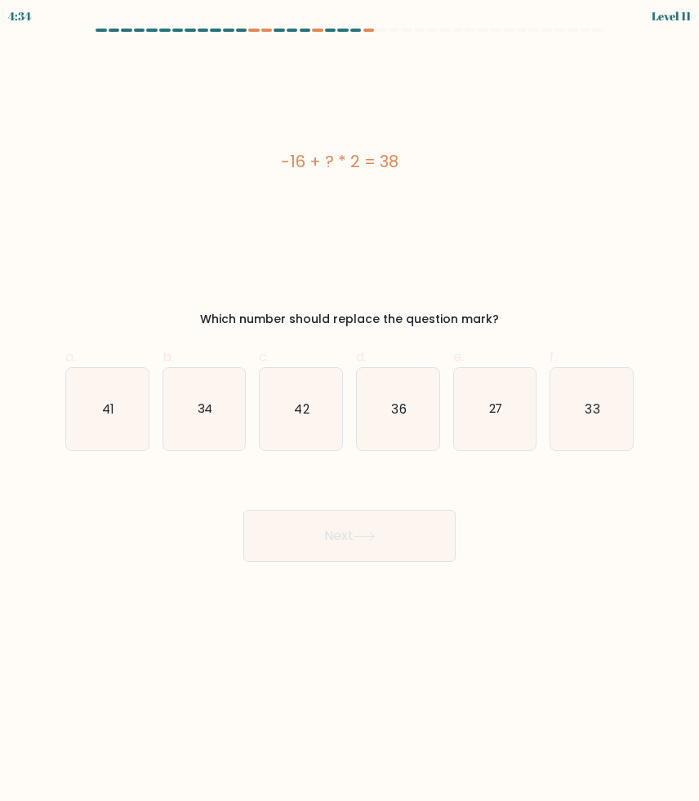
click at [492, 401] on text "27" at bounding box center [495, 408] width 14 height 17
click at [350, 401] on input "e. 27" at bounding box center [349, 406] width 1 height 11
radio input "true"
click at [492, 401] on text "27" at bounding box center [495, 409] width 14 height 16
click at [350, 401] on input "e. 27" at bounding box center [349, 406] width 1 height 11
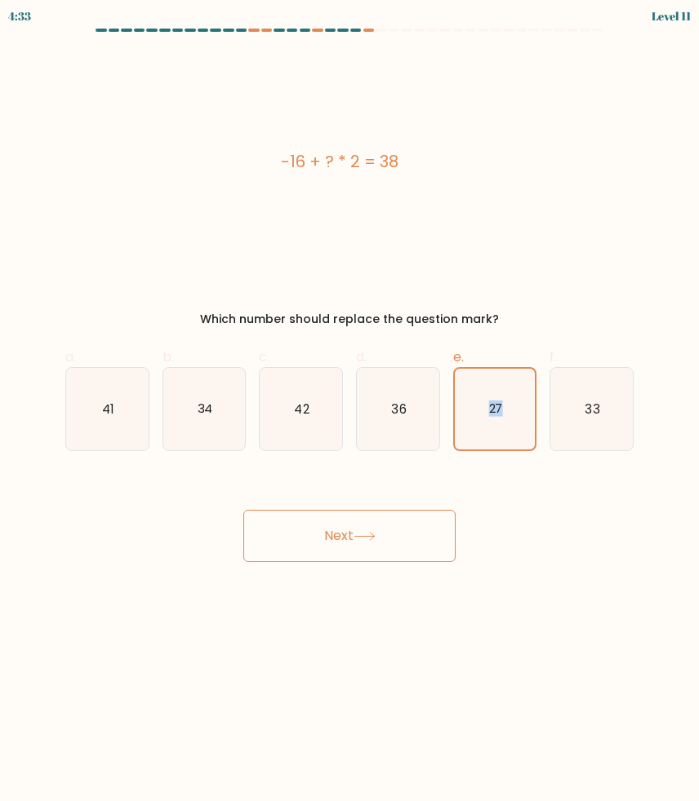
click at [370, 548] on button "Next" at bounding box center [349, 536] width 212 height 52
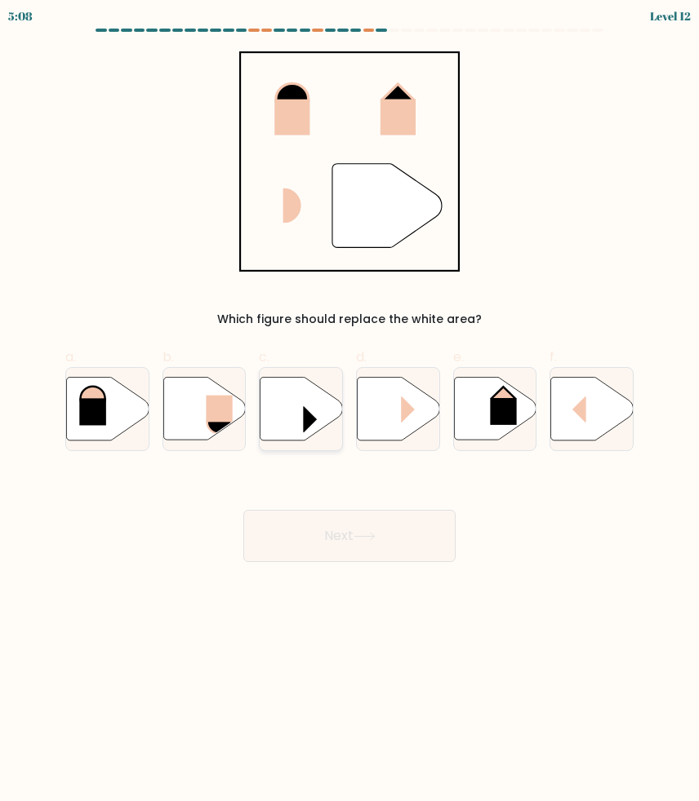
click at [299, 419] on icon at bounding box center [301, 408] width 82 height 63
click at [349, 411] on input "c." at bounding box center [349, 406] width 1 height 11
radio input "true"
click at [342, 537] on button "Next" at bounding box center [349, 536] width 212 height 52
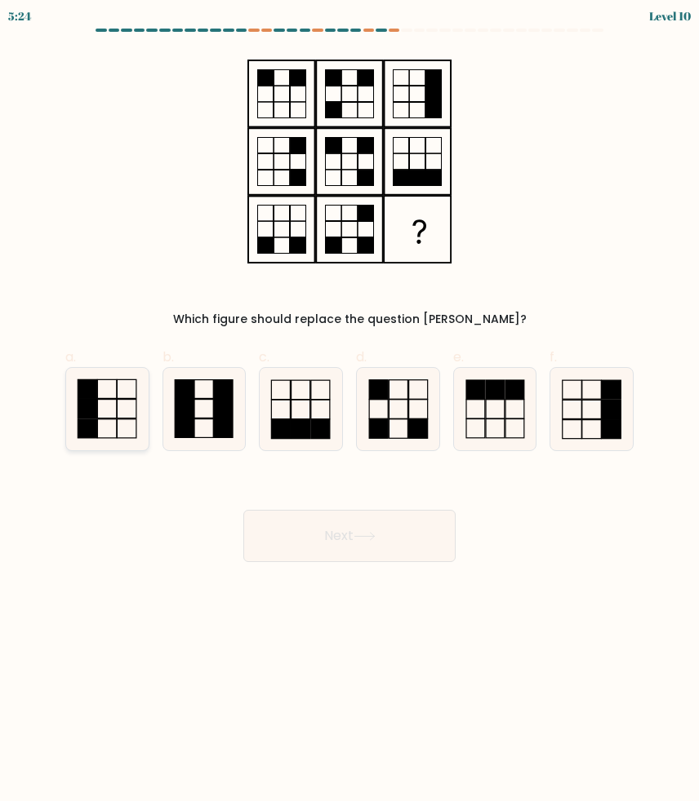
click at [90, 407] on rect at bounding box center [87, 408] width 19 height 19
click at [349, 407] on input "a." at bounding box center [349, 406] width 1 height 11
radio input "true"
click at [309, 540] on button "Next" at bounding box center [349, 536] width 212 height 52
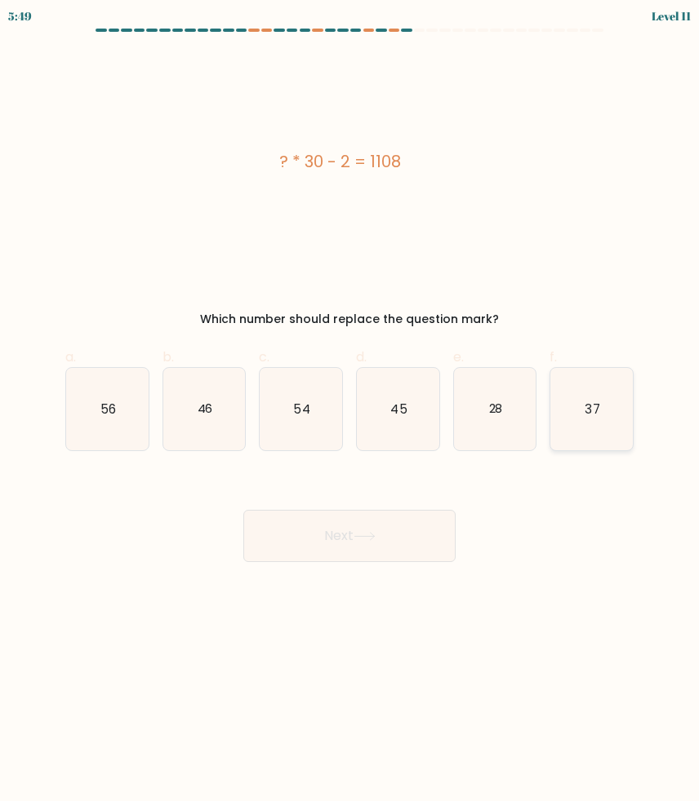
click at [595, 392] on icon "37" at bounding box center [591, 409] width 82 height 82
click at [350, 401] on input "f. 37" at bounding box center [349, 406] width 1 height 11
radio input "true"
click at [393, 537] on button "Next" at bounding box center [349, 536] width 212 height 52
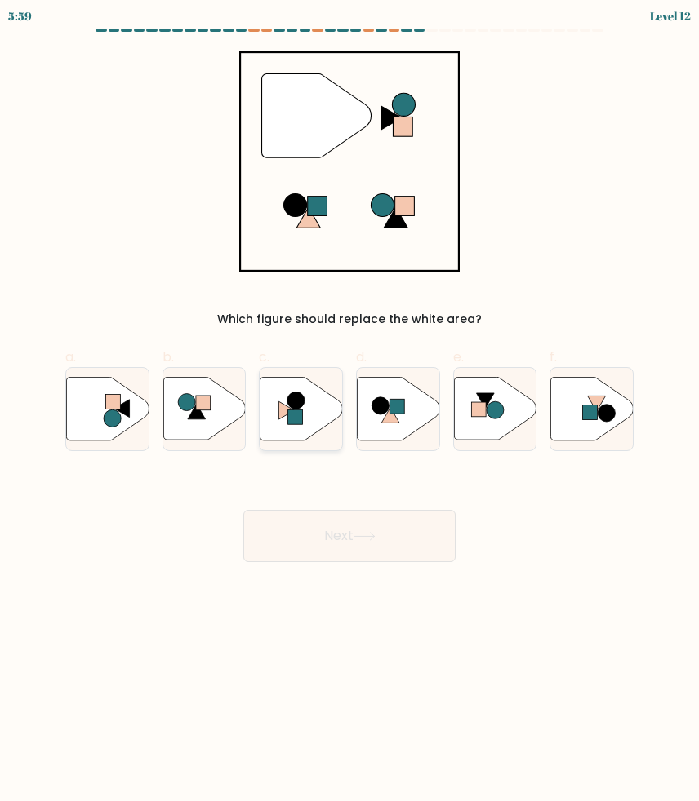
click at [293, 407] on circle at bounding box center [295, 400] width 17 height 17
click at [349, 407] on input "c." at bounding box center [349, 406] width 1 height 11
radio input "true"
click at [330, 517] on button "Next" at bounding box center [349, 536] width 212 height 52
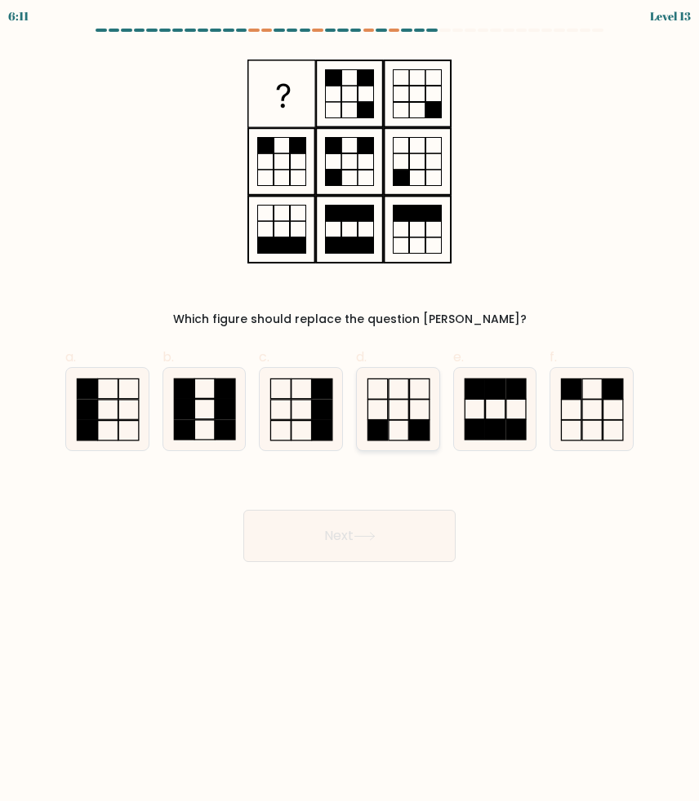
click at [400, 438] on icon at bounding box center [398, 409] width 82 height 82
click at [350, 411] on input "d." at bounding box center [349, 406] width 1 height 11
radio input "true"
click at [344, 544] on button "Next" at bounding box center [349, 536] width 212 height 52
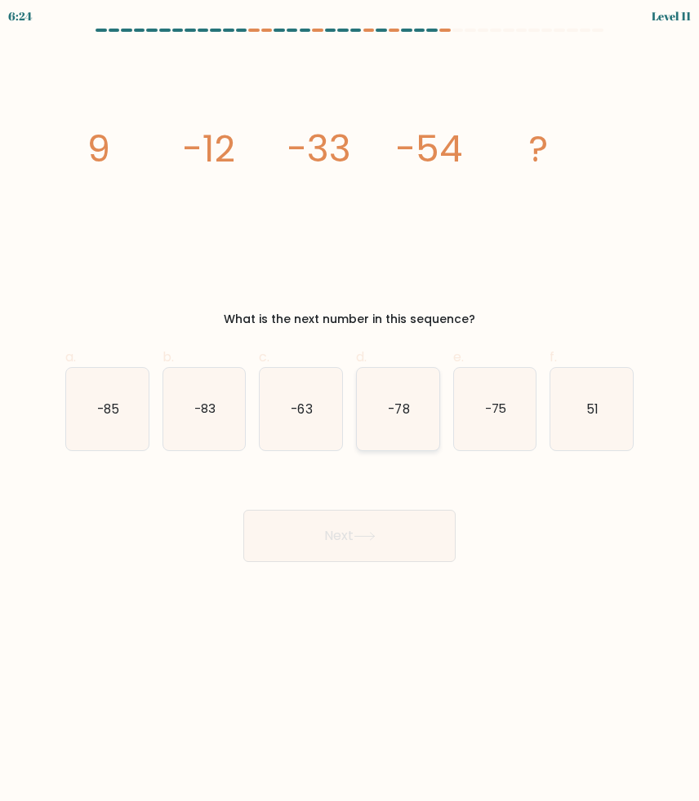
click at [390, 412] on text "-78" at bounding box center [398, 408] width 21 height 17
click at [350, 411] on input "d. -78" at bounding box center [349, 406] width 1 height 11
radio input "true"
click at [374, 529] on button "Next" at bounding box center [349, 536] width 212 height 52
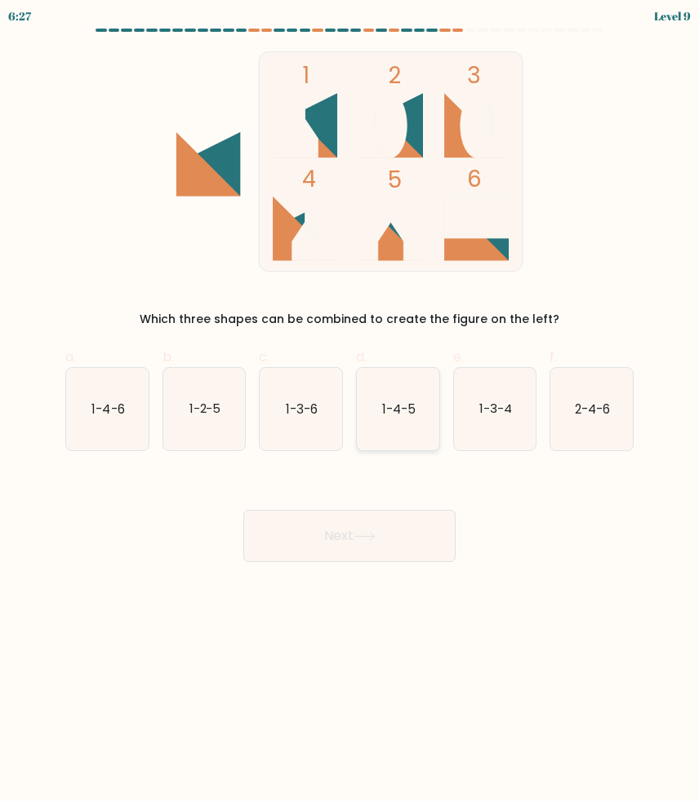
click at [384, 402] on text "1-4-5" at bounding box center [398, 408] width 33 height 17
click at [350, 402] on input "d. 1-4-5" at bounding box center [349, 406] width 1 height 11
radio input "true"
click at [374, 539] on icon at bounding box center [364, 536] width 22 height 9
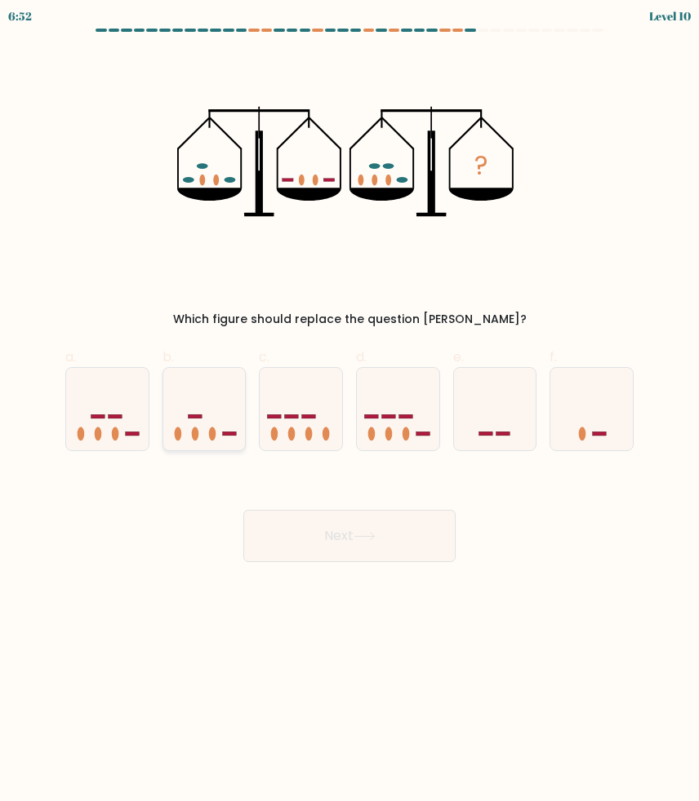
click at [197, 429] on ellipse at bounding box center [195, 434] width 7 height 14
click at [349, 411] on input "b." at bounding box center [349, 406] width 1 height 11
radio input "true"
click at [206, 435] on icon at bounding box center [204, 408] width 81 height 67
click at [349, 411] on input "b." at bounding box center [349, 406] width 1 height 11
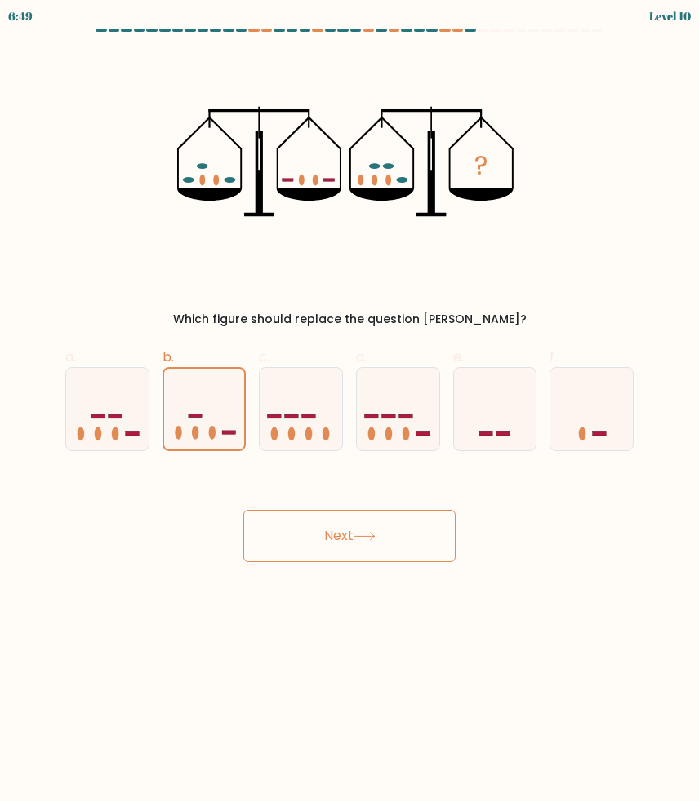
click at [314, 539] on button "Next" at bounding box center [349, 536] width 212 height 52
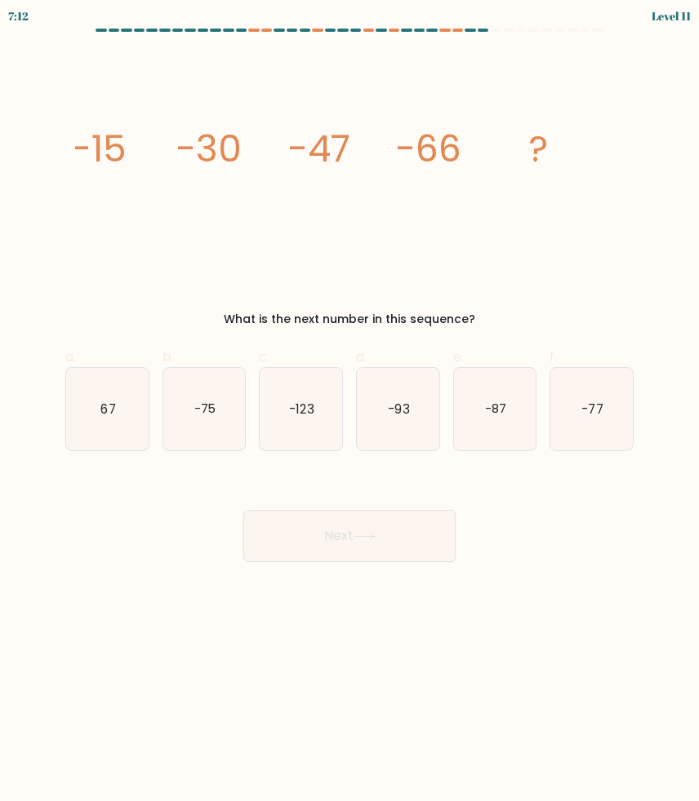
click at [486, 428] on icon "-87" at bounding box center [495, 409] width 82 height 82
click at [350, 411] on input "e. -87" at bounding box center [349, 406] width 1 height 11
radio input "true"
click at [486, 428] on icon "-87" at bounding box center [495, 409] width 81 height 81
click at [350, 411] on input "e. -87" at bounding box center [349, 406] width 1 height 11
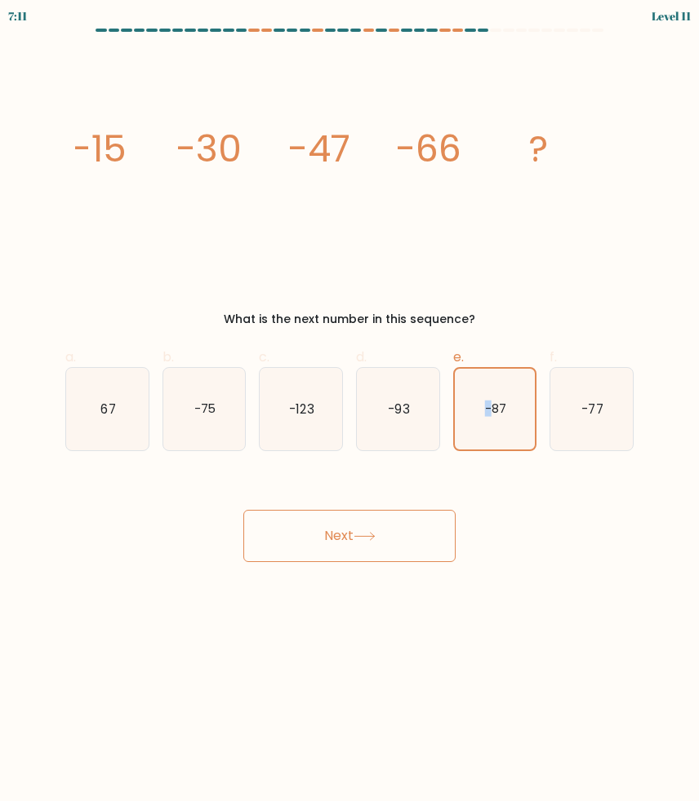
click at [361, 557] on button "Next" at bounding box center [349, 536] width 212 height 52
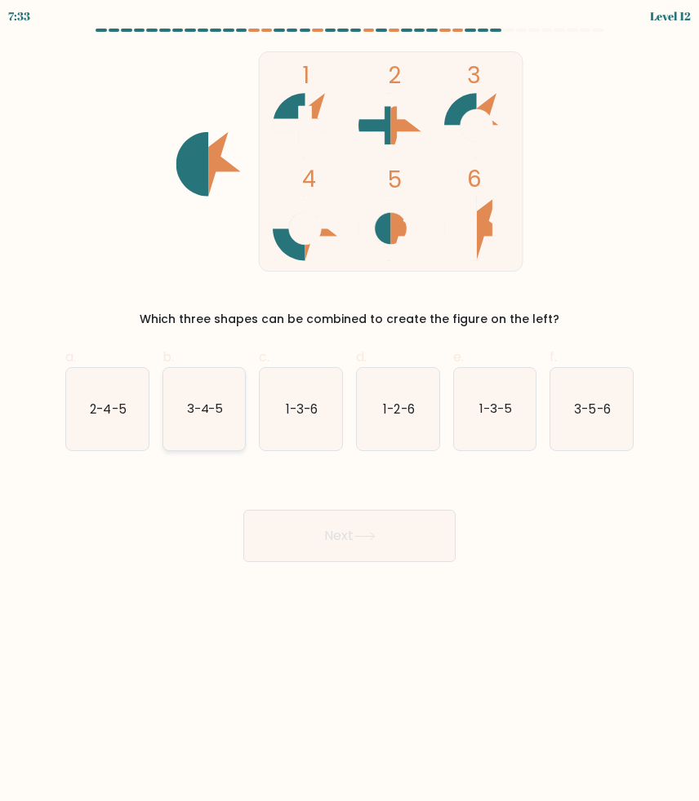
click at [201, 420] on icon "3-4-5" at bounding box center [204, 409] width 82 height 82
click at [349, 411] on input "b. 3-4-5" at bounding box center [349, 406] width 1 height 11
radio input "true"
click at [302, 537] on button "Next" at bounding box center [349, 536] width 212 height 52
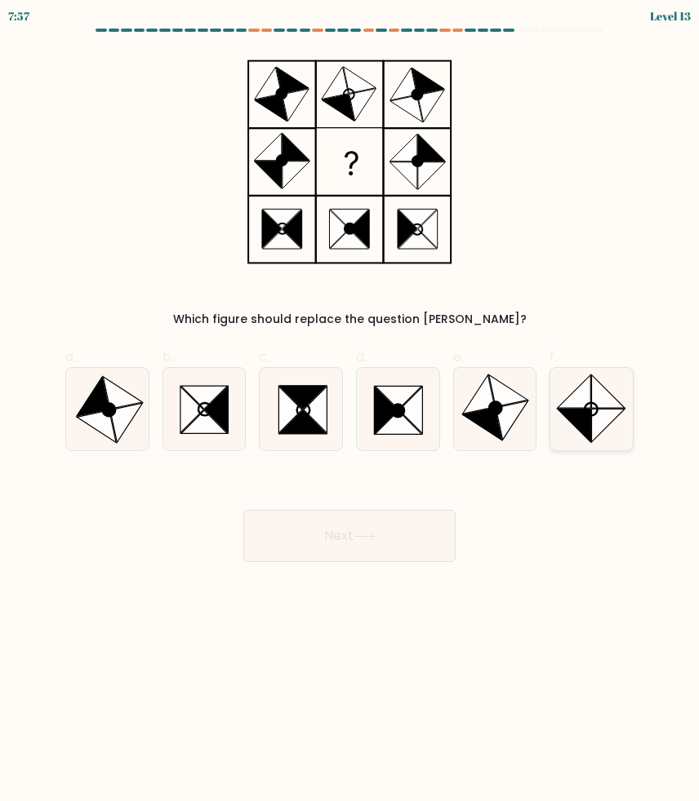
click at [590, 410] on icon at bounding box center [573, 425] width 33 height 33
click at [350, 410] on input "f." at bounding box center [349, 406] width 1 height 11
radio input "true"
click at [202, 403] on icon at bounding box center [204, 409] width 13 height 13
click at [349, 403] on input "b." at bounding box center [349, 406] width 1 height 11
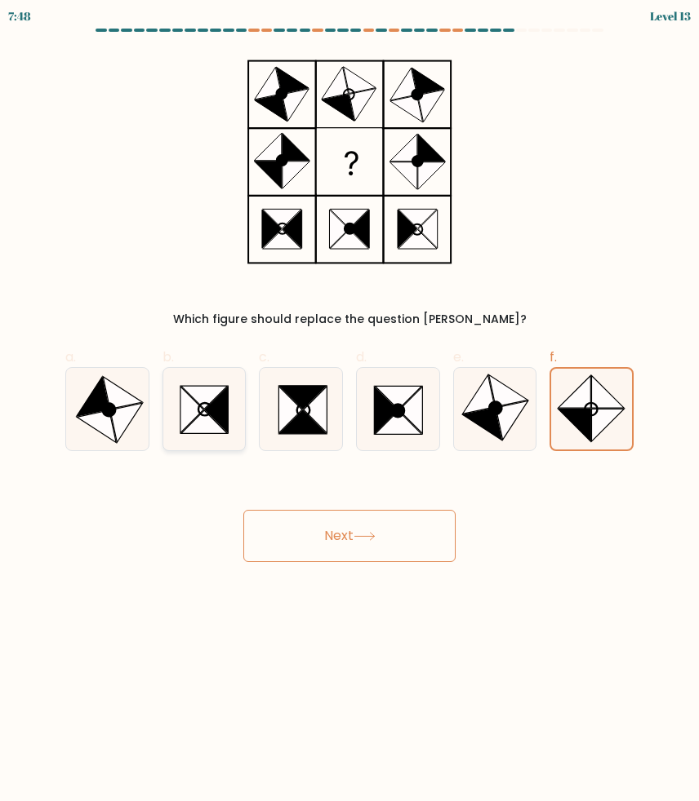
radio input "true"
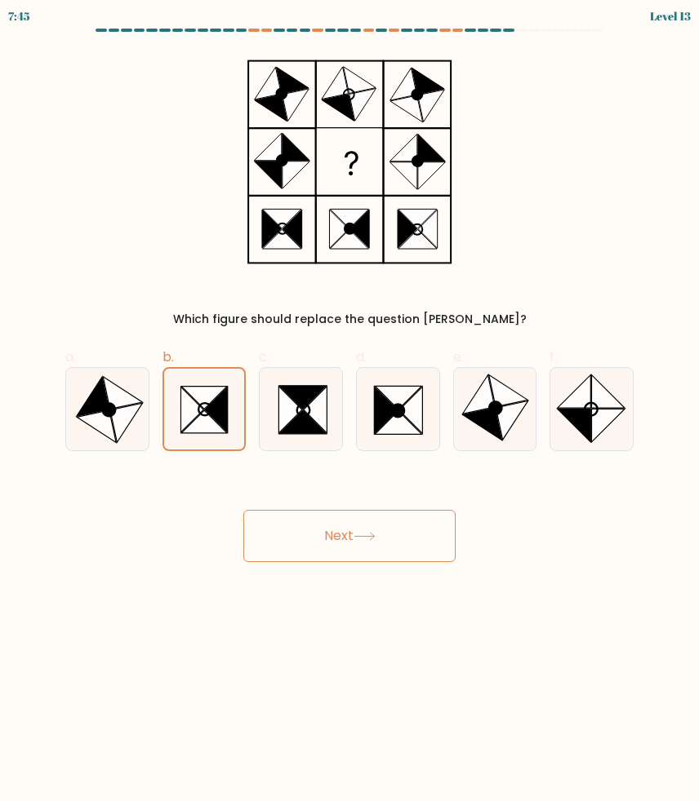
click at [323, 539] on button "Next" at bounding box center [349, 536] width 212 height 52
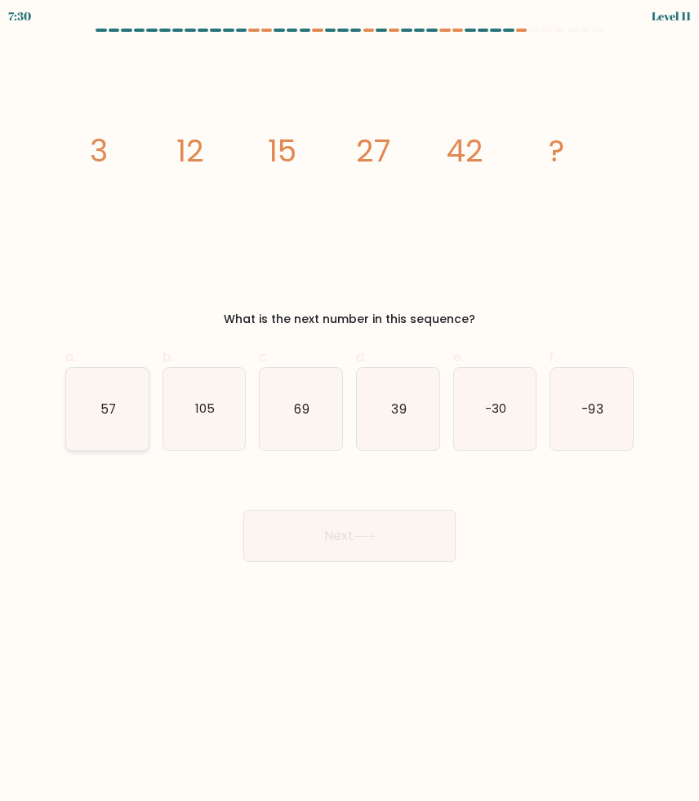
click at [109, 401] on text "57" at bounding box center [108, 408] width 16 height 17
click at [349, 401] on input "a. 57" at bounding box center [349, 406] width 1 height 11
radio input "true"
click at [367, 533] on icon at bounding box center [364, 536] width 22 height 9
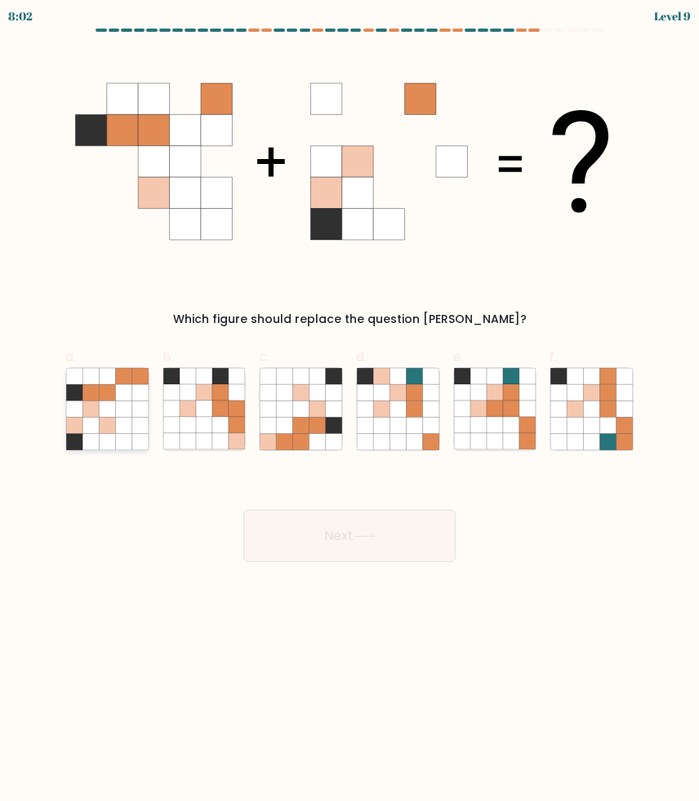
click at [104, 431] on icon at bounding box center [107, 425] width 16 height 16
click at [349, 411] on input "a." at bounding box center [349, 406] width 1 height 11
radio input "true"
click at [104, 431] on icon at bounding box center [108, 425] width 16 height 16
click at [349, 411] on input "a." at bounding box center [349, 406] width 1 height 11
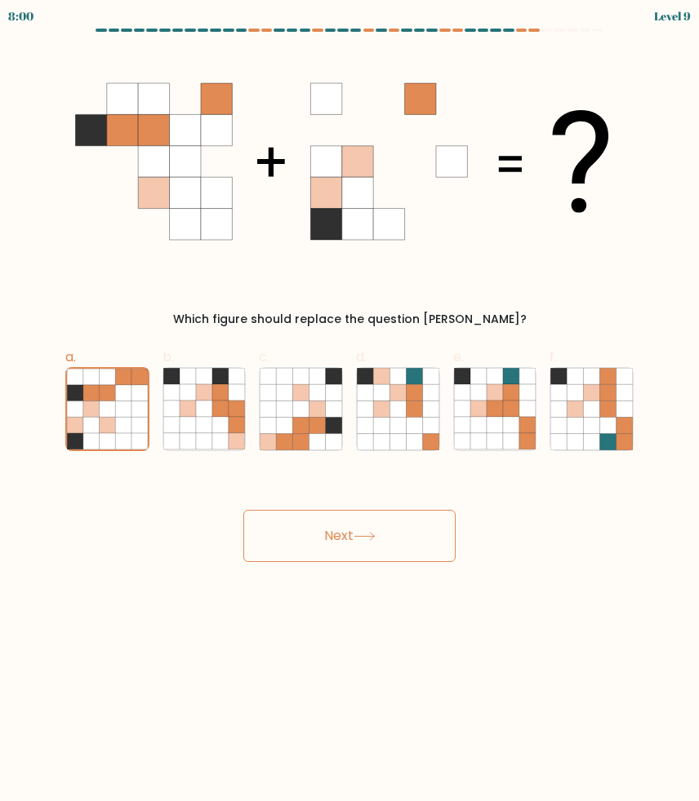
click at [350, 539] on button "Next" at bounding box center [349, 536] width 212 height 52
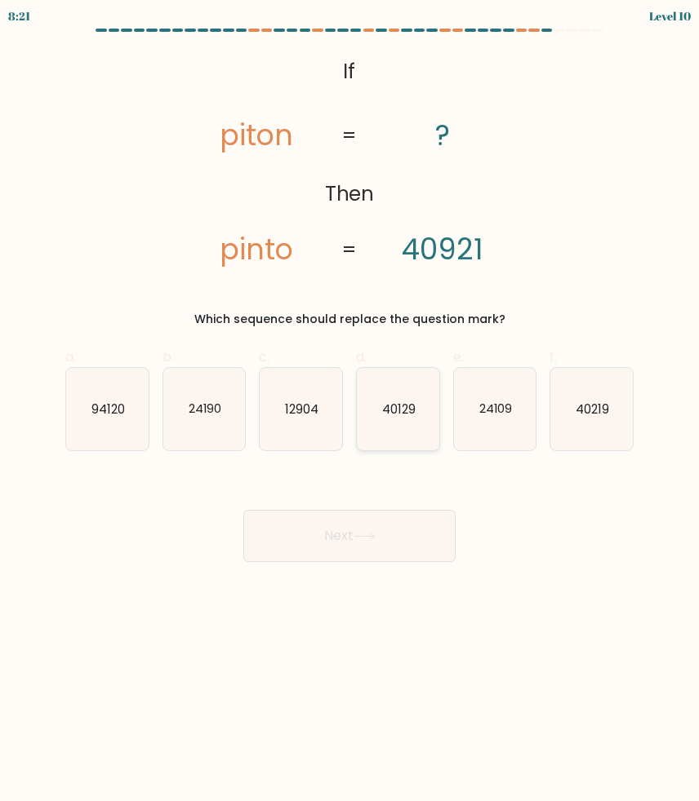
click at [398, 414] on text "40129" at bounding box center [398, 408] width 33 height 17
click at [350, 411] on input "d. 40129" at bounding box center [349, 406] width 1 height 11
radio input "true"
click at [579, 411] on text "40219" at bounding box center [591, 408] width 33 height 17
click at [350, 411] on input "f. 40219" at bounding box center [349, 406] width 1 height 11
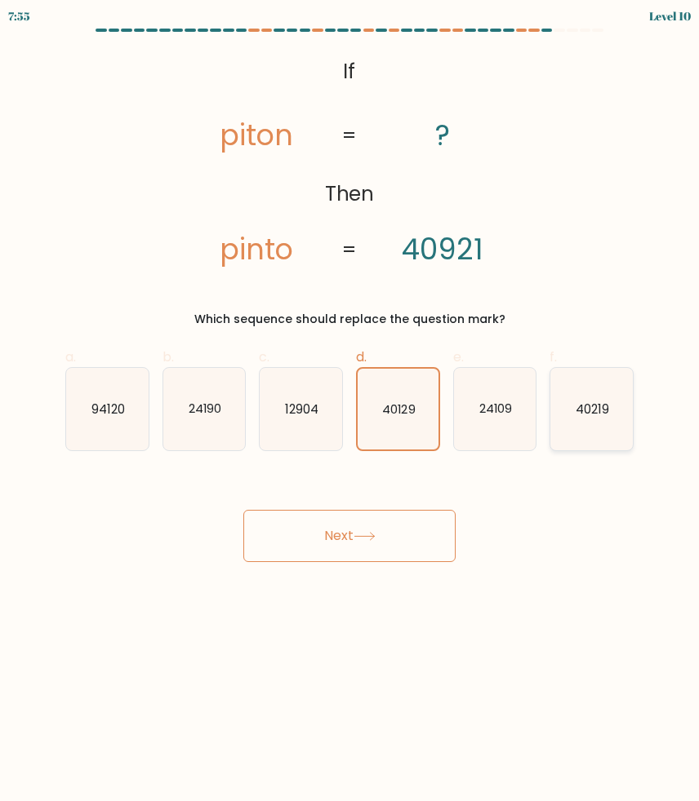
radio input "true"
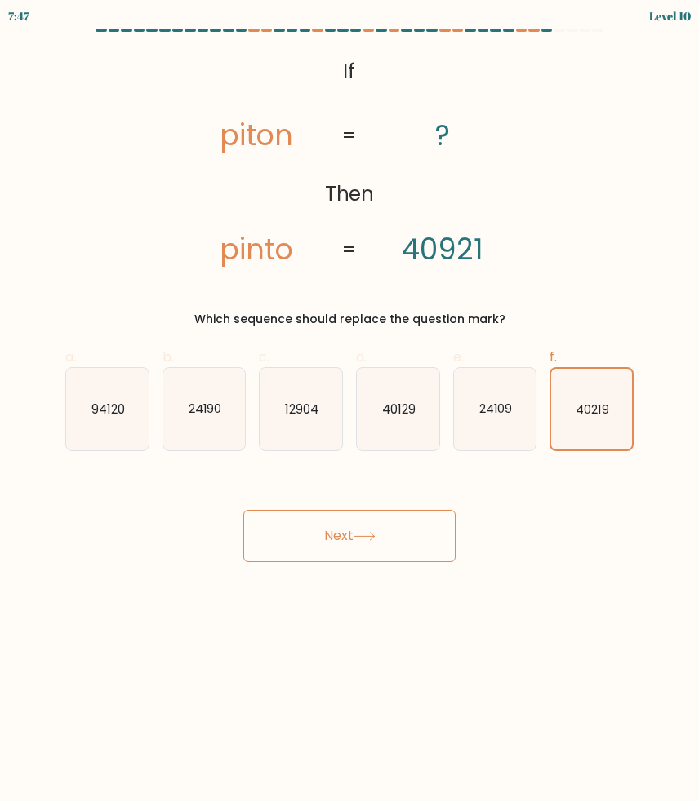
click at [370, 534] on icon at bounding box center [364, 536] width 22 height 9
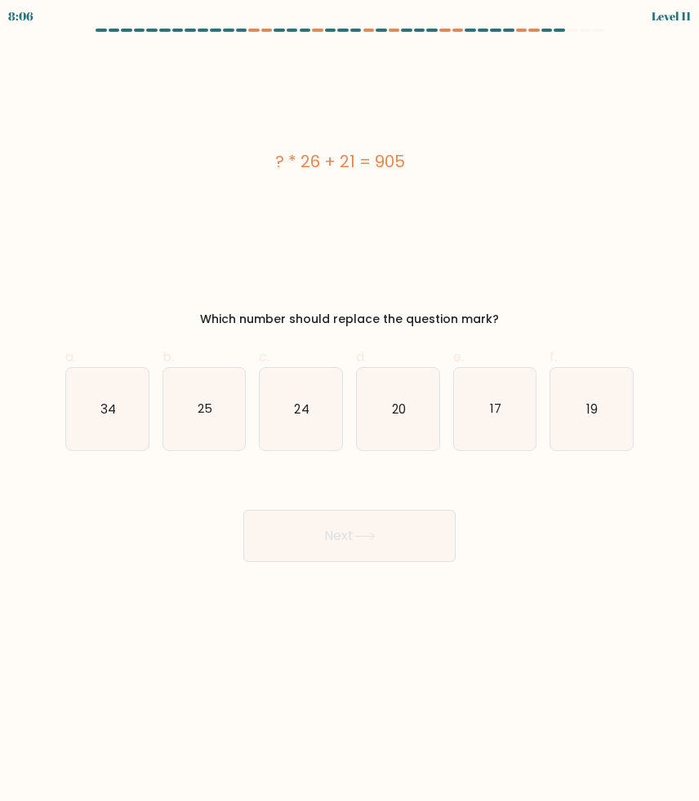
click at [109, 423] on icon "34" at bounding box center [107, 409] width 82 height 82
click at [349, 411] on input "a. 34" at bounding box center [349, 406] width 1 height 11
radio input "true"
click at [109, 423] on icon "34" at bounding box center [107, 409] width 81 height 81
click at [349, 411] on input "a. 34" at bounding box center [349, 406] width 1 height 11
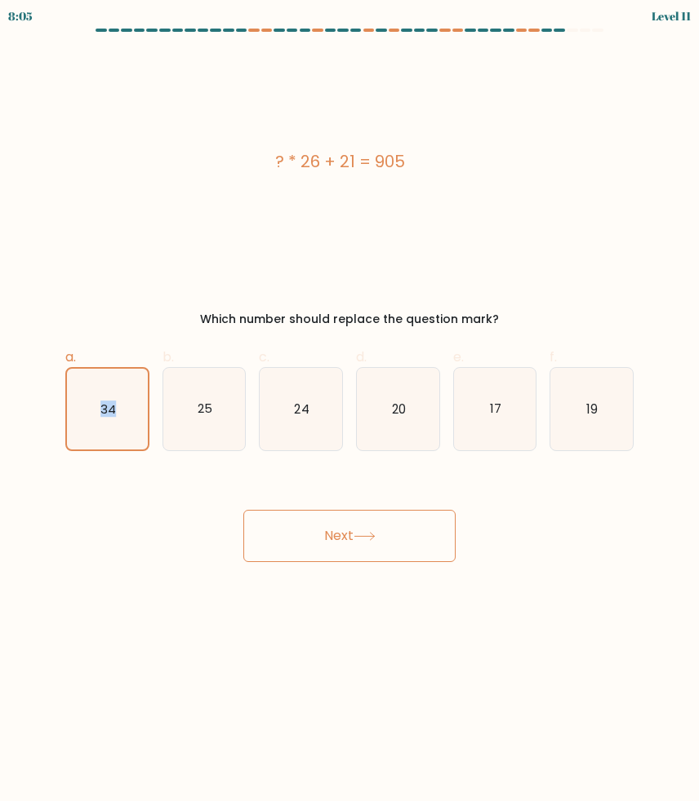
click at [350, 538] on button "Next" at bounding box center [349, 536] width 212 height 52
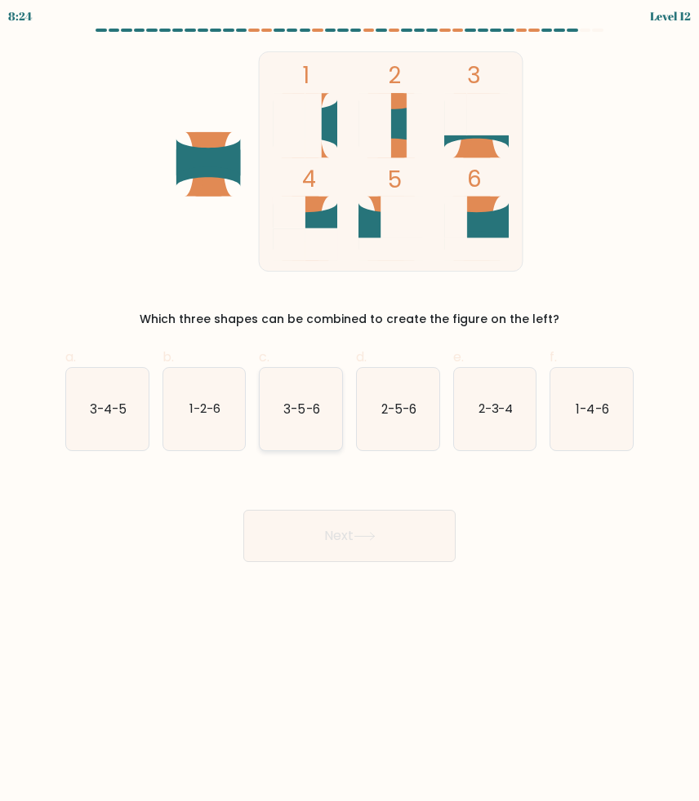
click at [282, 409] on icon "3-5-6" at bounding box center [300, 409] width 82 height 82
click at [349, 409] on input "c. 3-5-6" at bounding box center [349, 406] width 1 height 11
radio input "true"
click at [334, 525] on button "Next" at bounding box center [349, 536] width 212 height 52
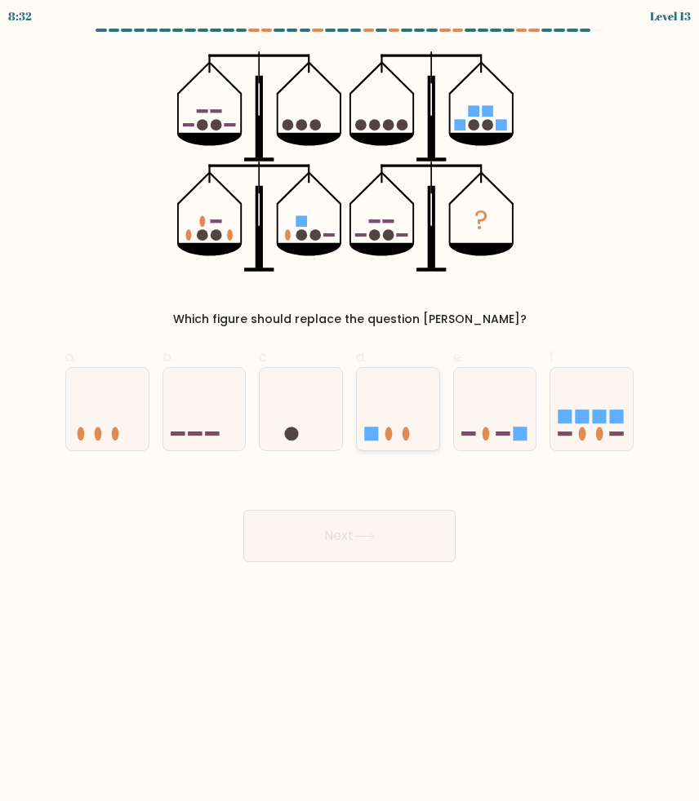
click at [391, 425] on icon at bounding box center [398, 409] width 82 height 68
click at [350, 411] on input "d." at bounding box center [349, 406] width 1 height 11
radio input "true"
click at [362, 549] on button "Next" at bounding box center [349, 536] width 212 height 52
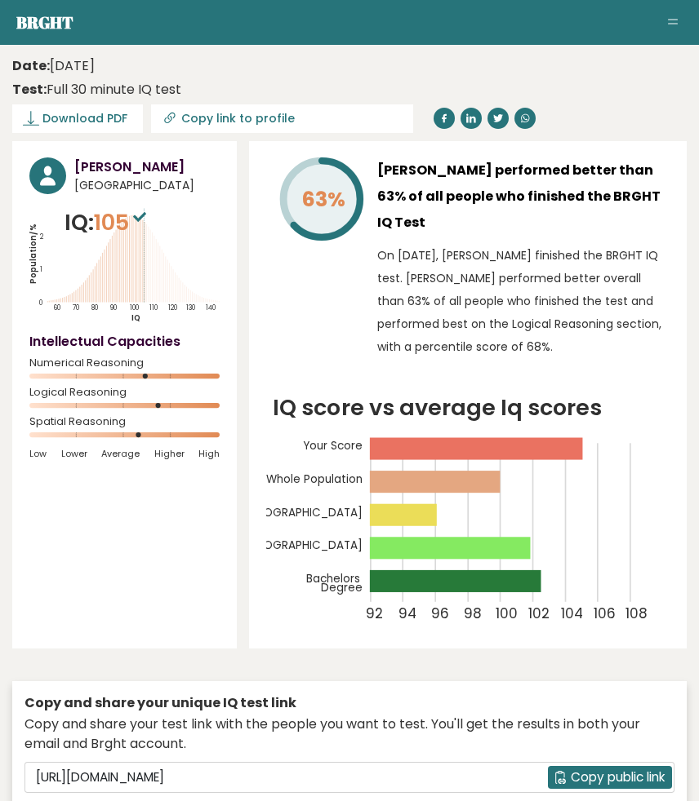
click at [577, 769] on span "Copy public link" at bounding box center [617, 778] width 94 height 19
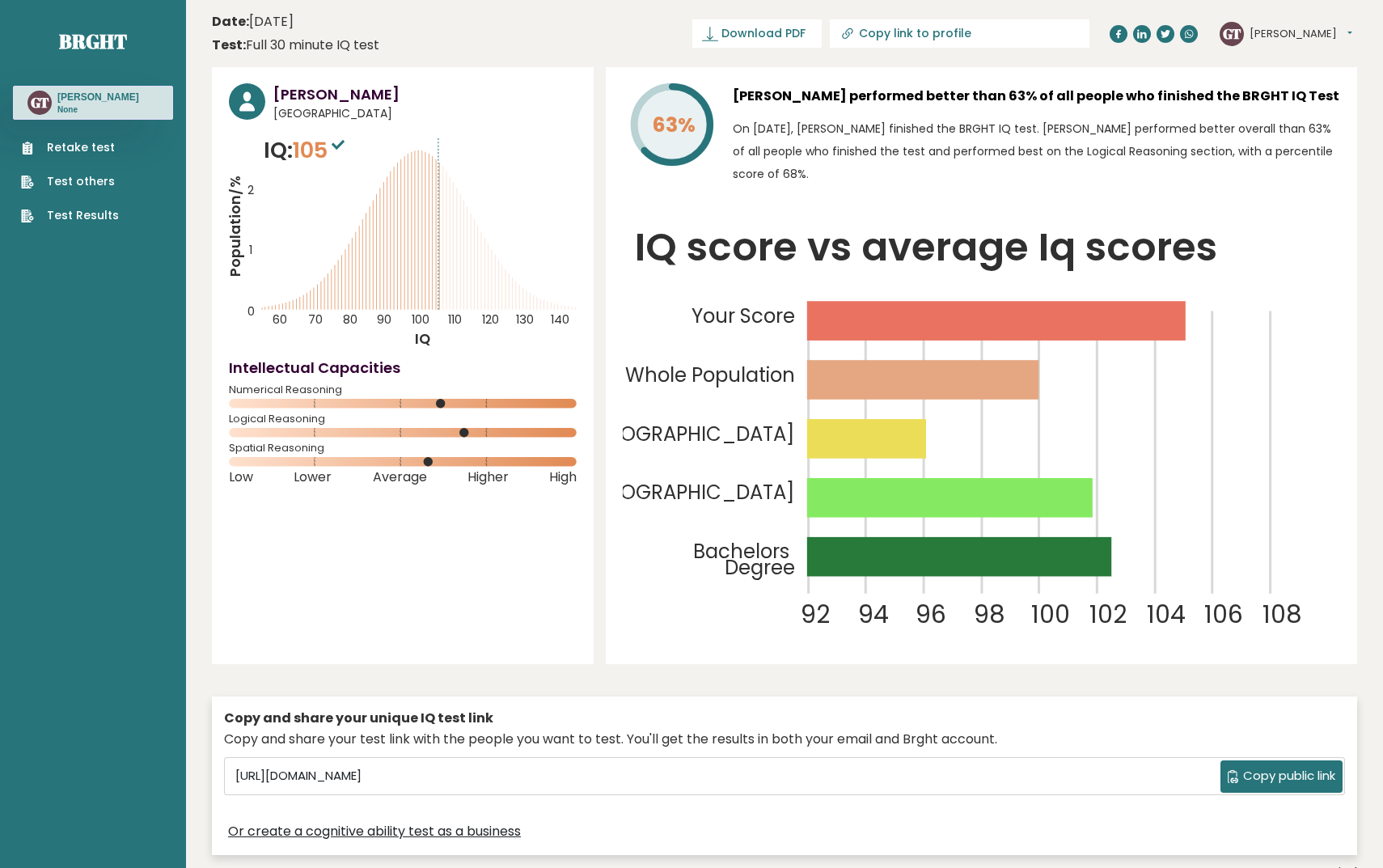
click at [692, 34] on input "Copy link to profile" at bounding box center [970, 33] width 220 height 13
type input "[URL][DOMAIN_NAME][PERSON_NAME]"
click at [692, 29] on div "✓ copied" at bounding box center [1069, 34] width 58 height 20
click at [692, 28] on input "[URL][DOMAIN_NAME][PERSON_NAME]" at bounding box center [912, 33] width 220 height 13
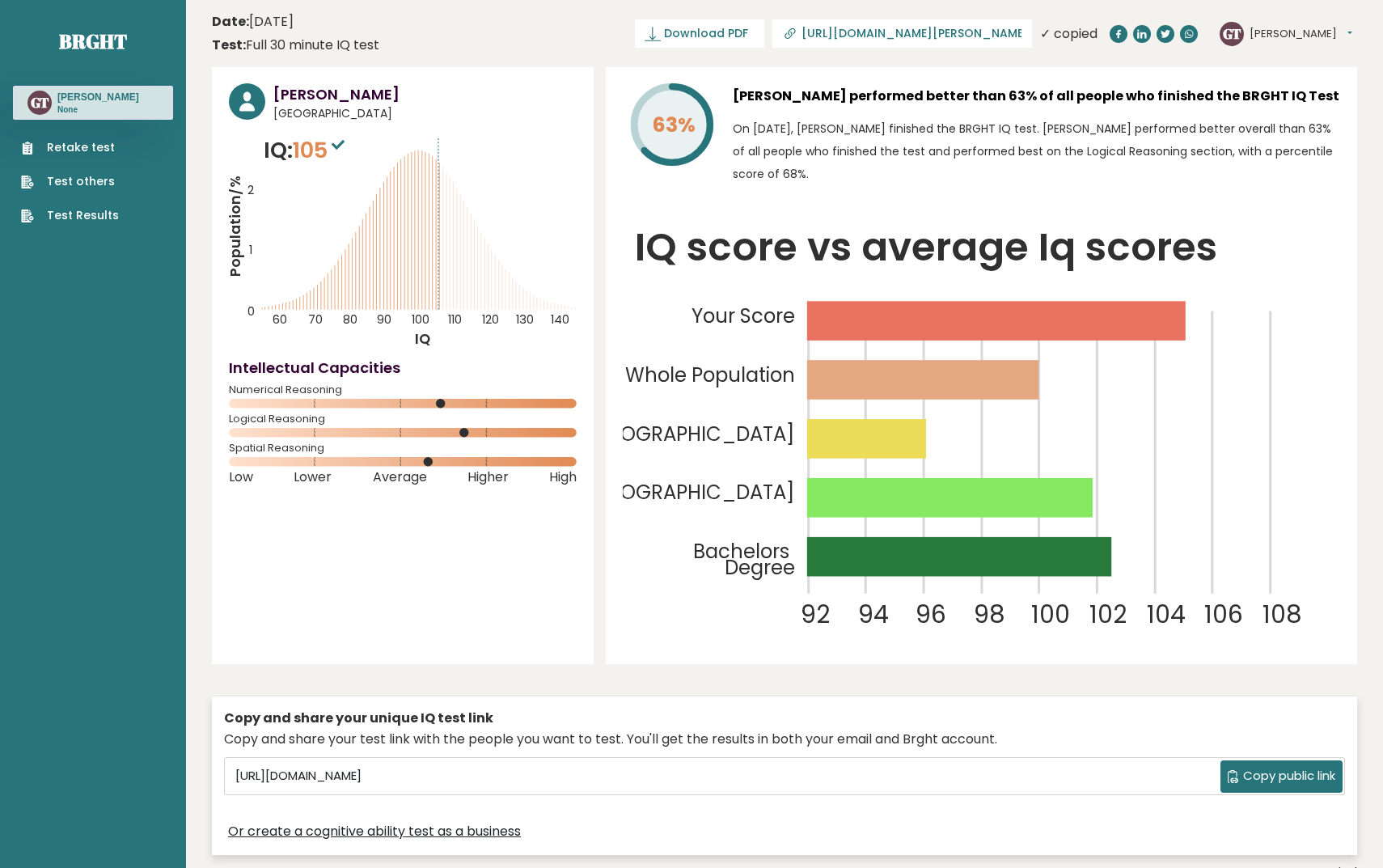
click at [692, 28] on input "[URL][DOMAIN_NAME][PERSON_NAME]" at bounding box center [912, 33] width 220 height 13
